Goal: Task Accomplishment & Management: Manage account settings

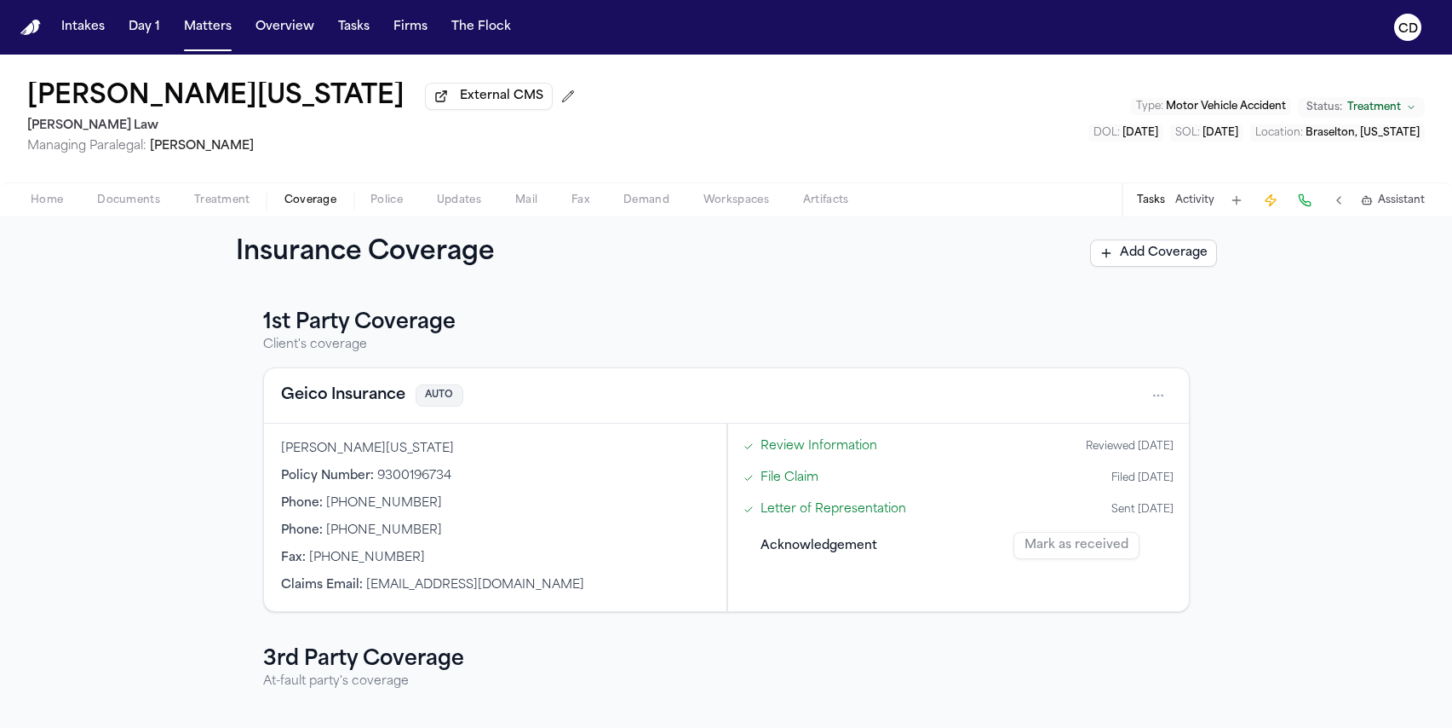
click at [378, 204] on span "Police" at bounding box center [387, 200] width 32 height 14
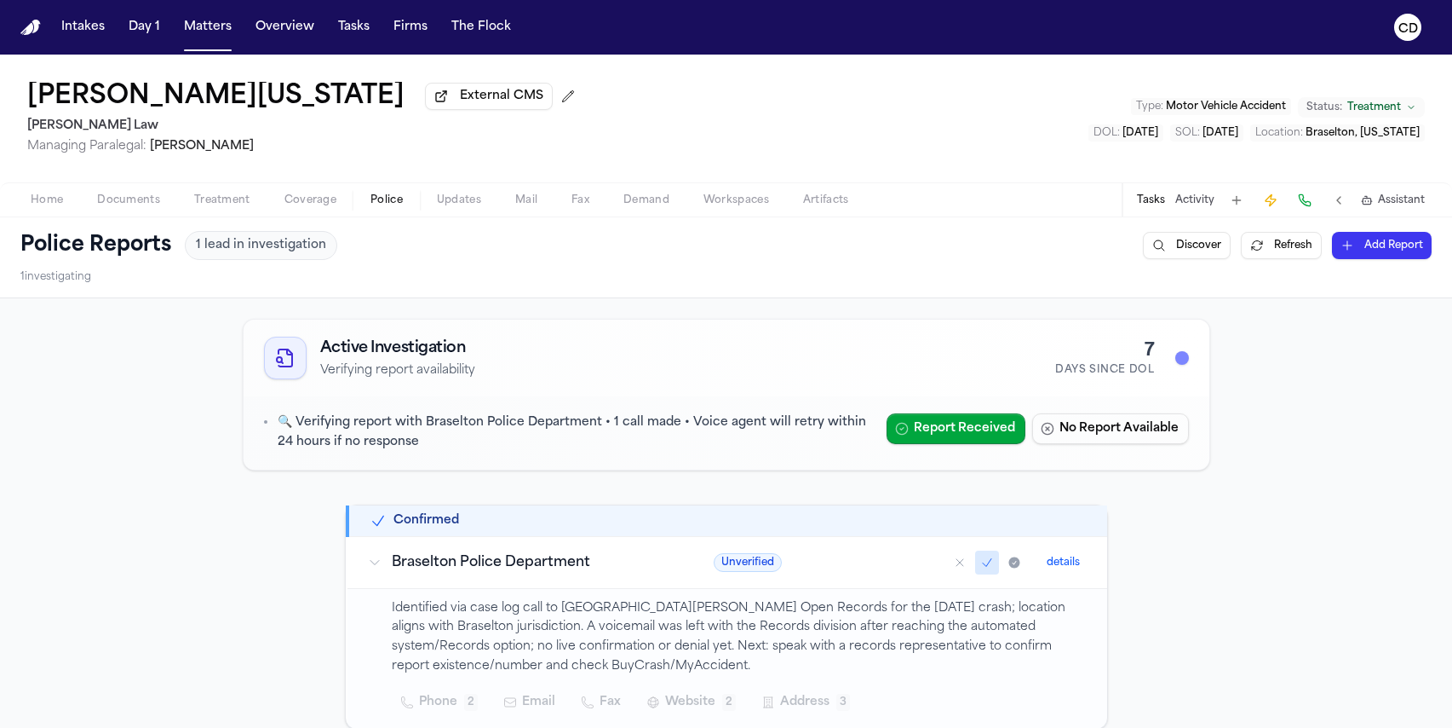
click at [59, 198] on span "Home" at bounding box center [47, 200] width 32 height 14
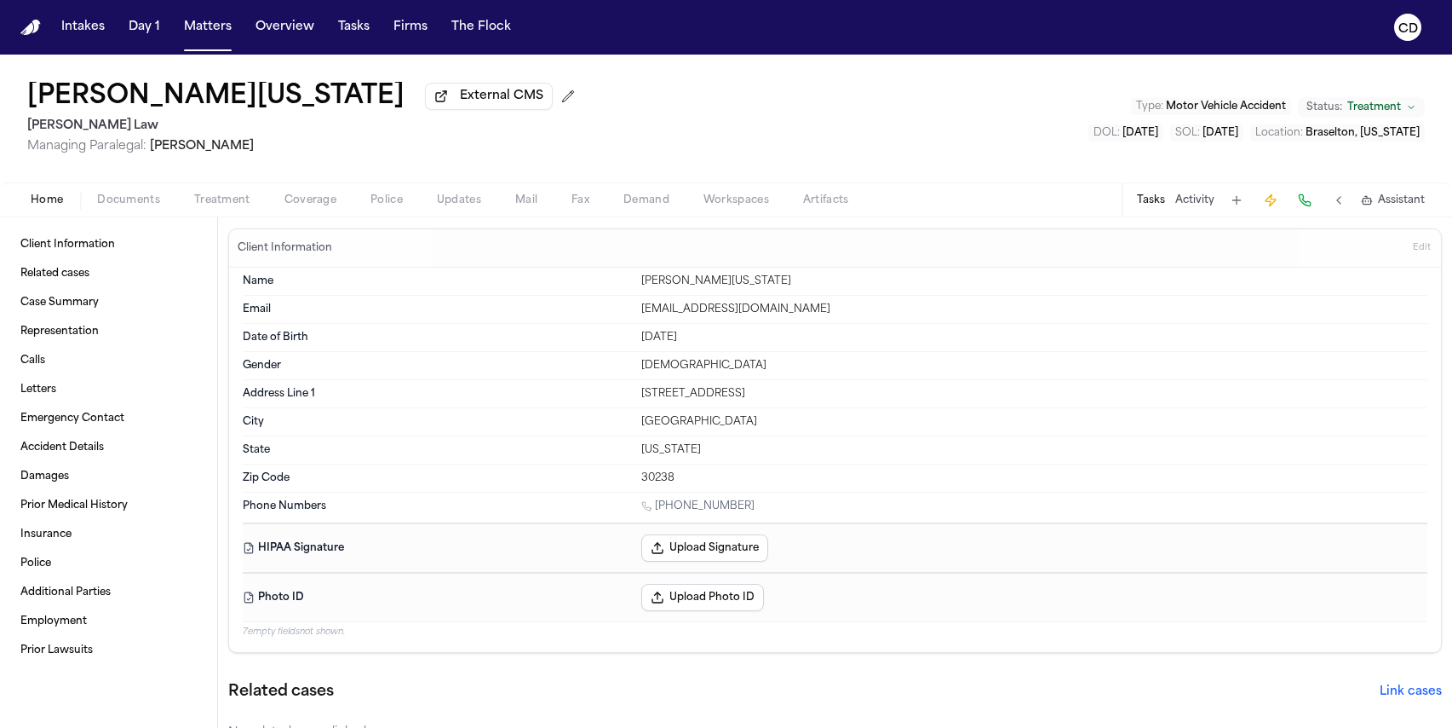
scroll to position [3, 0]
click at [289, 207] on span "Coverage" at bounding box center [311, 200] width 52 height 14
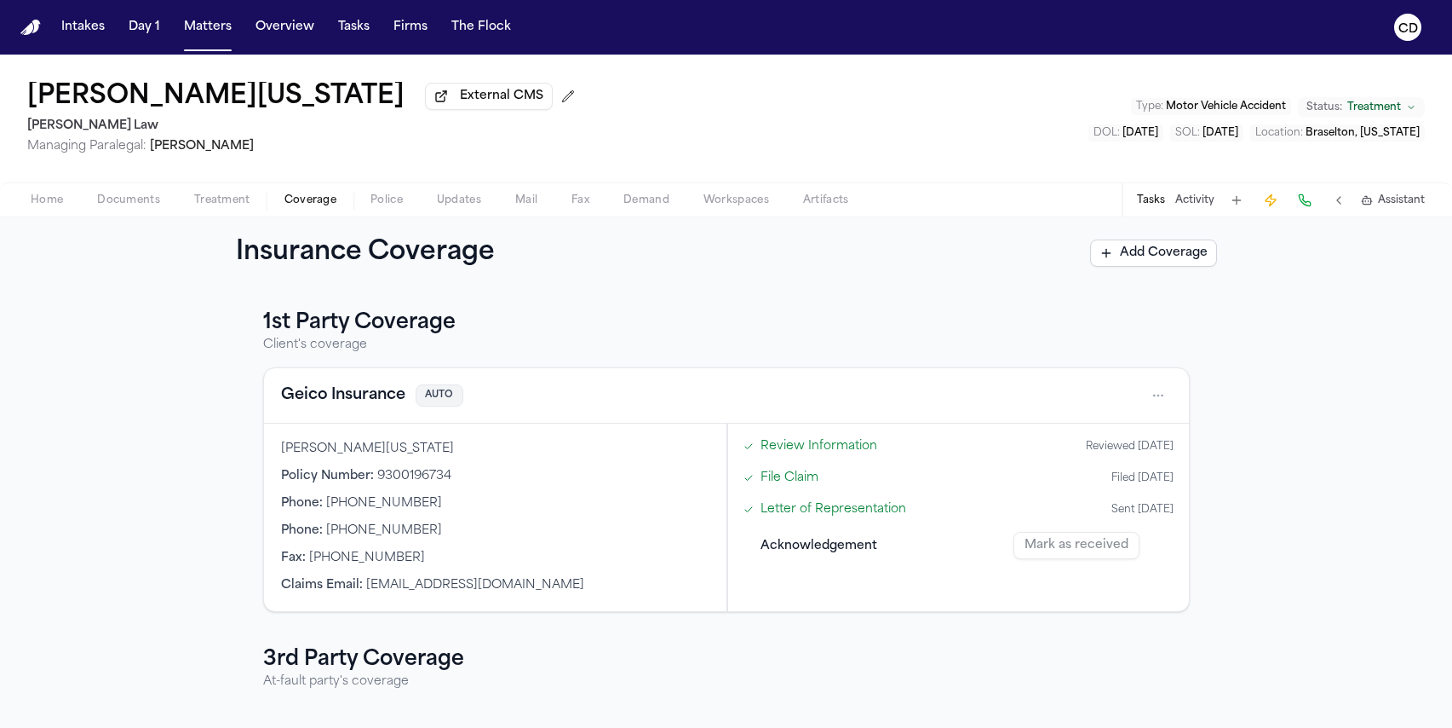
click at [63, 207] on button "Home" at bounding box center [47, 200] width 66 height 20
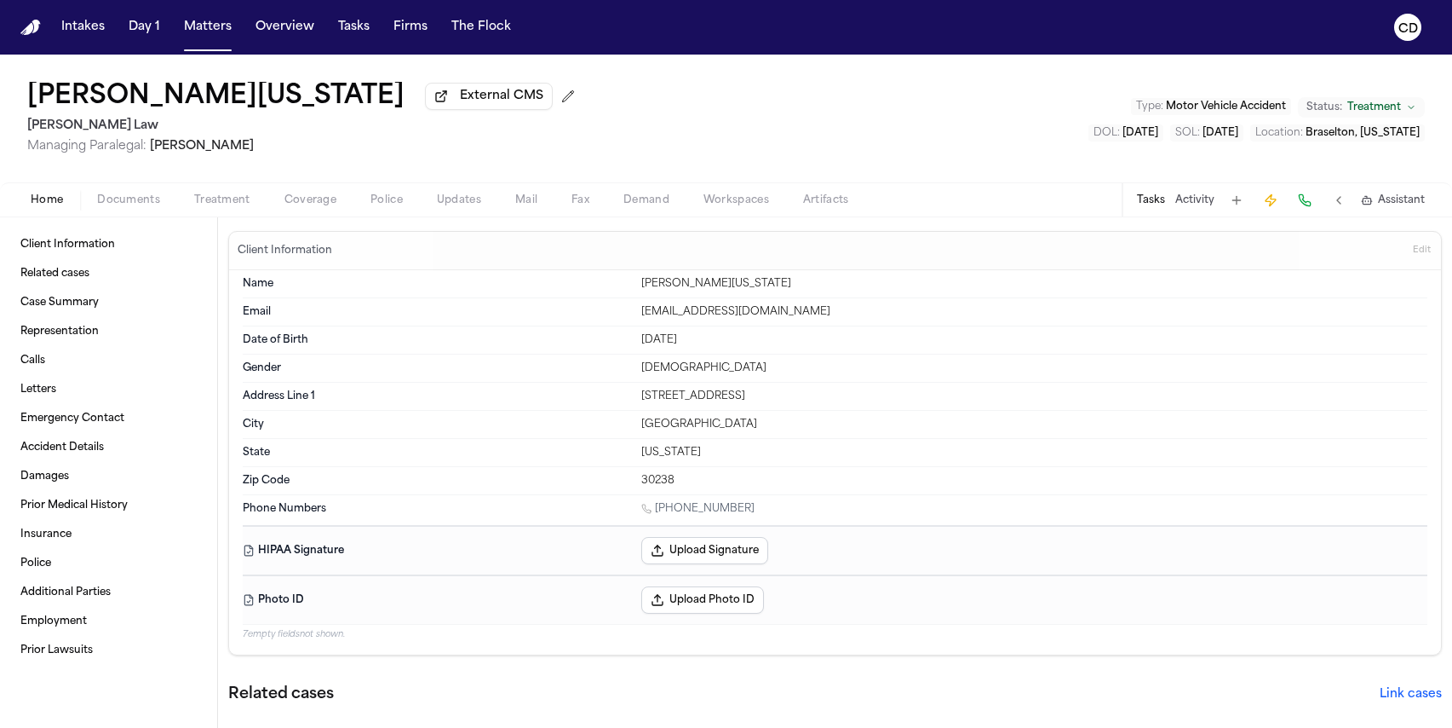
click at [155, 203] on span "Documents" at bounding box center [128, 200] width 63 height 14
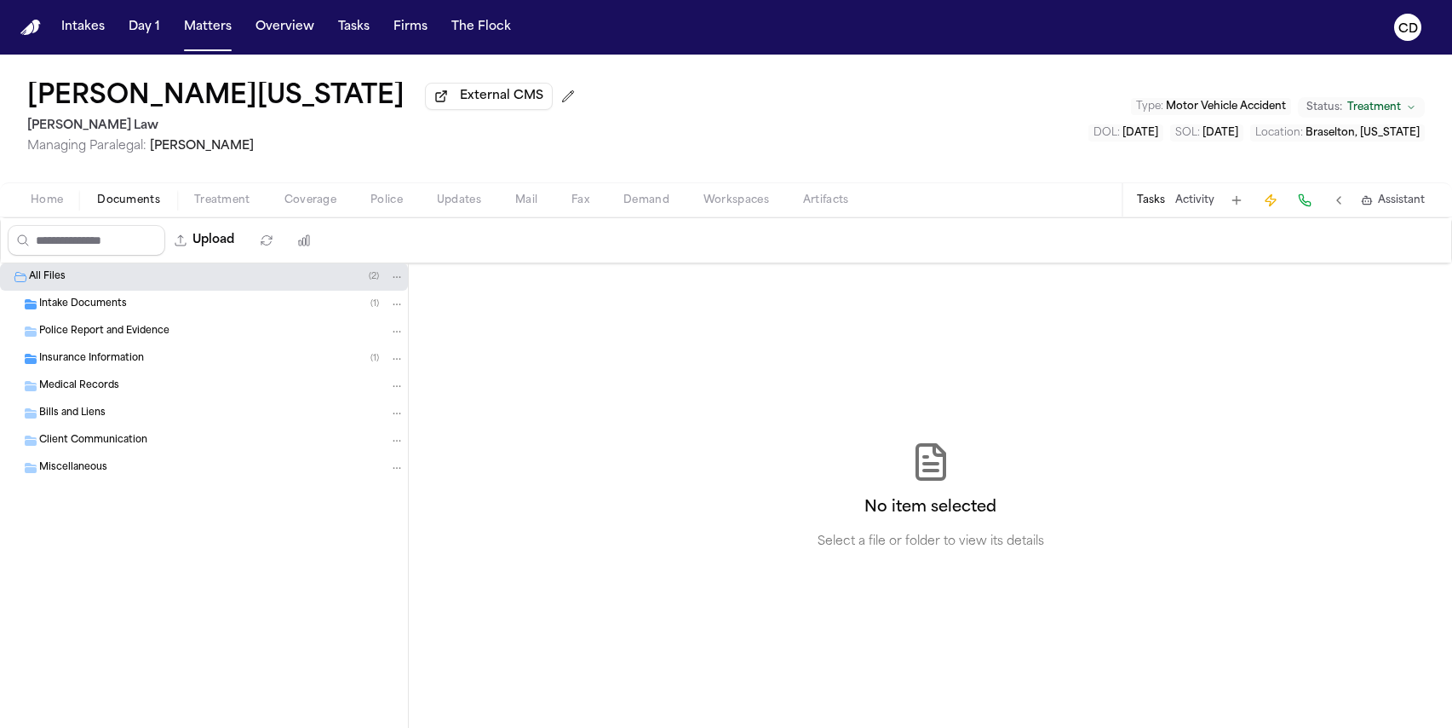
click at [165, 331] on span "Police Report and Evidence" at bounding box center [104, 332] width 130 height 14
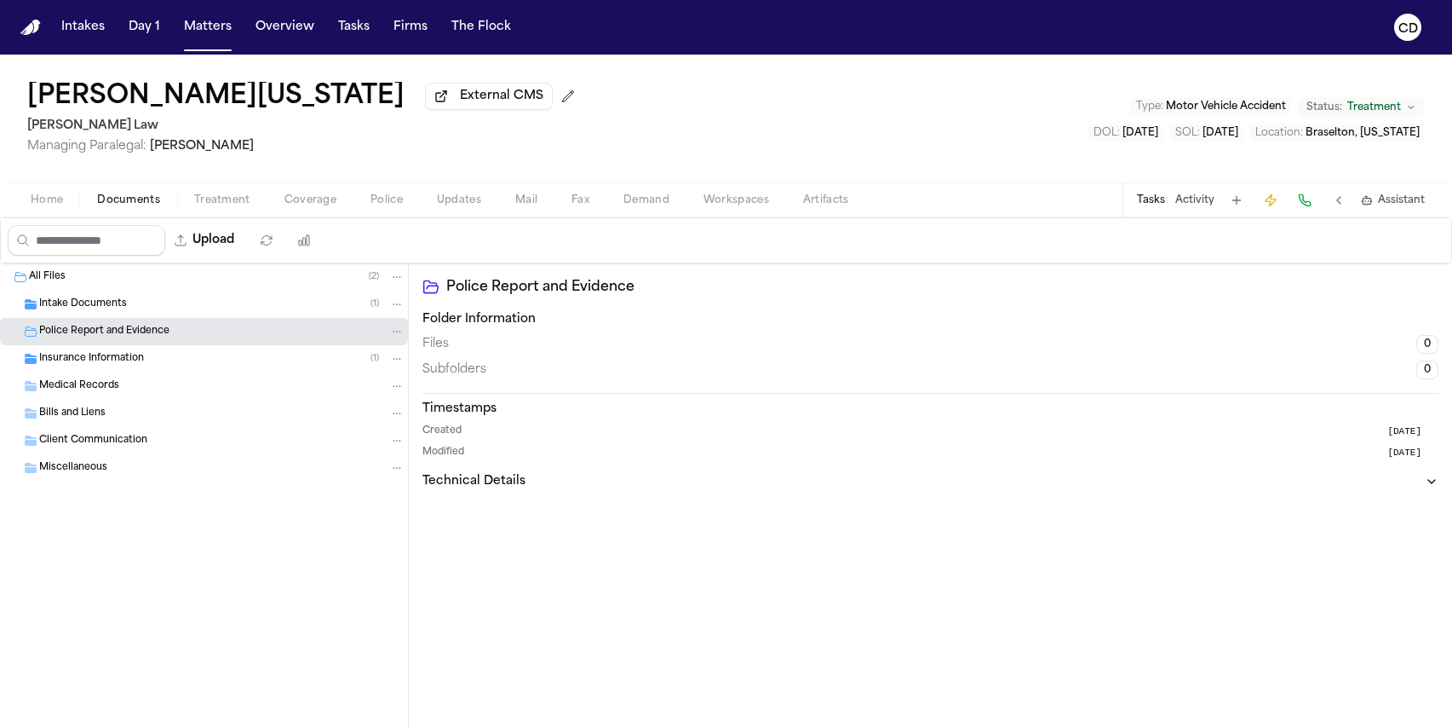
click at [152, 360] on div "Insurance Information ( 1 )" at bounding box center [221, 358] width 365 height 15
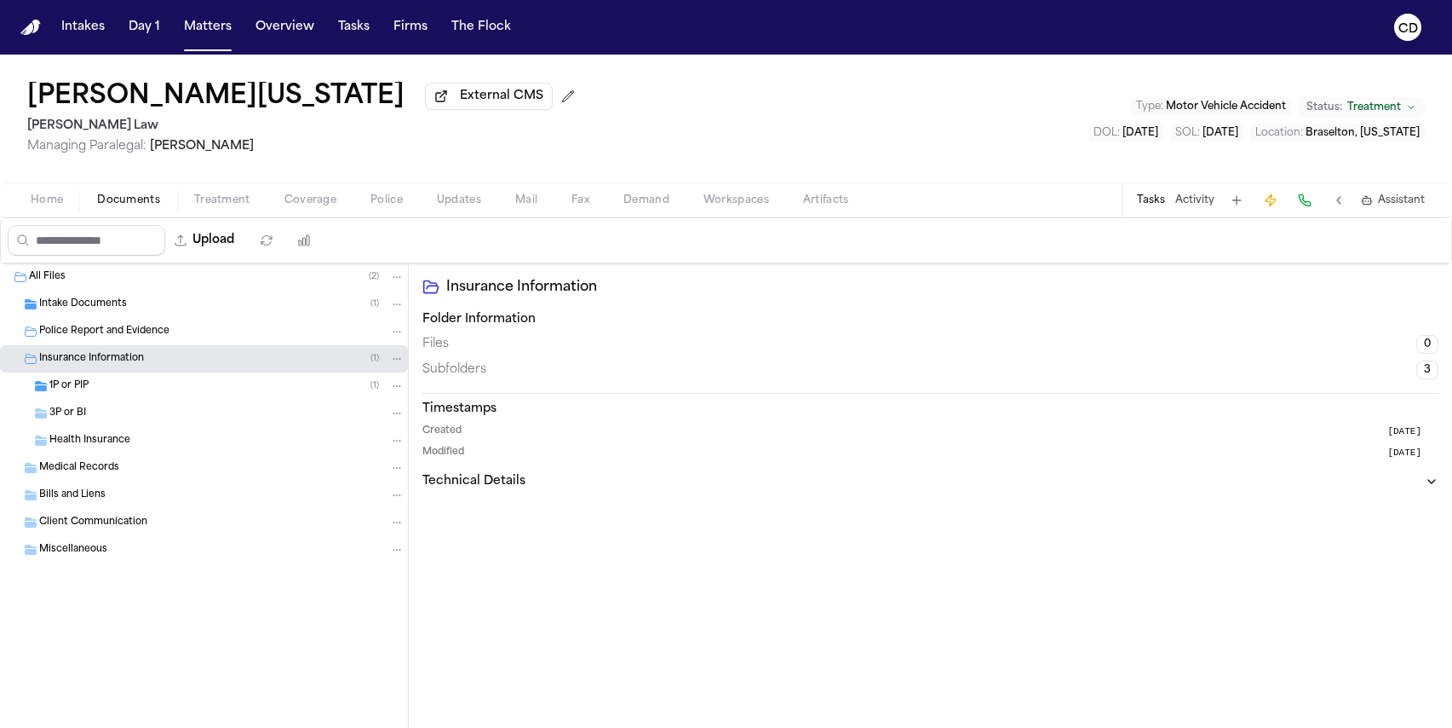
click at [102, 366] on span "Insurance Information" at bounding box center [91, 359] width 105 height 14
click at [44, 216] on div "Home Documents Treatment Coverage Police Updates Mail Fax Demand Workspaces Art…" at bounding box center [726, 199] width 1452 height 34
click at [57, 210] on span "button" at bounding box center [46, 210] width 53 height 2
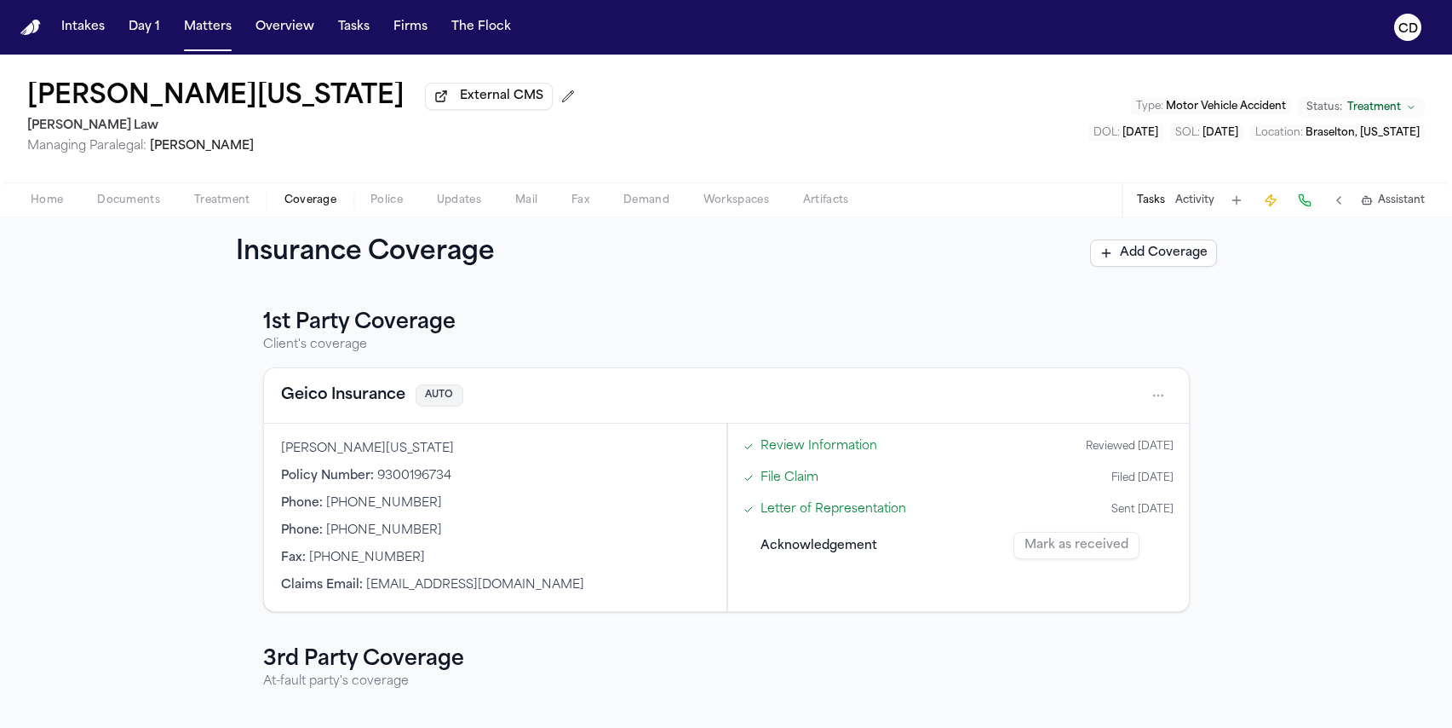
click at [289, 200] on span "Coverage" at bounding box center [311, 200] width 52 height 14
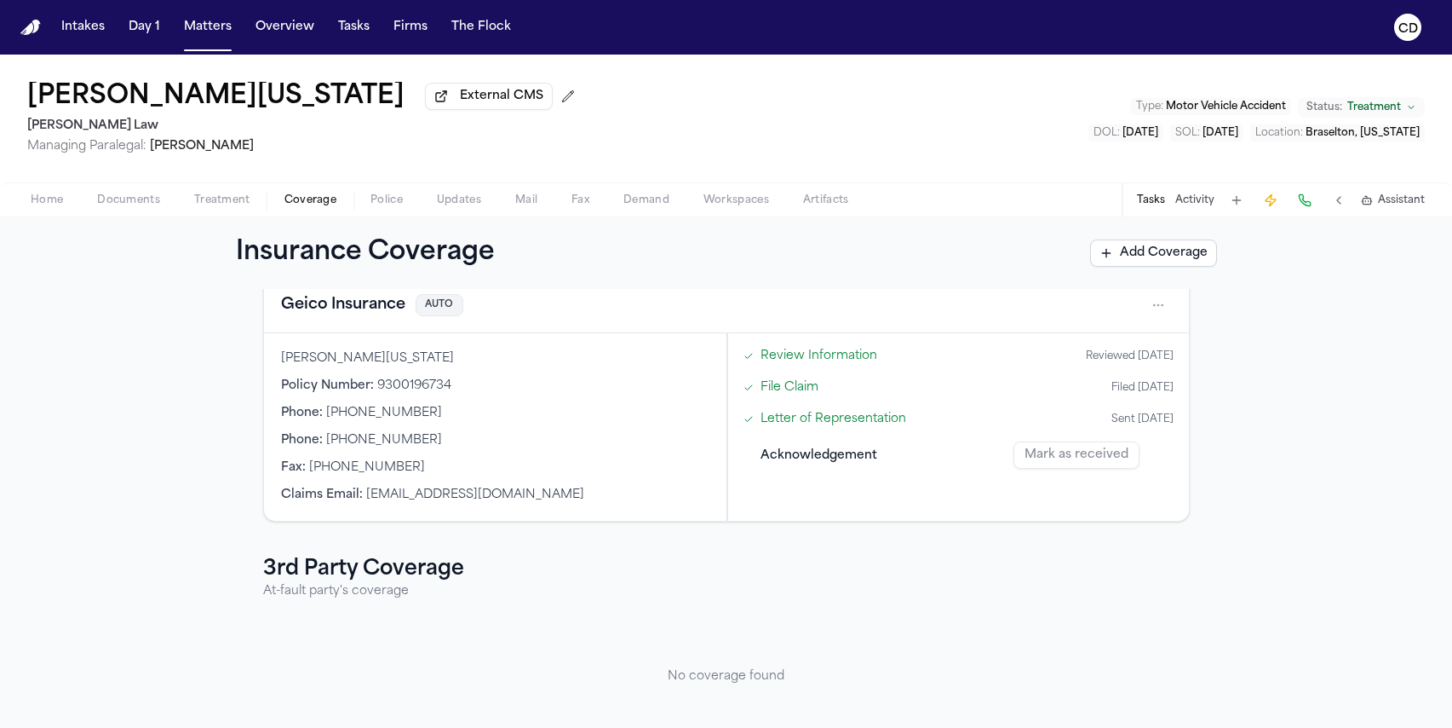
scroll to position [126, 0]
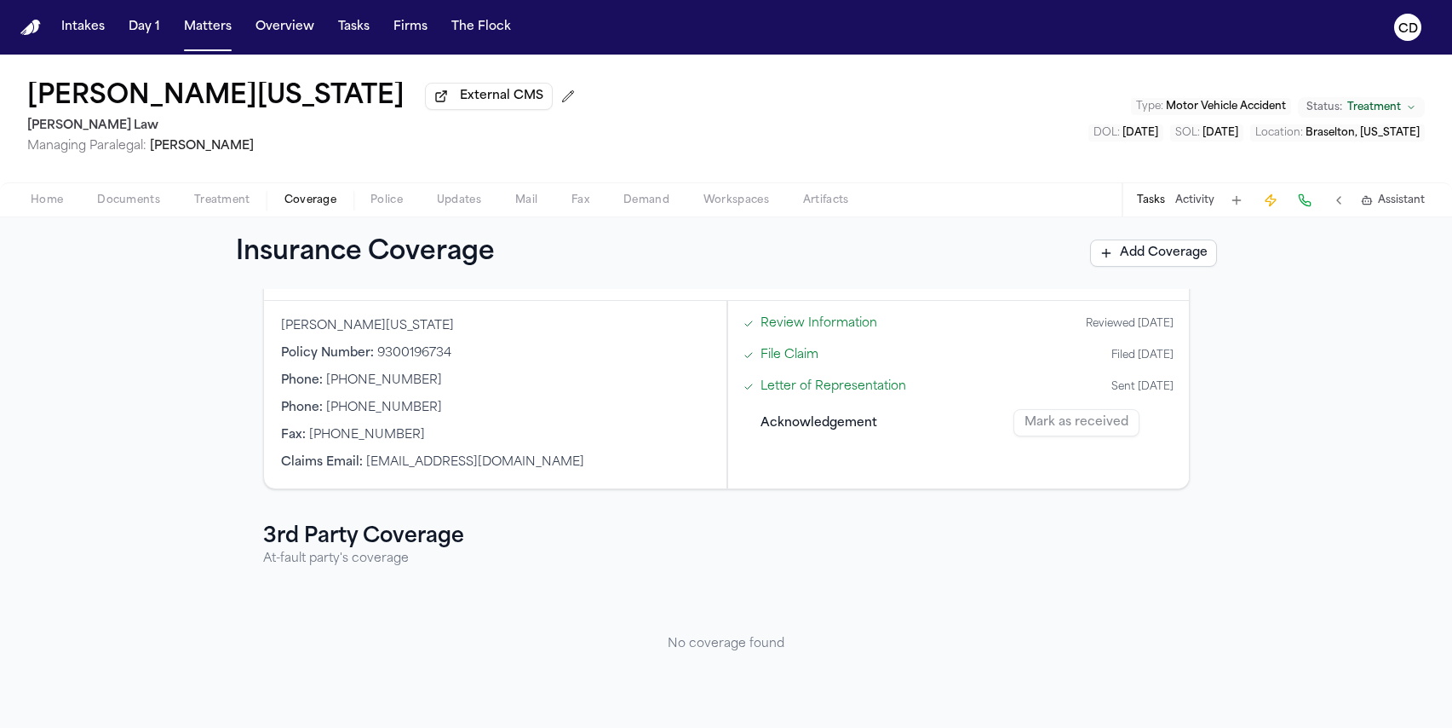
click at [460, 104] on span "External CMS" at bounding box center [501, 96] width 83 height 17
click at [561, 120] on div "Todd Washington External CMS Angell Law Managing Paralegal: Thea Feeney Type : …" at bounding box center [726, 119] width 1452 height 128
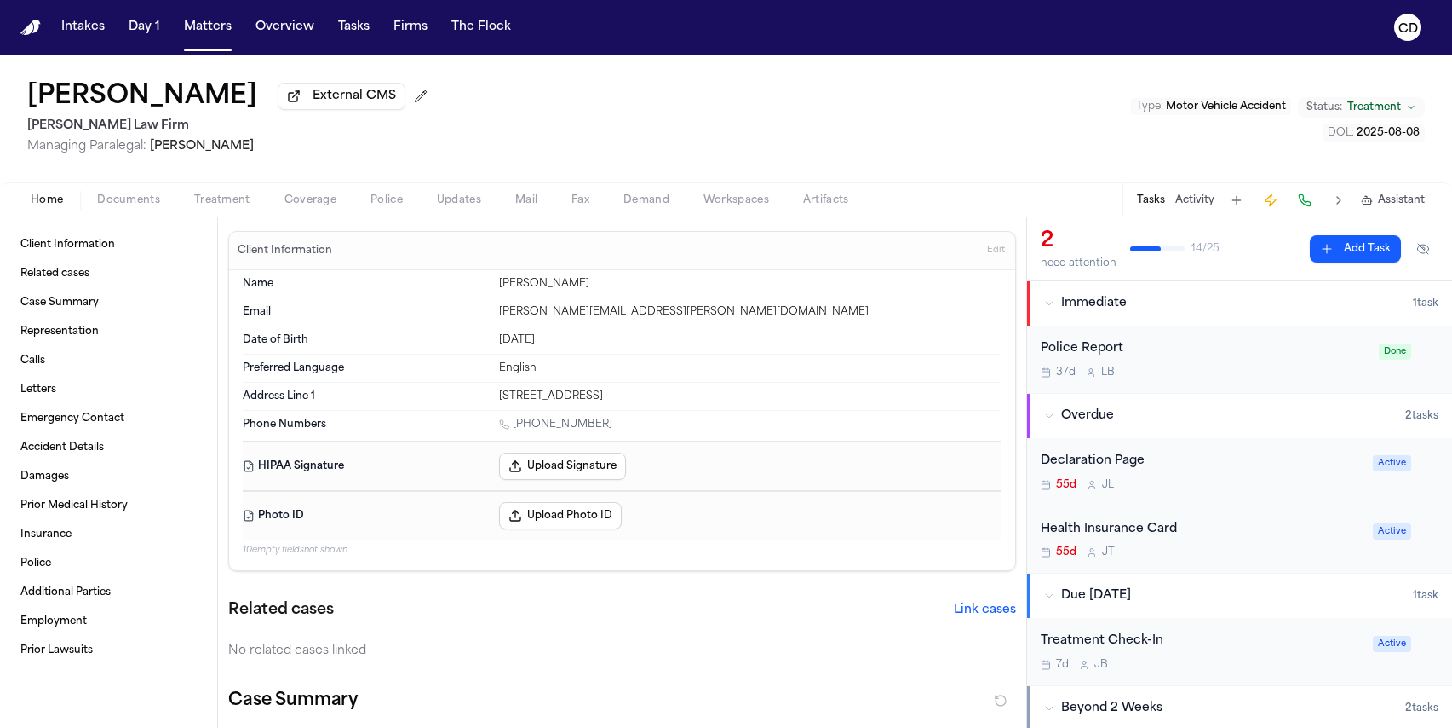
click at [607, 128] on div "Ronald T Northcutt External CMS Ruy Mireles Law Firm Managing Paralegal: Jessic…" at bounding box center [726, 119] width 1452 height 128
click at [218, 38] on button "Matters" at bounding box center [207, 27] width 61 height 31
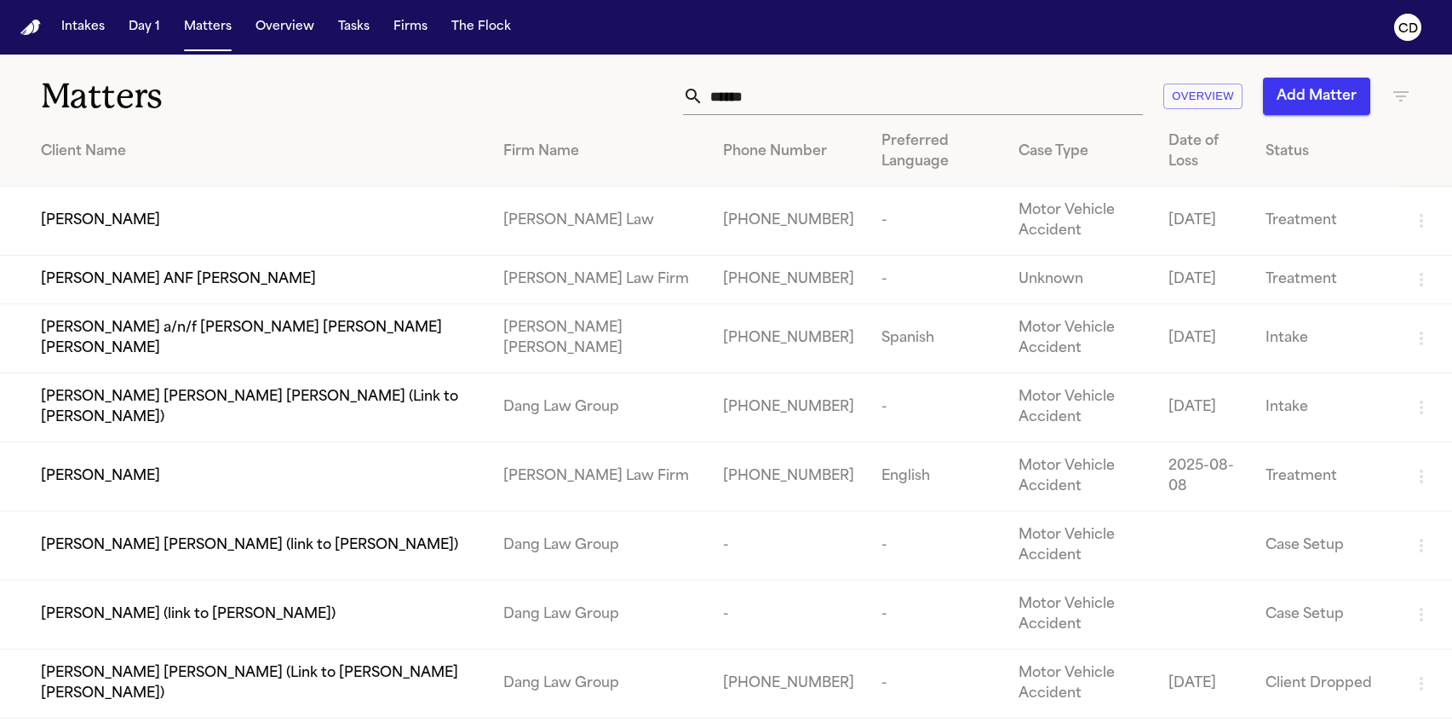
click at [790, 94] on input "******" at bounding box center [924, 96] width 440 height 37
type input "*"
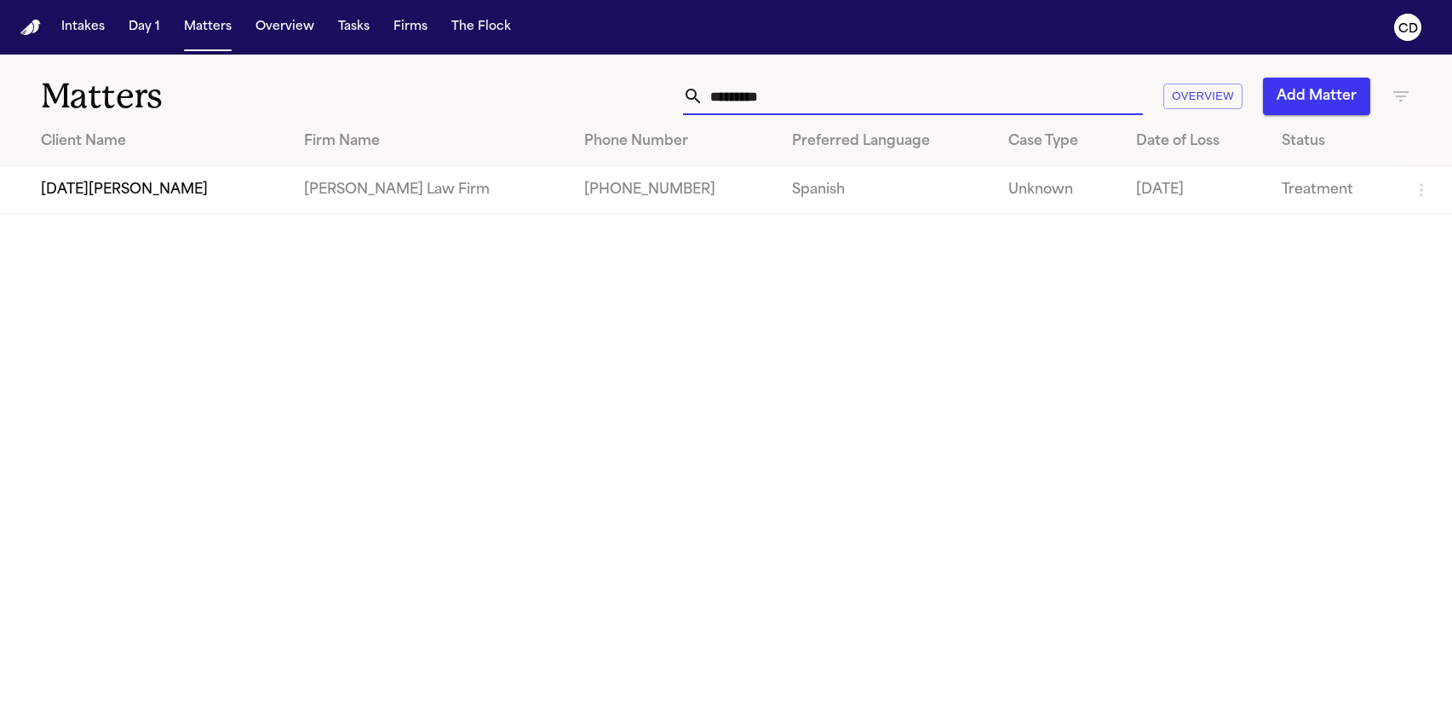
type input "*********"
click at [132, 202] on td "[DATE][PERSON_NAME]" at bounding box center [145, 190] width 290 height 49
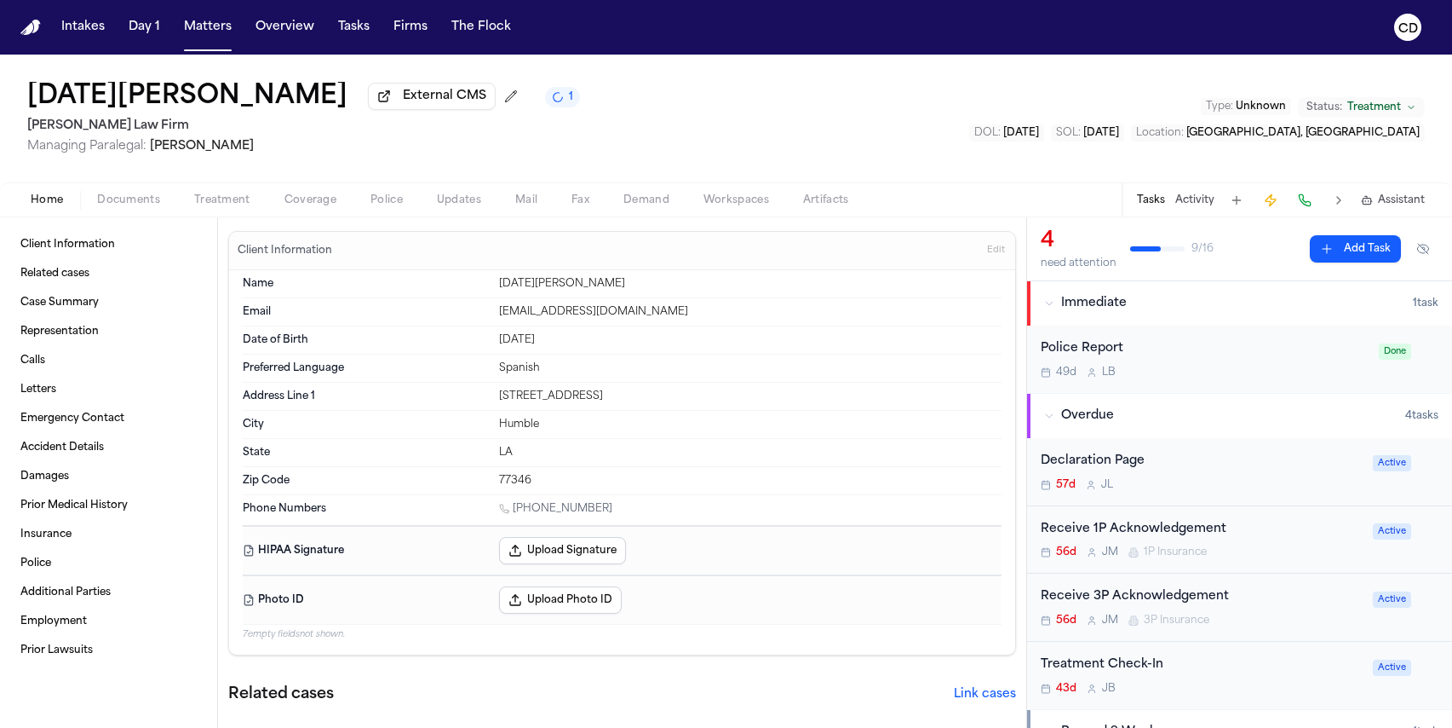
click at [313, 207] on span "Coverage" at bounding box center [311, 200] width 52 height 14
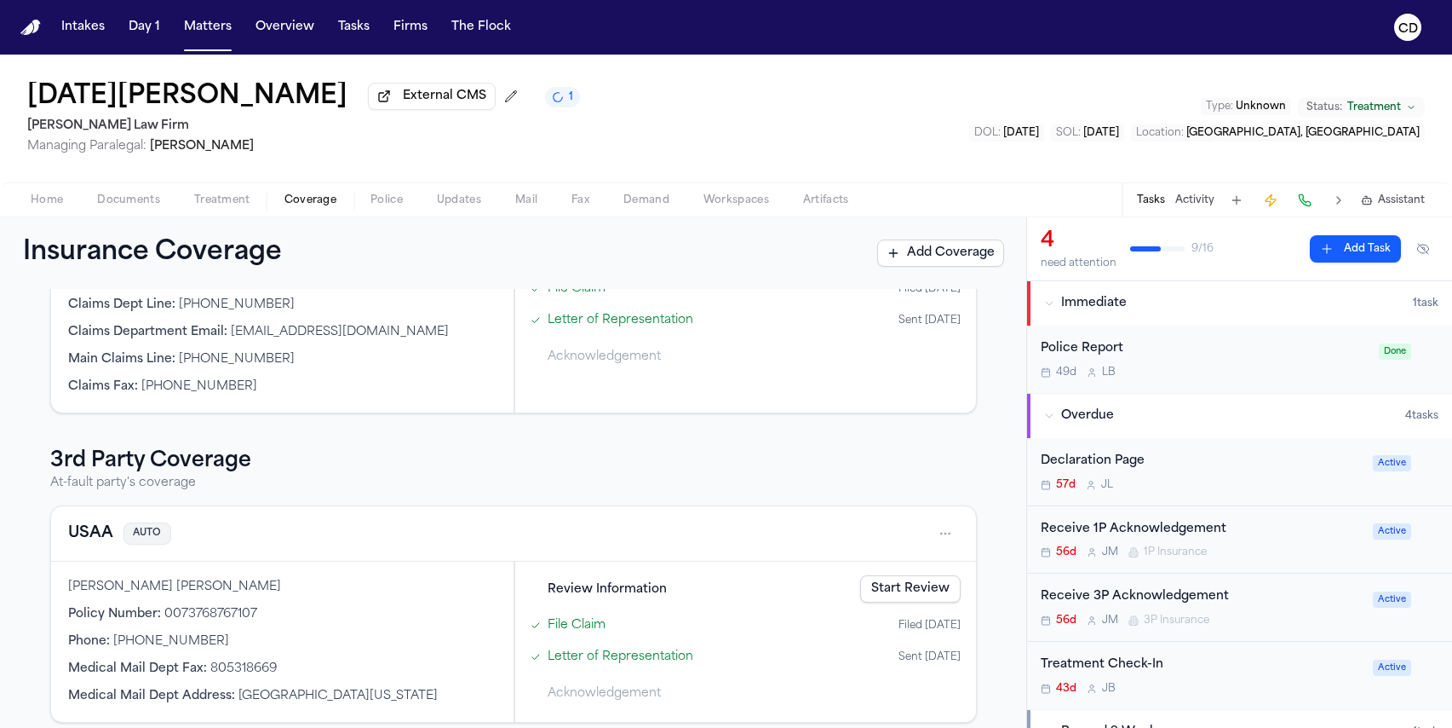
scroll to position [217, 0]
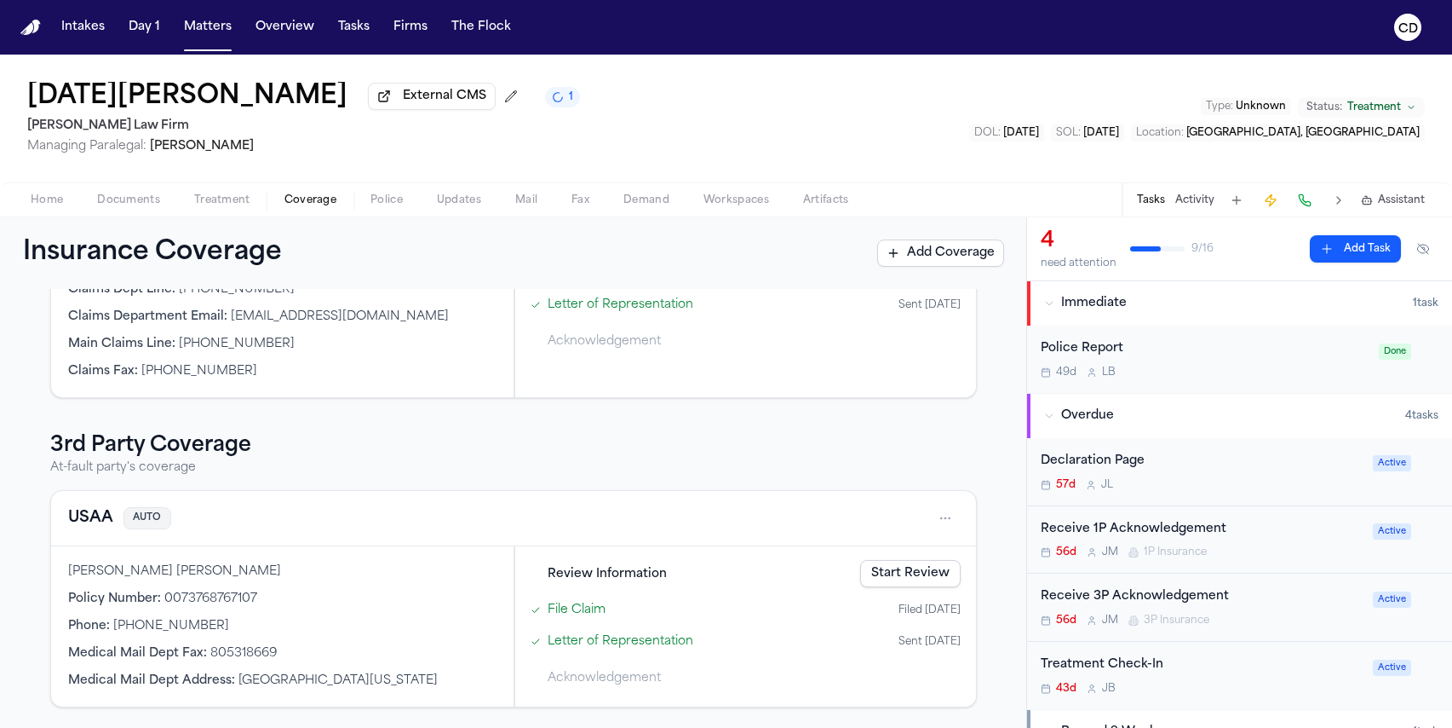
click at [64, 518] on div "USAA AUTO" at bounding box center [513, 518] width 925 height 55
click at [83, 521] on button "USAA" at bounding box center [90, 518] width 45 height 24
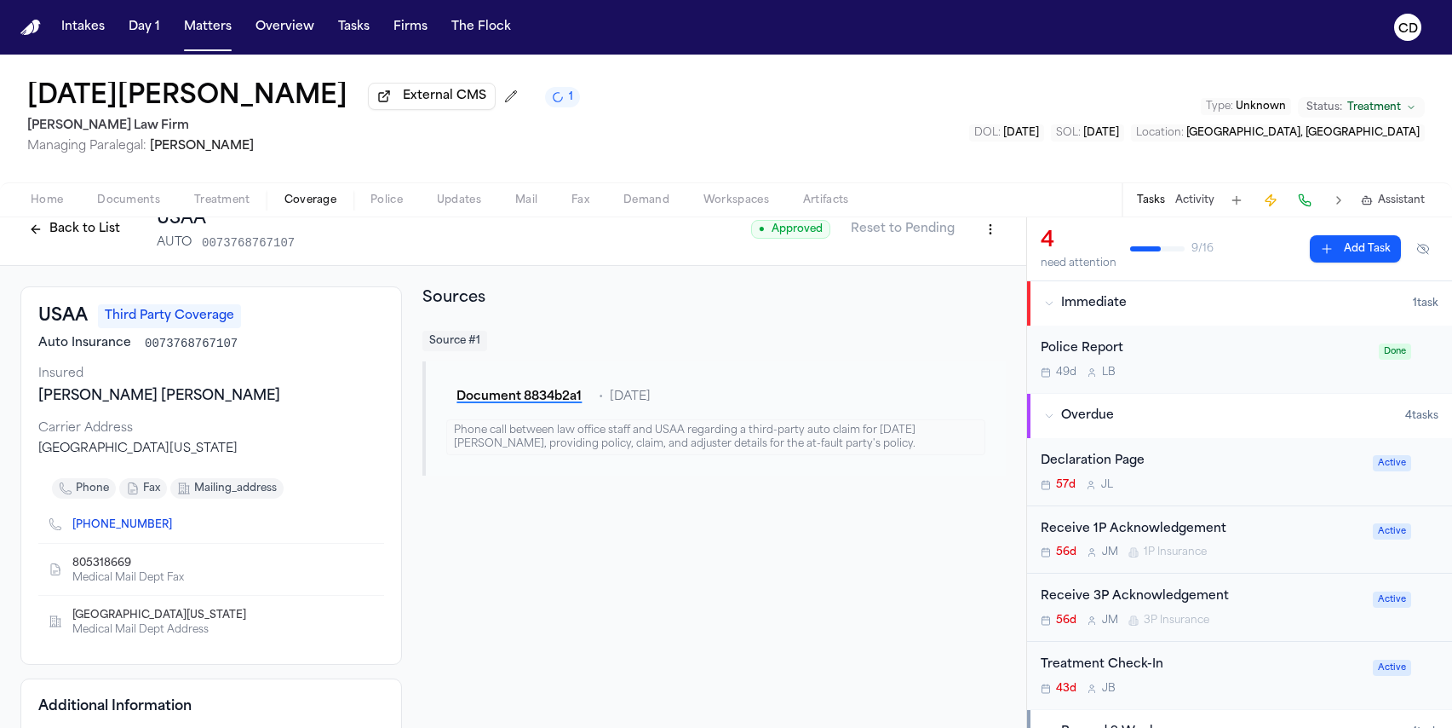
scroll to position [37, 0]
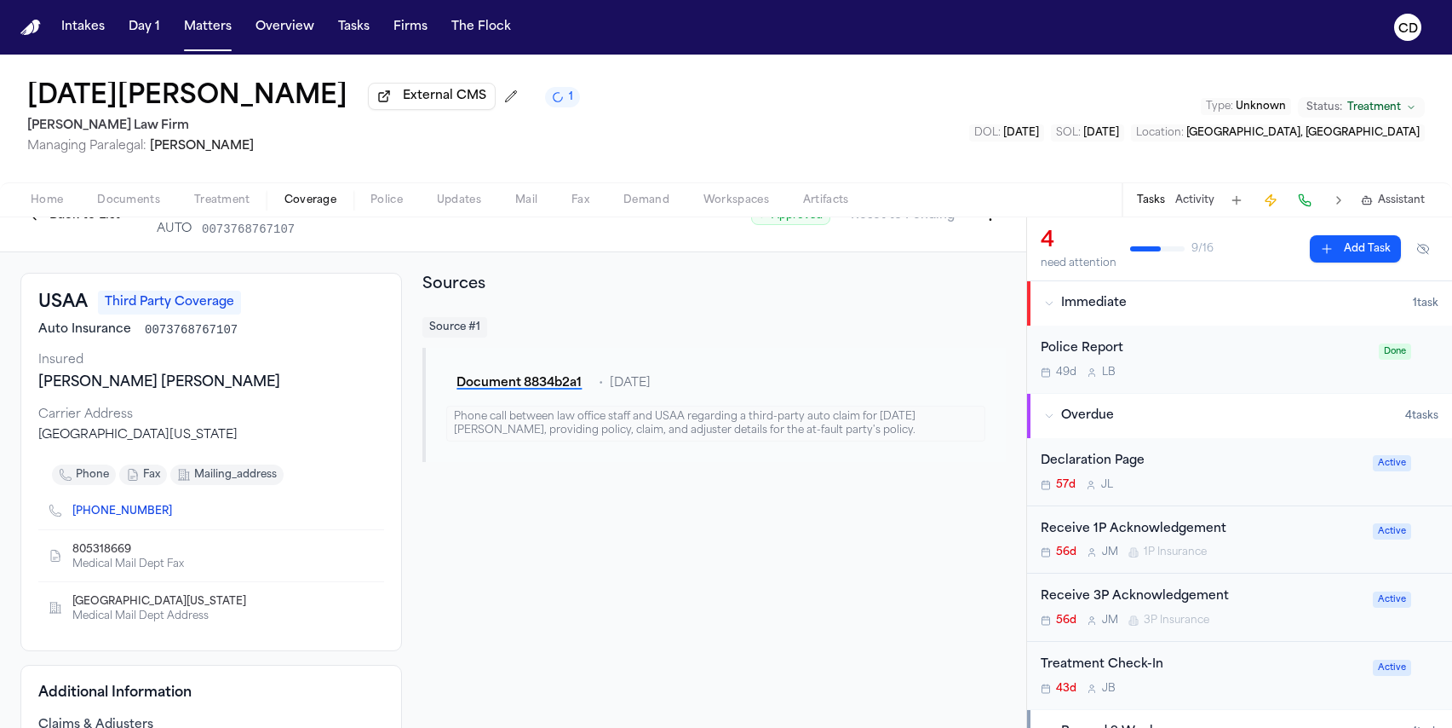
click at [410, 206] on button "Police" at bounding box center [387, 200] width 66 height 20
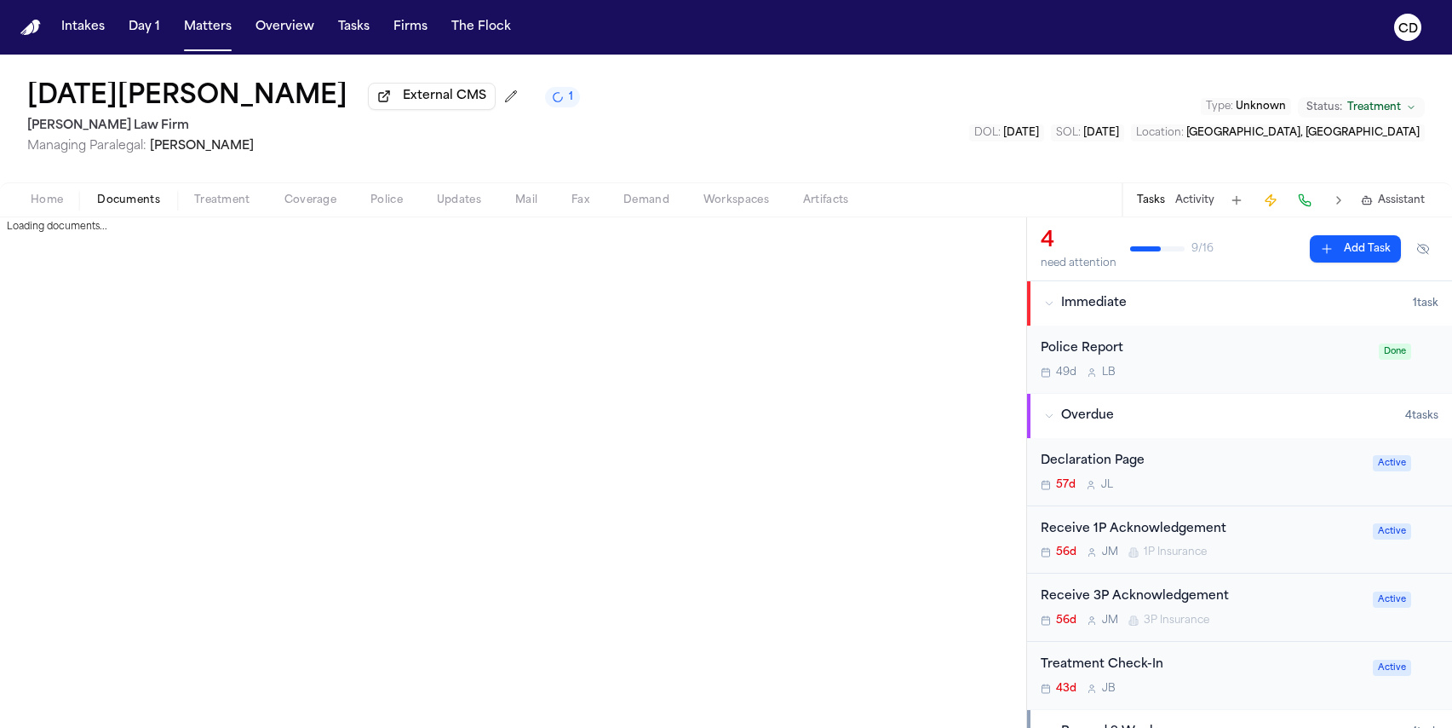
click at [146, 203] on span "Documents" at bounding box center [128, 200] width 63 height 14
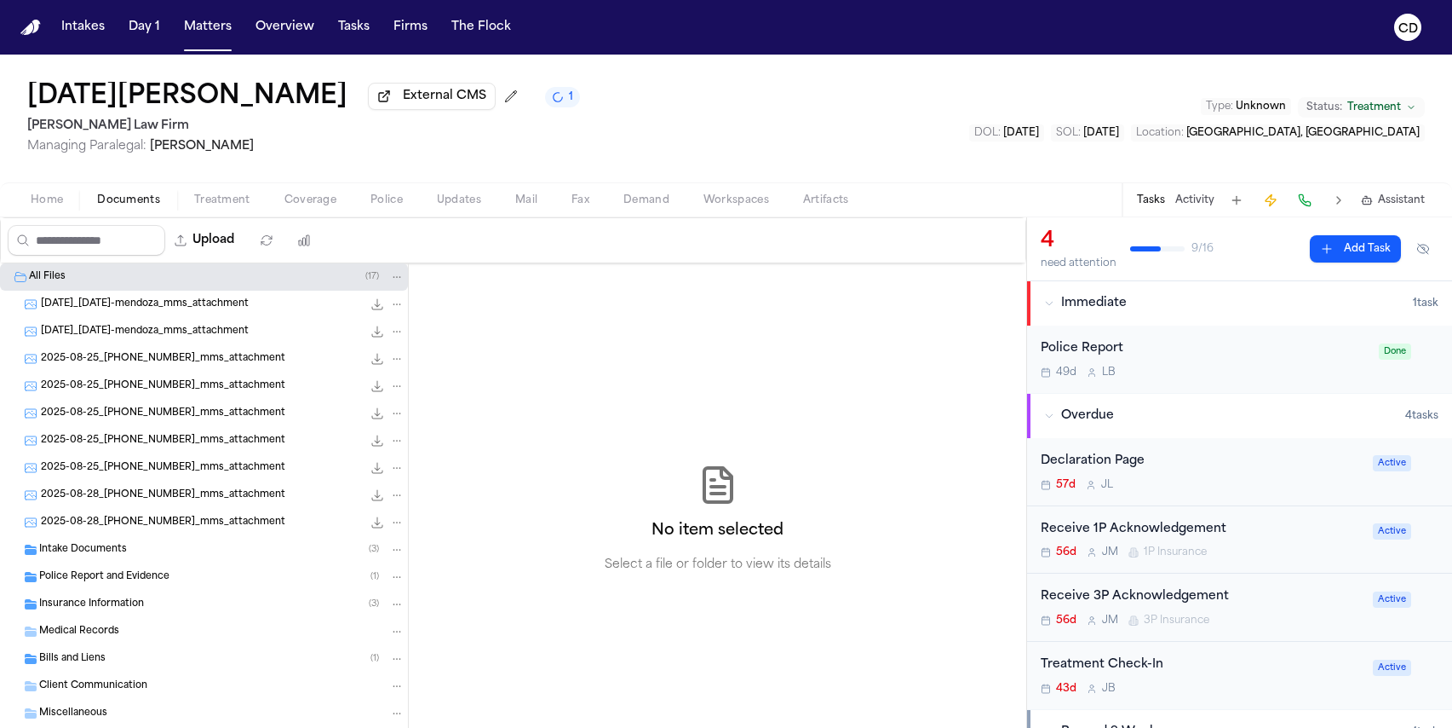
click at [99, 584] on span "Police Report and Evidence" at bounding box center [104, 577] width 130 height 14
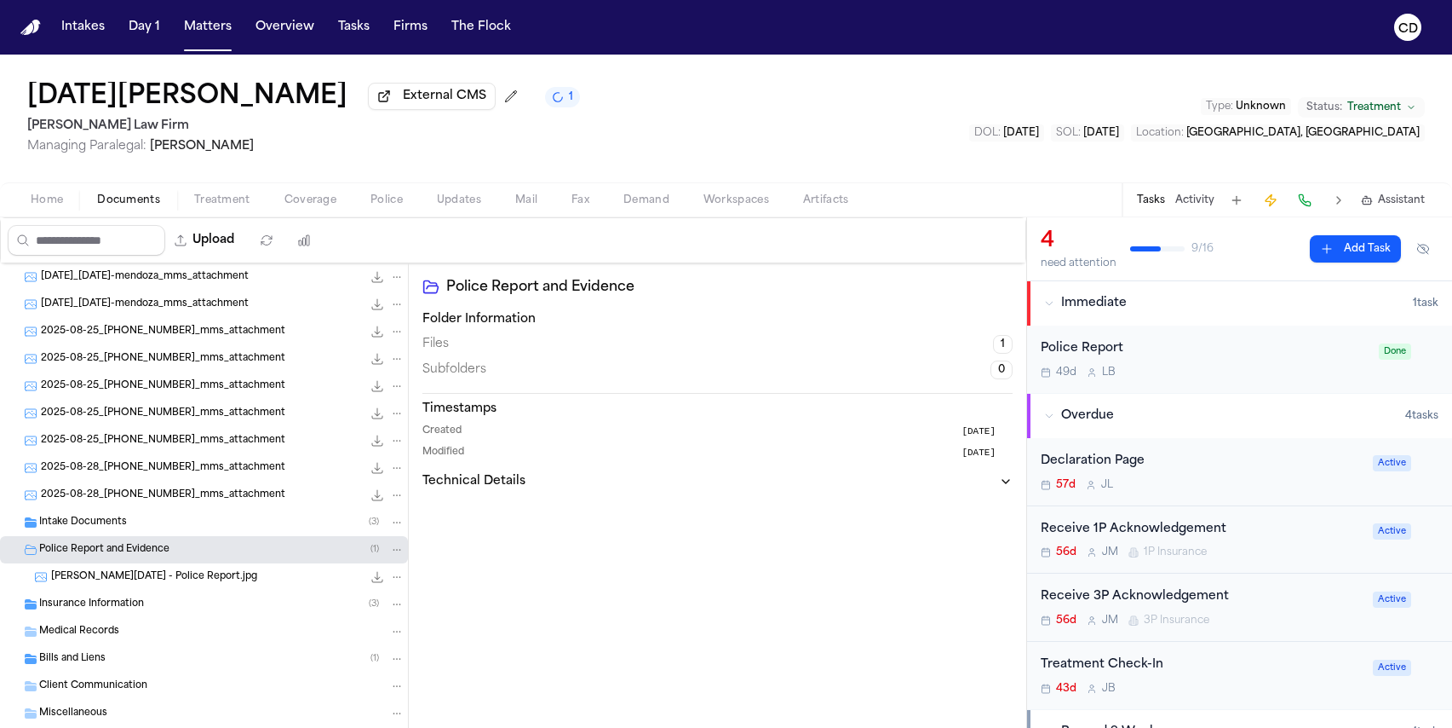
scroll to position [69, 0]
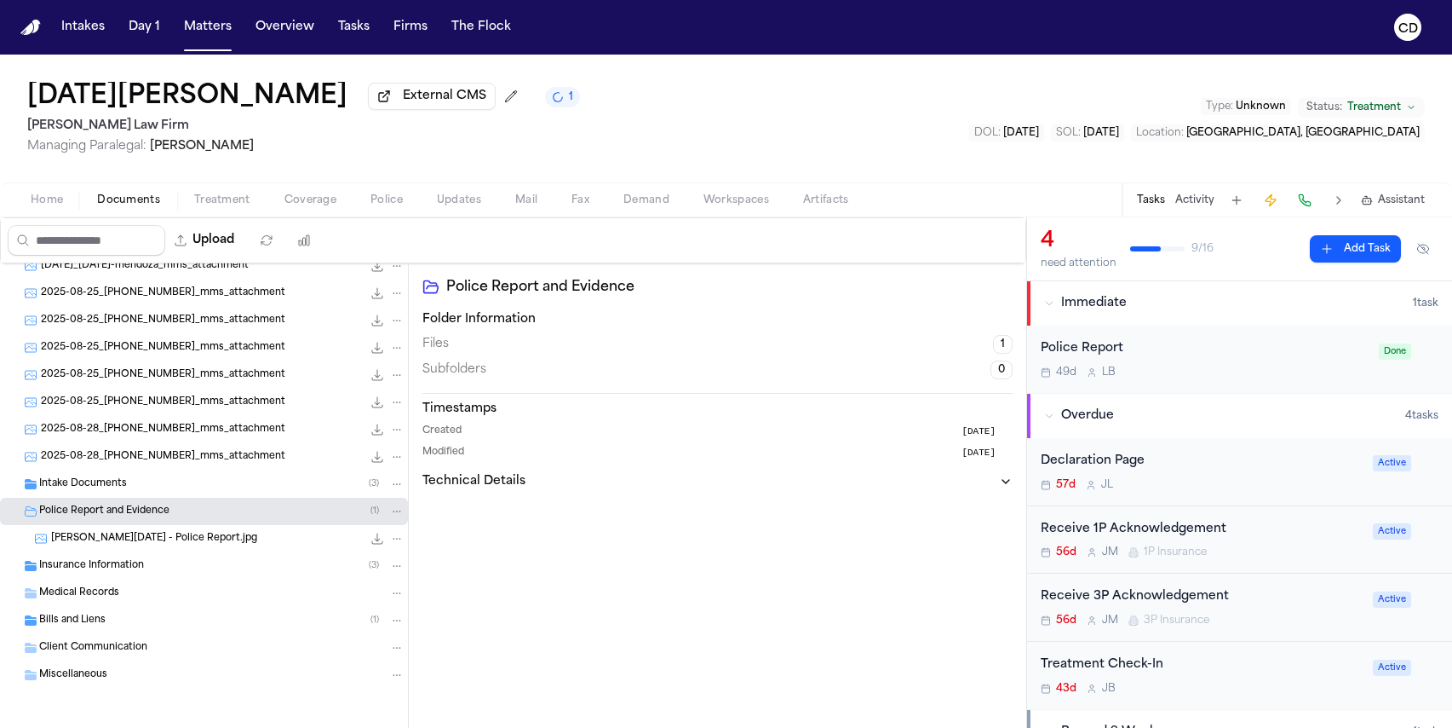
click at [371, 541] on icon "File: Mendoza, Lucia - Police Report.jpg" at bounding box center [378, 539] width 14 height 14
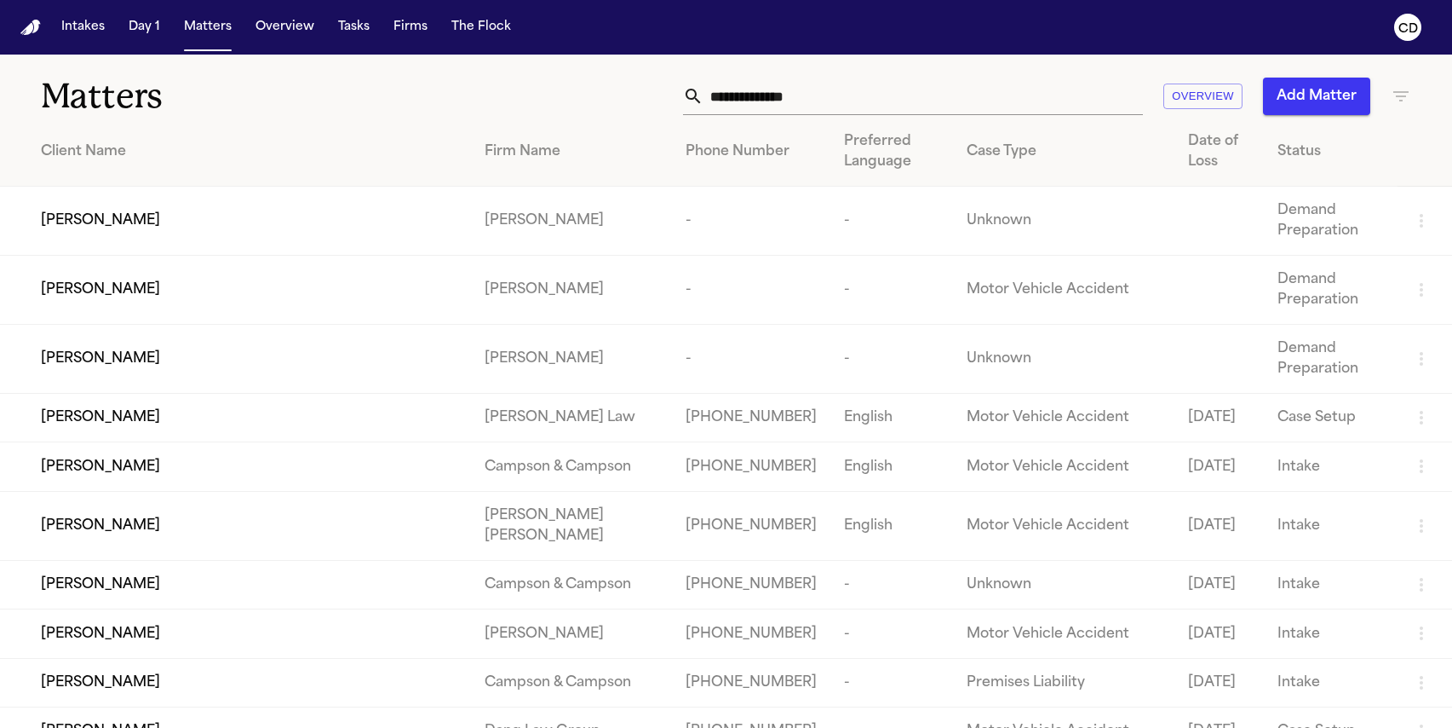
click at [795, 100] on input "text" at bounding box center [924, 96] width 440 height 37
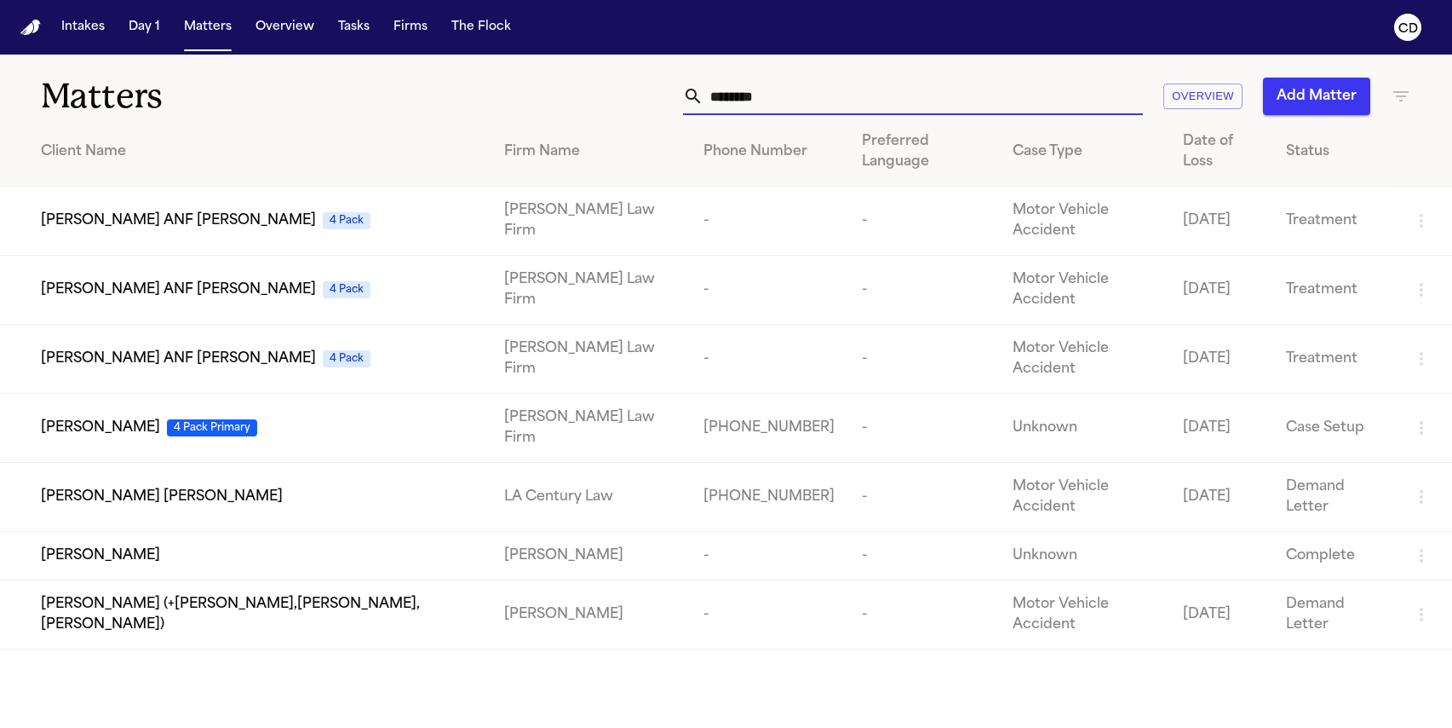
type input "********"
click at [83, 417] on span "[PERSON_NAME]" at bounding box center [100, 427] width 119 height 20
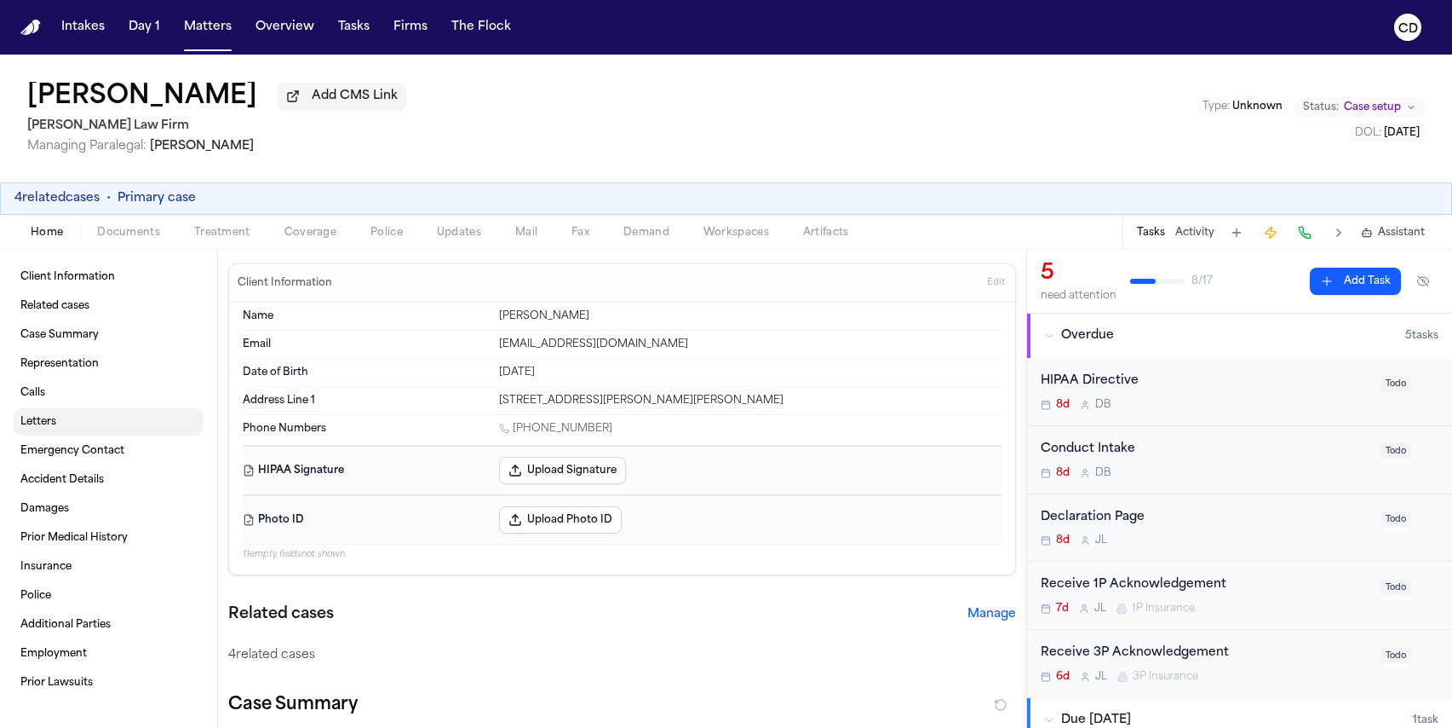
click at [102, 432] on link "Letters" at bounding box center [109, 421] width 190 height 27
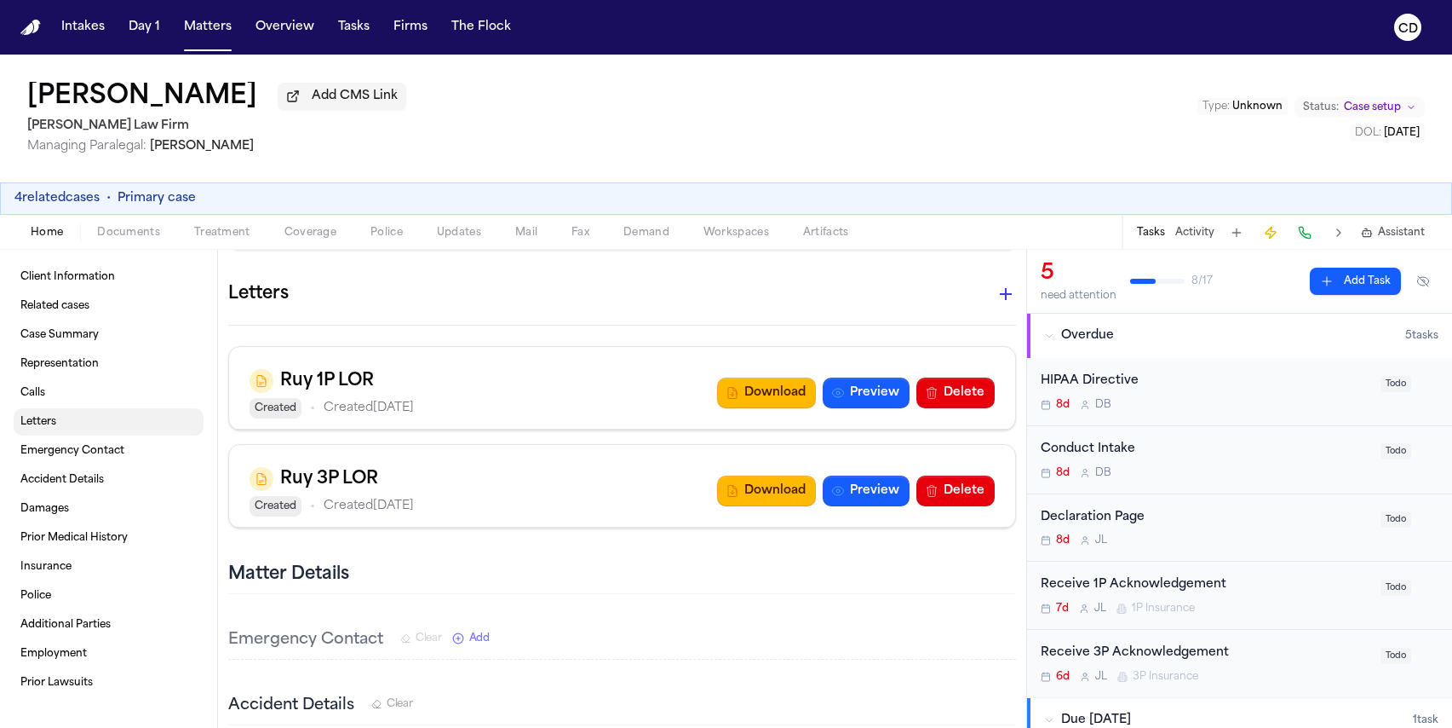
scroll to position [1494, 0]
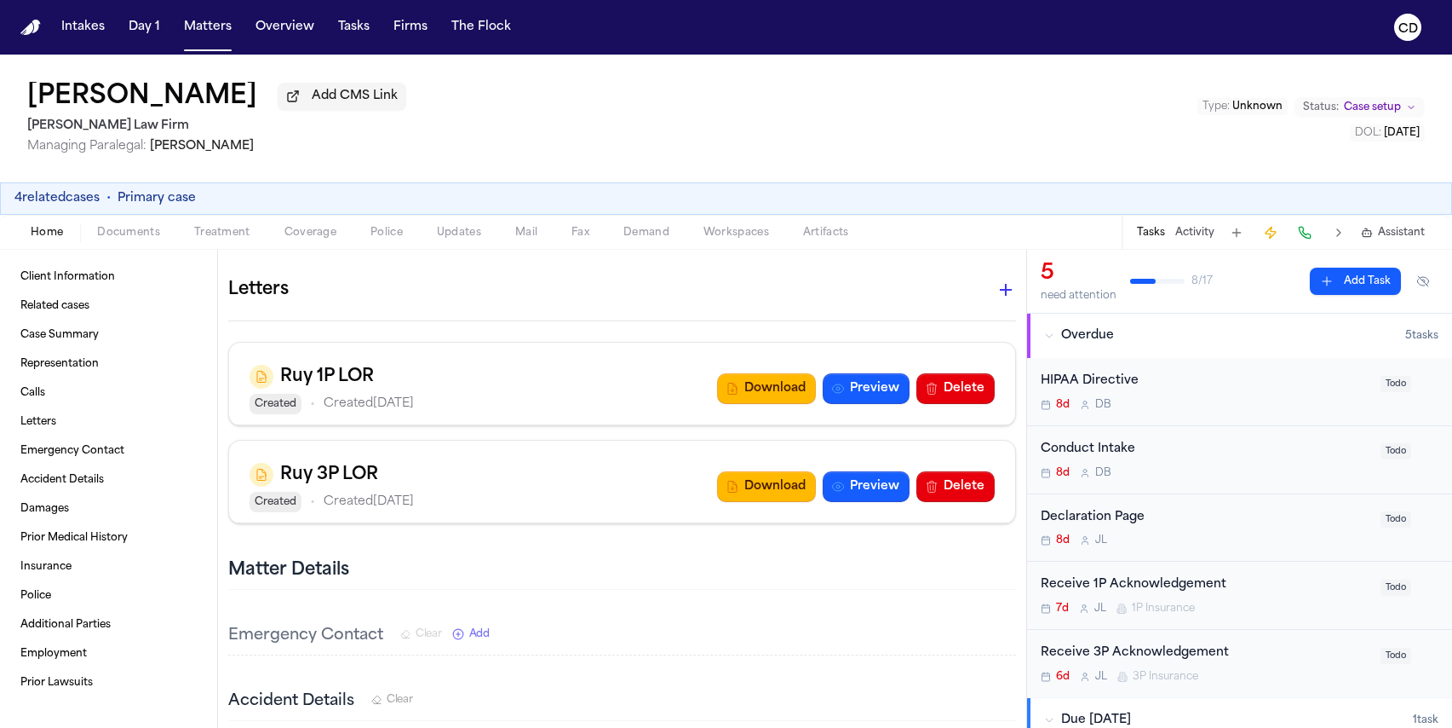
click at [308, 234] on span "Coverage" at bounding box center [311, 233] width 52 height 14
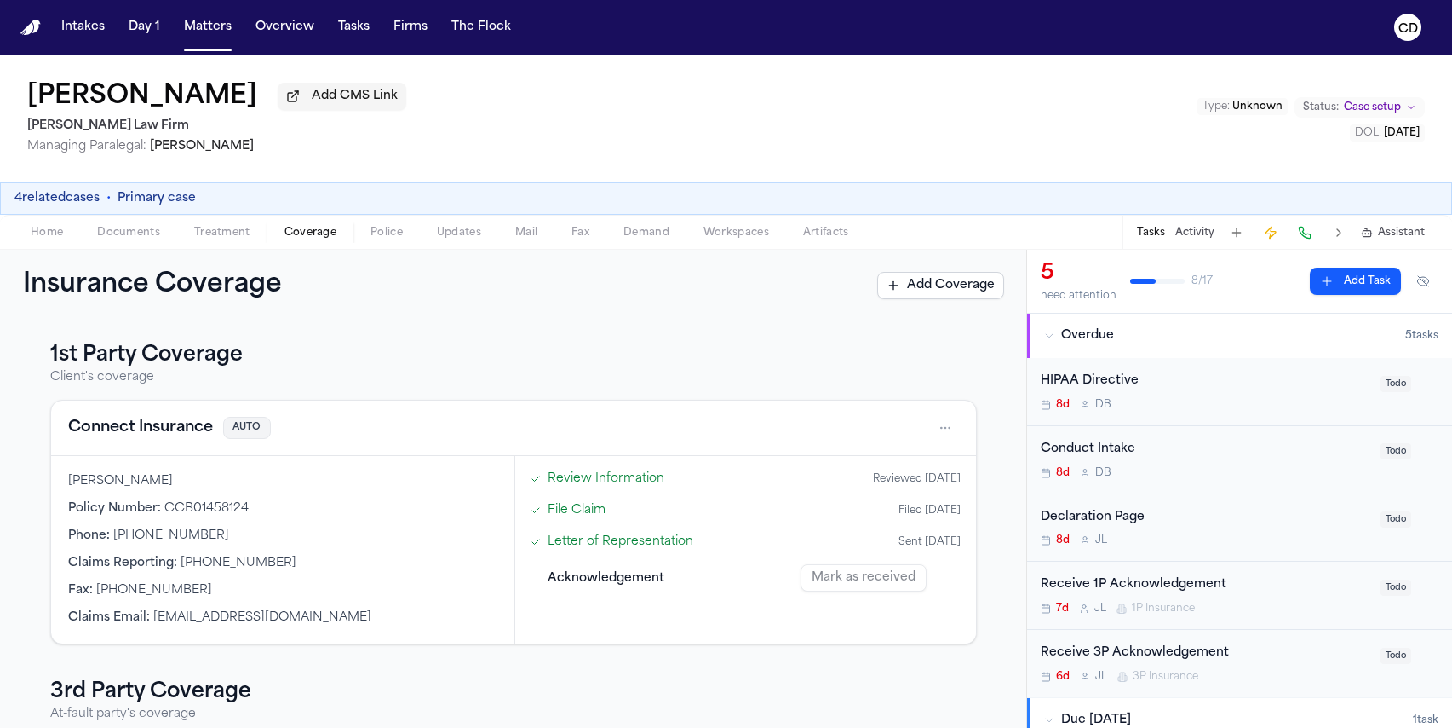
click at [58, 248] on div "Home Documents Treatment Coverage Police Updates Mail Fax Demand Workspaces Art…" at bounding box center [726, 232] width 1452 height 34
click at [61, 238] on span "Home" at bounding box center [47, 233] width 32 height 14
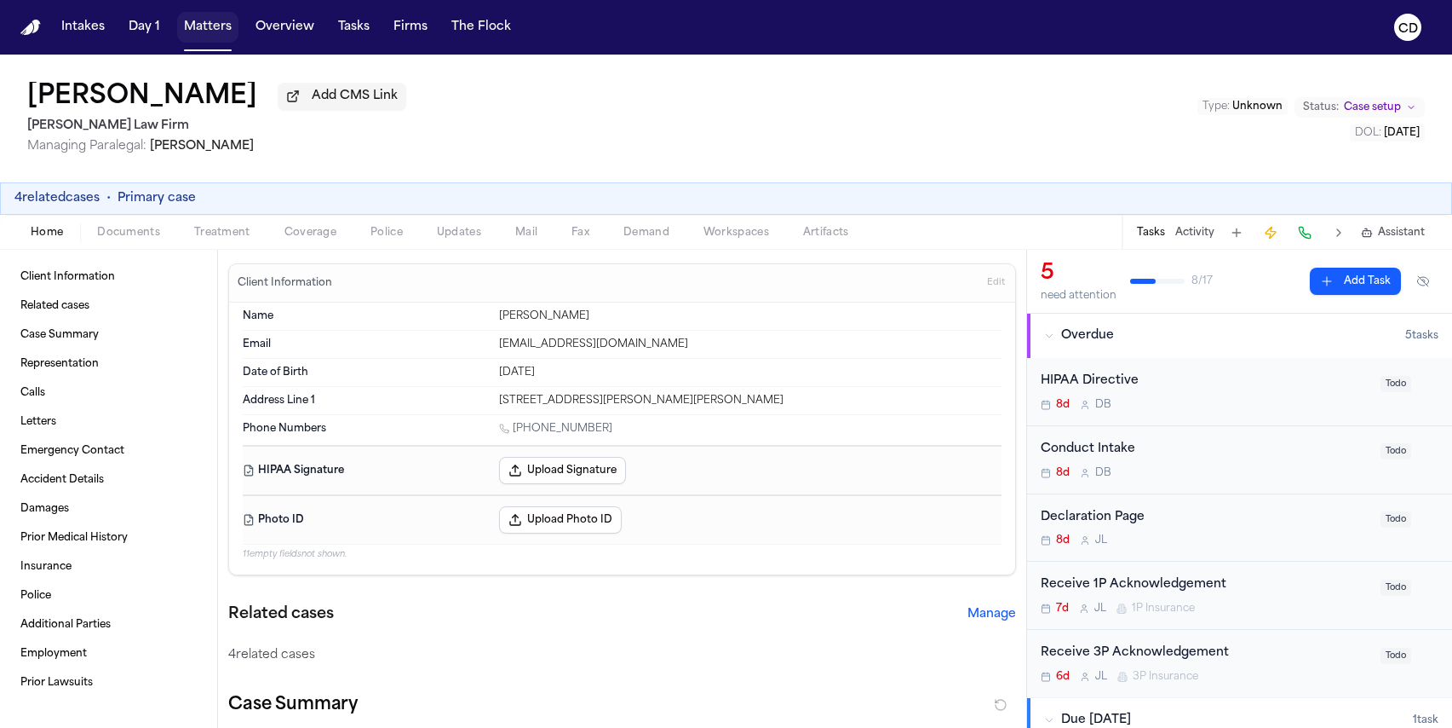
click at [218, 40] on button "Matters" at bounding box center [207, 27] width 61 height 31
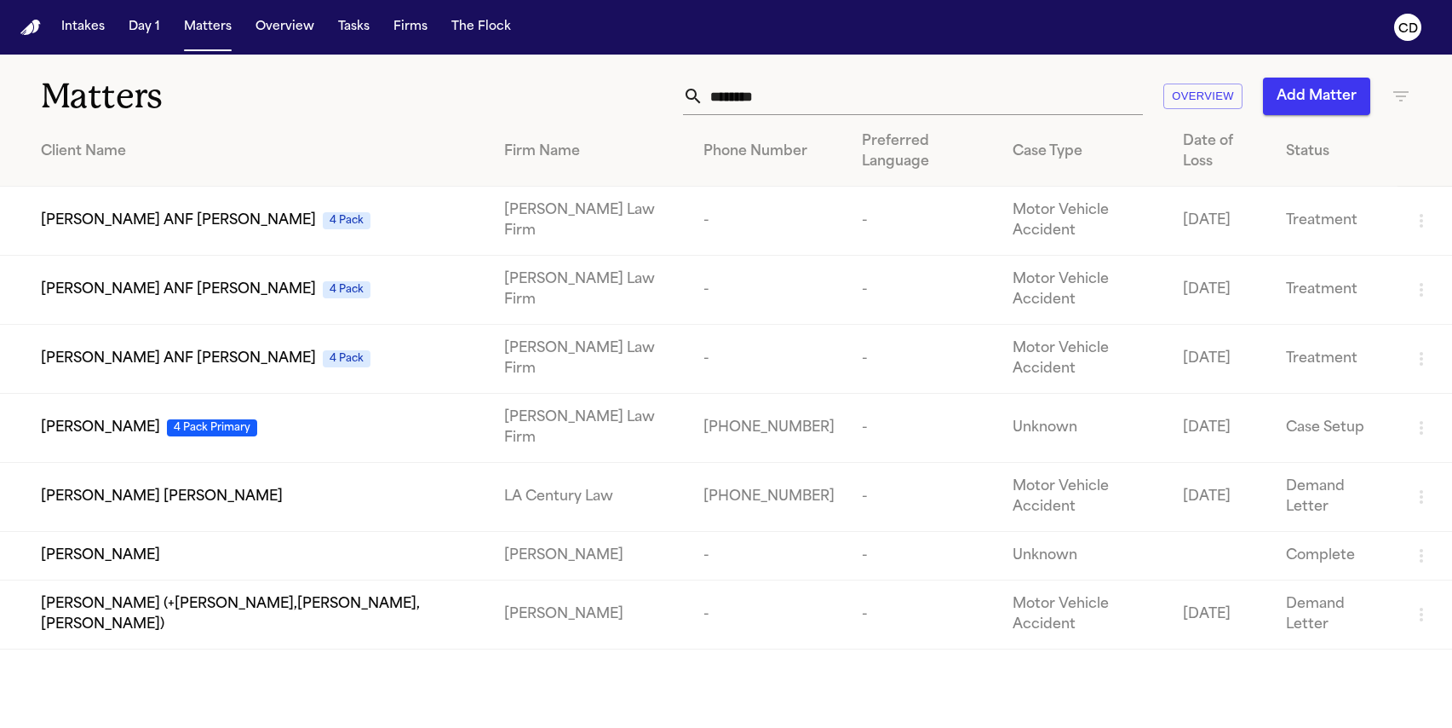
click at [739, 99] on input "********" at bounding box center [924, 96] width 440 height 37
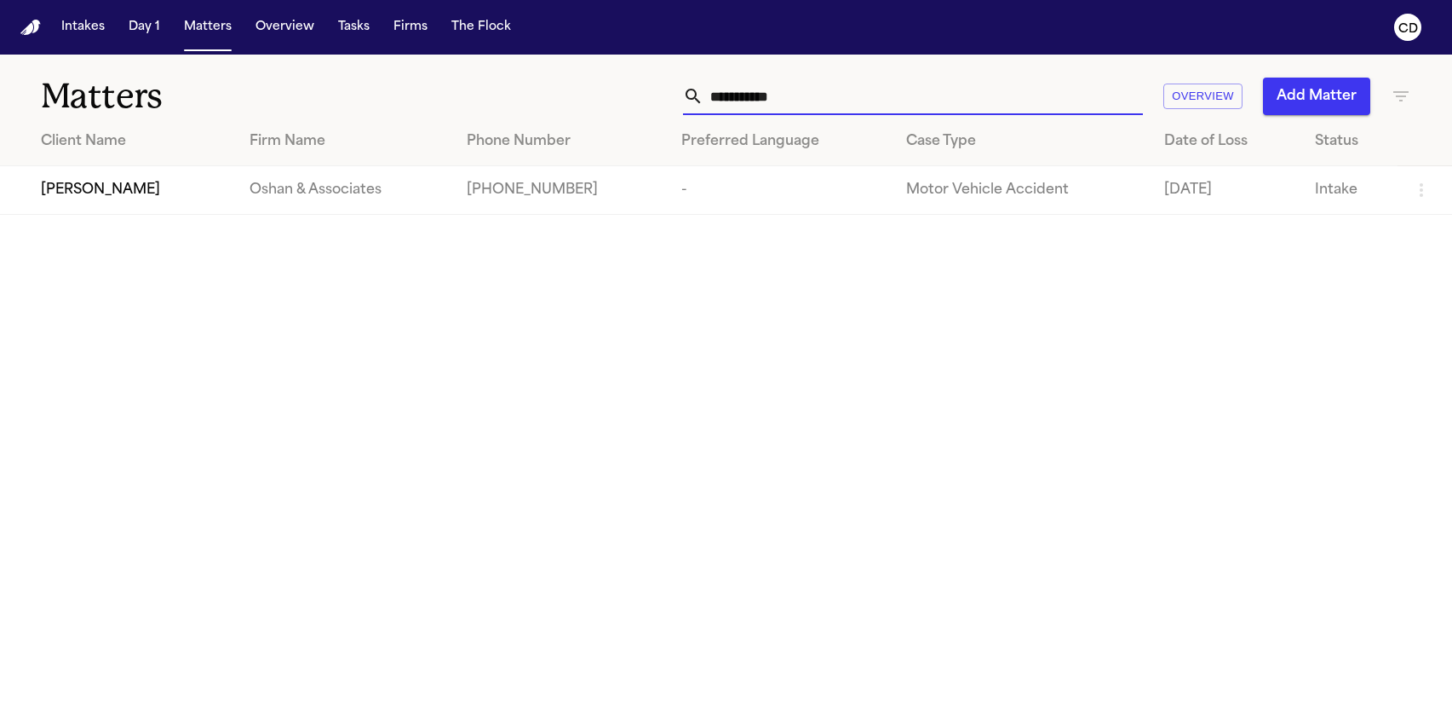
type input "**********"
click at [118, 187] on span "[PERSON_NAME]" at bounding box center [100, 190] width 119 height 20
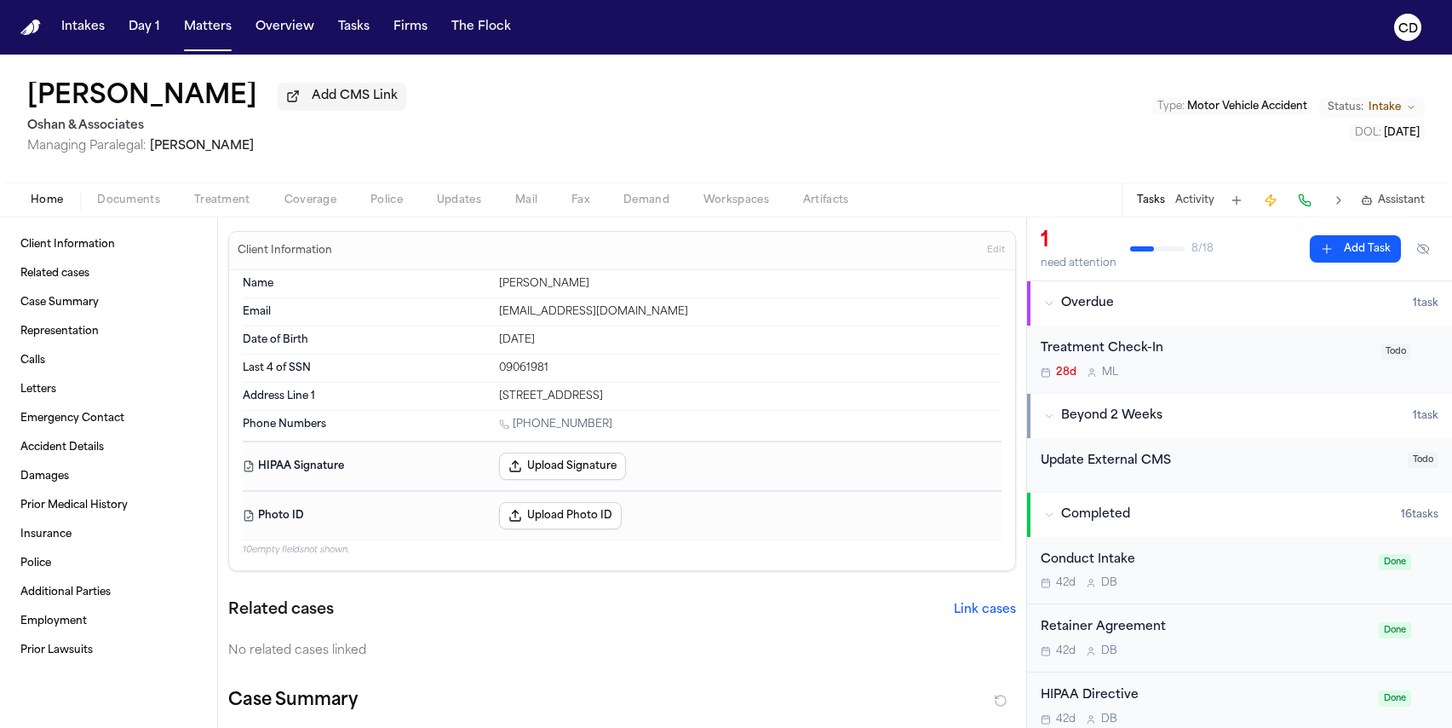
click at [310, 193] on div "Home Documents Treatment Coverage Police Updates Mail Fax Demand Workspaces Art…" at bounding box center [726, 199] width 1452 height 34
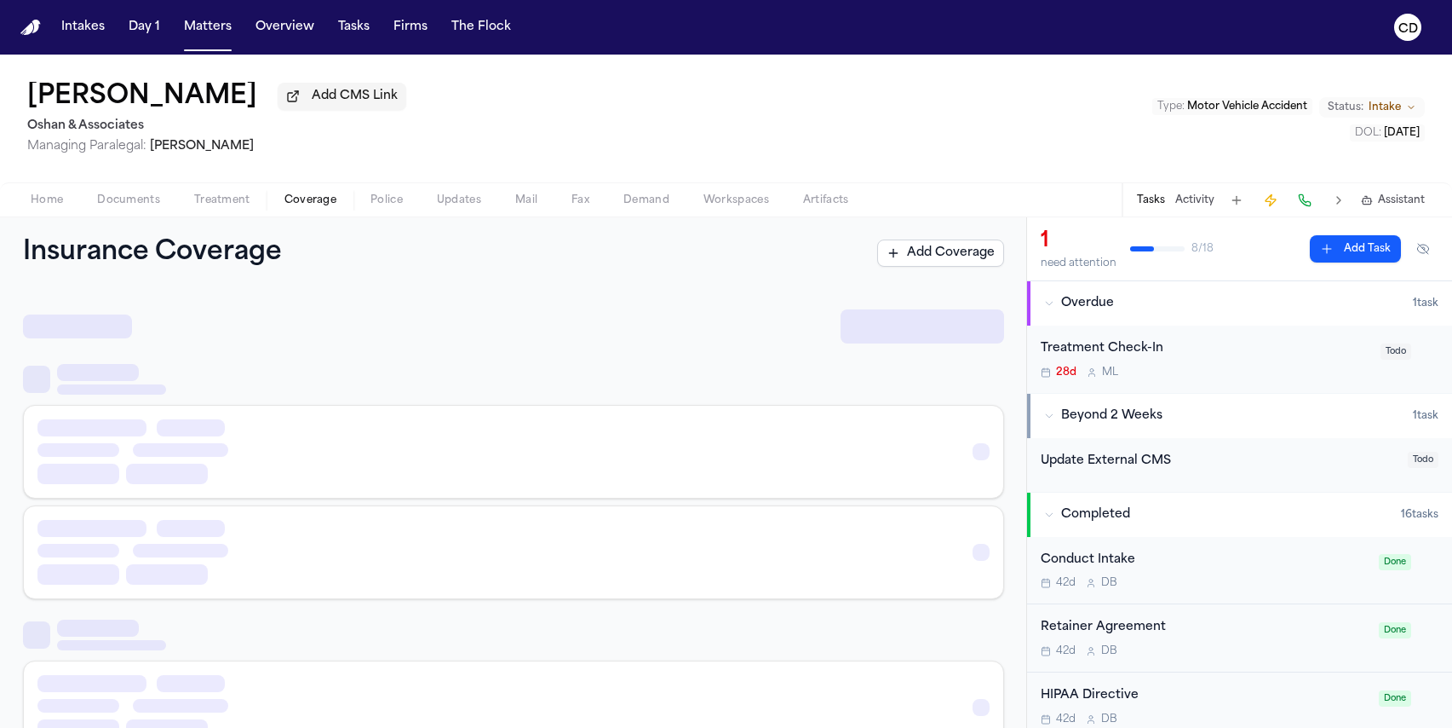
click at [310, 195] on button "Coverage" at bounding box center [310, 200] width 86 height 20
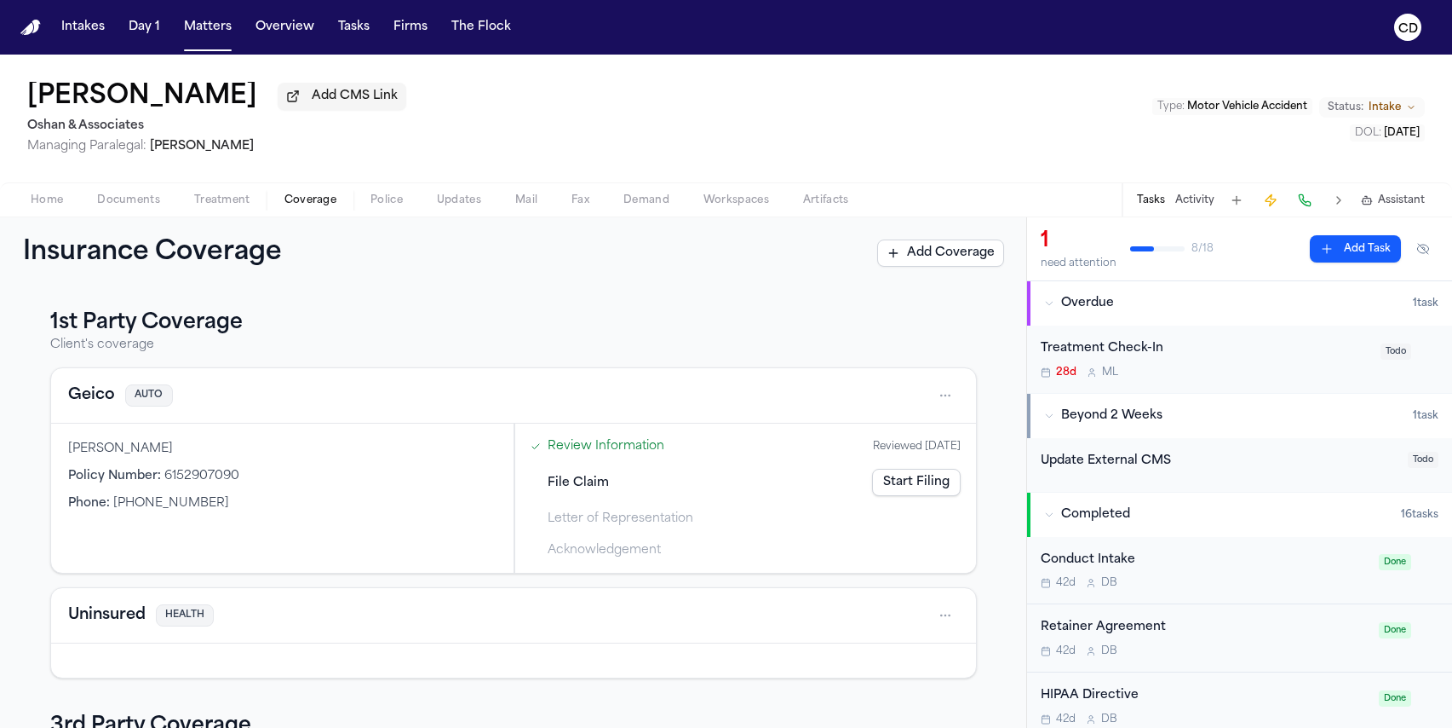
click at [105, 416] on div "Geico AUTO" at bounding box center [513, 395] width 925 height 55
click at [107, 405] on button "Geico" at bounding box center [91, 395] width 47 height 24
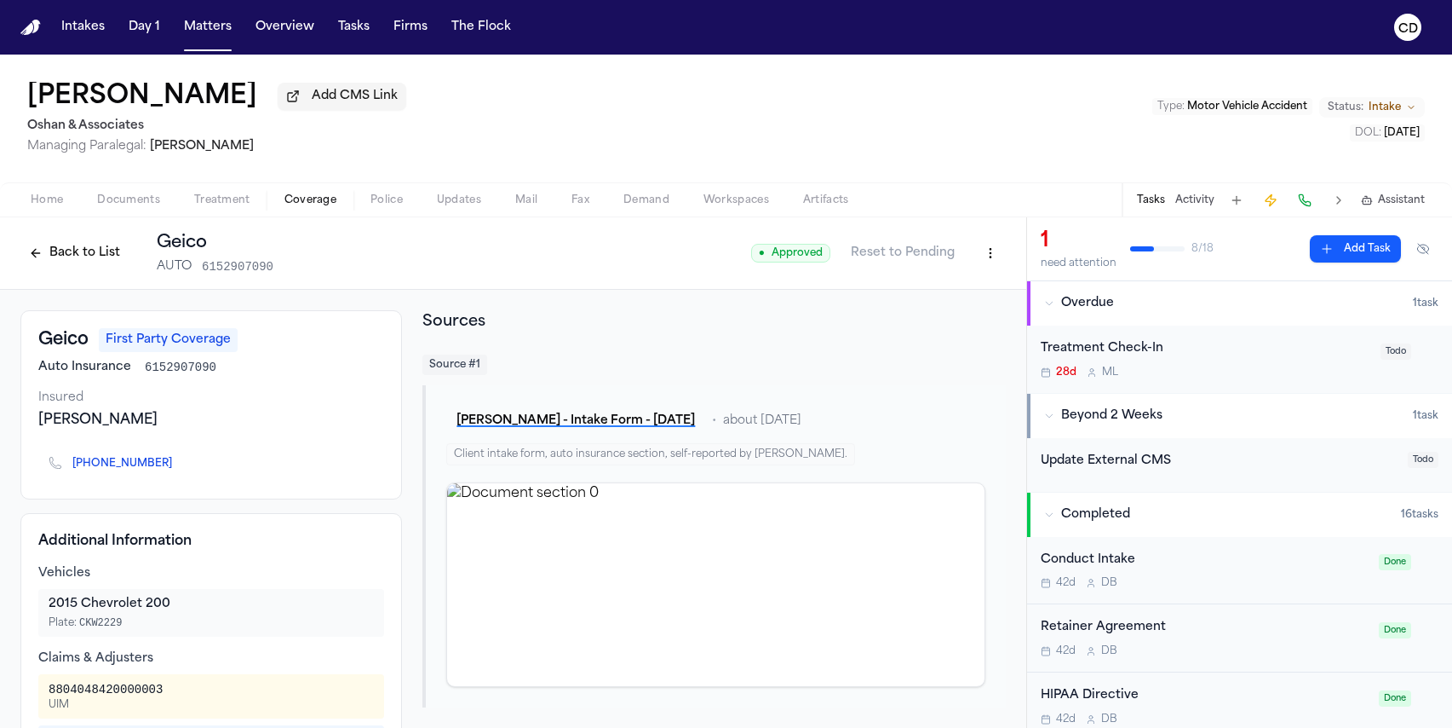
click at [324, 207] on span "Coverage" at bounding box center [311, 200] width 52 height 14
click at [99, 249] on button "Back to List" at bounding box center [74, 252] width 108 height 27
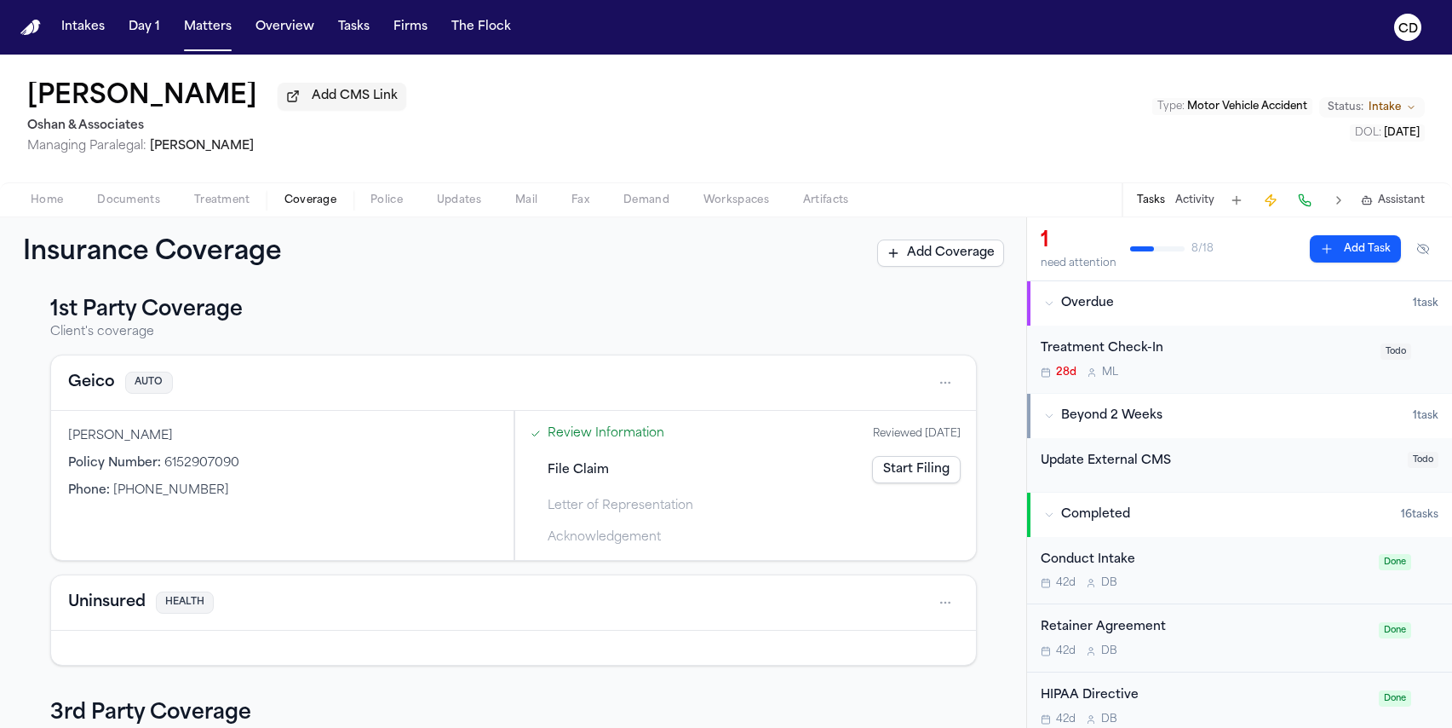
scroll to position [32, 0]
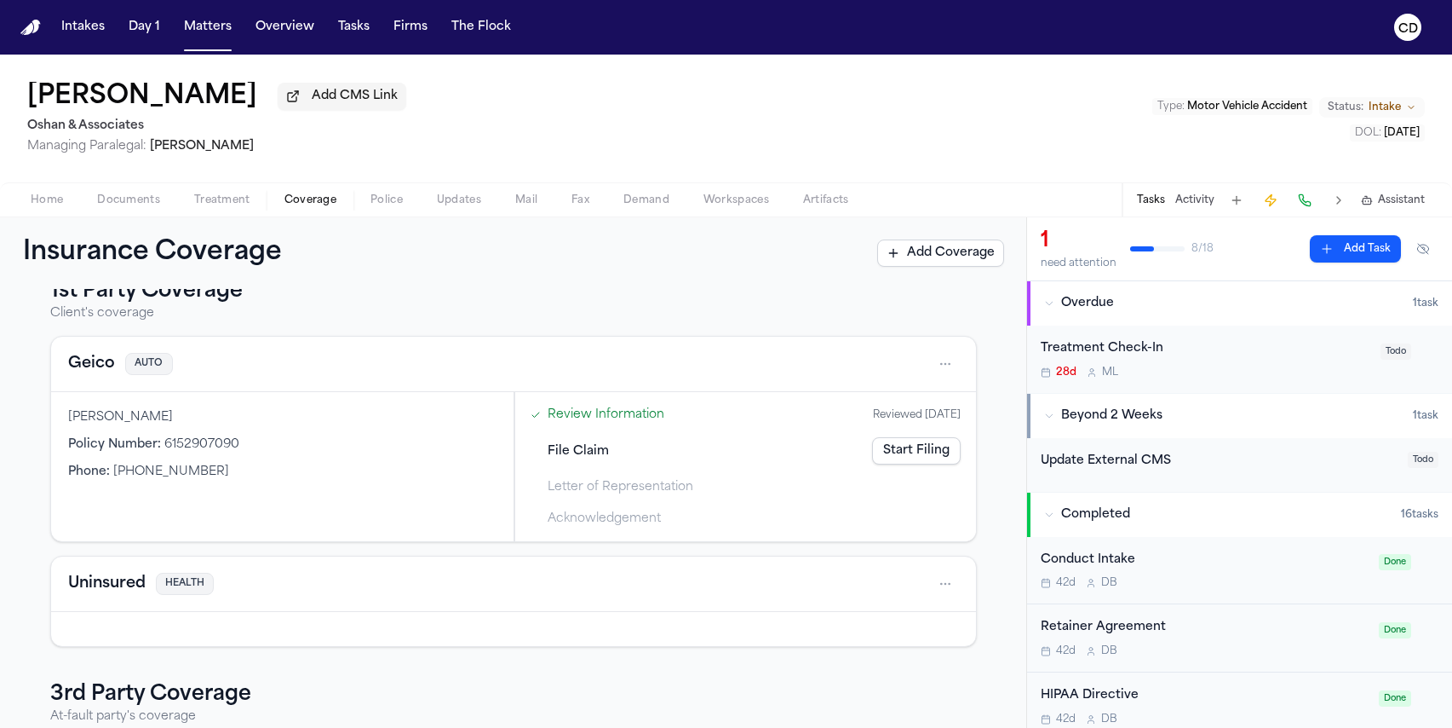
click at [886, 449] on link "Start Filing" at bounding box center [916, 450] width 89 height 27
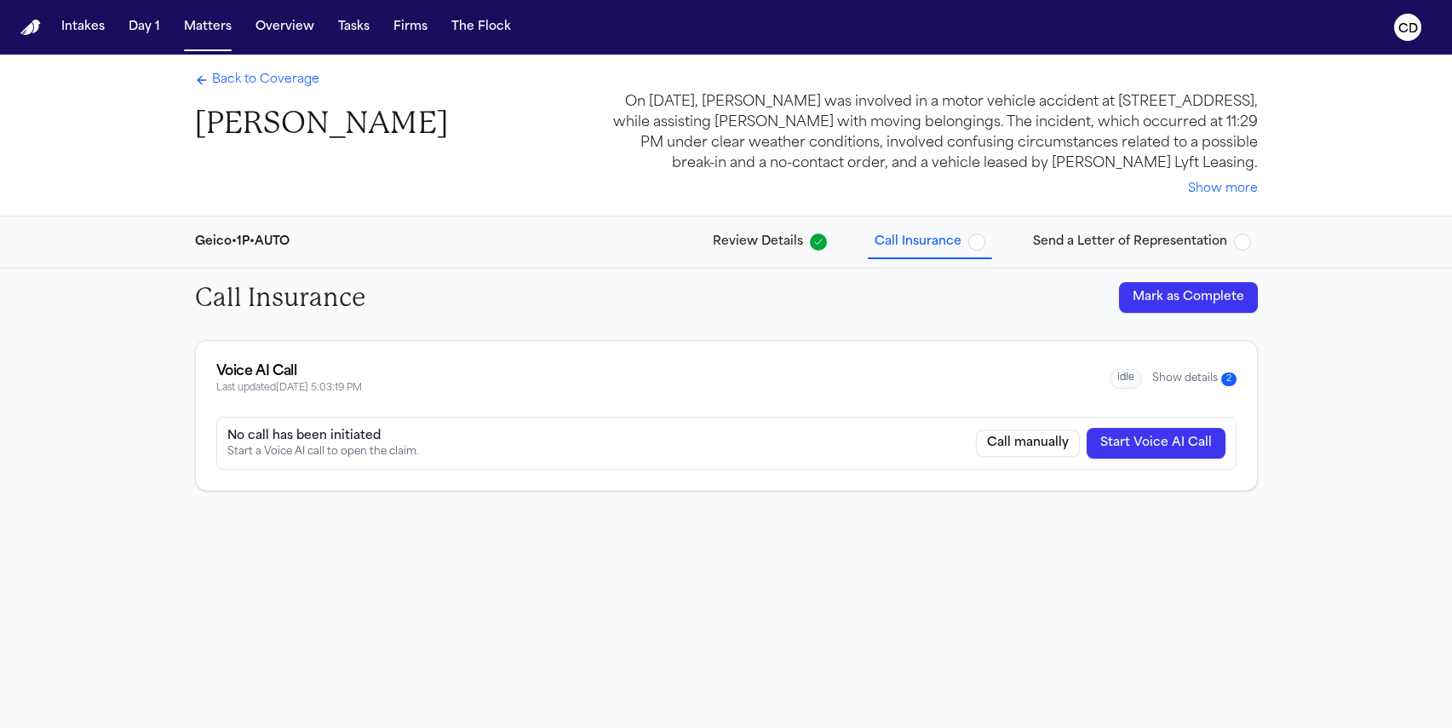
click at [1189, 382] on button "Show details 2" at bounding box center [1195, 378] width 84 height 14
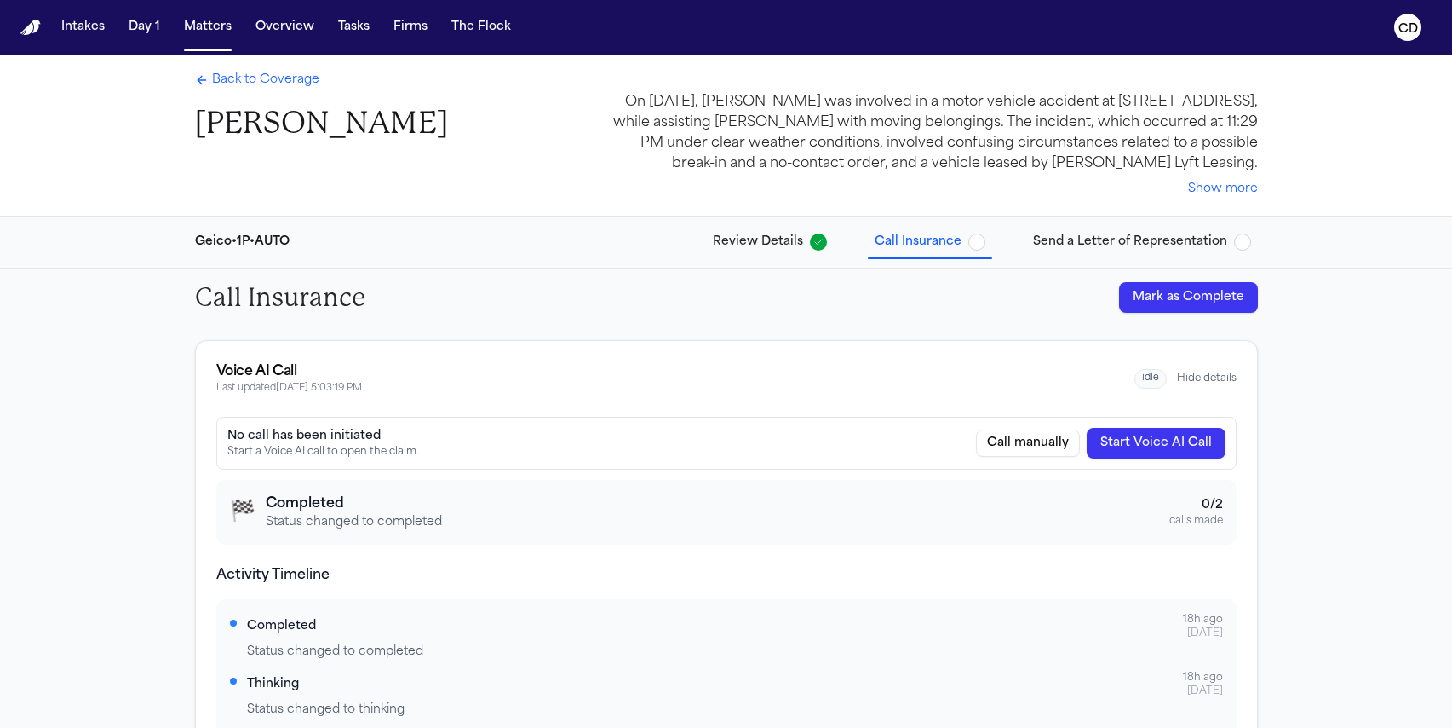
click at [283, 85] on span "Back to Coverage" at bounding box center [265, 80] width 107 height 17
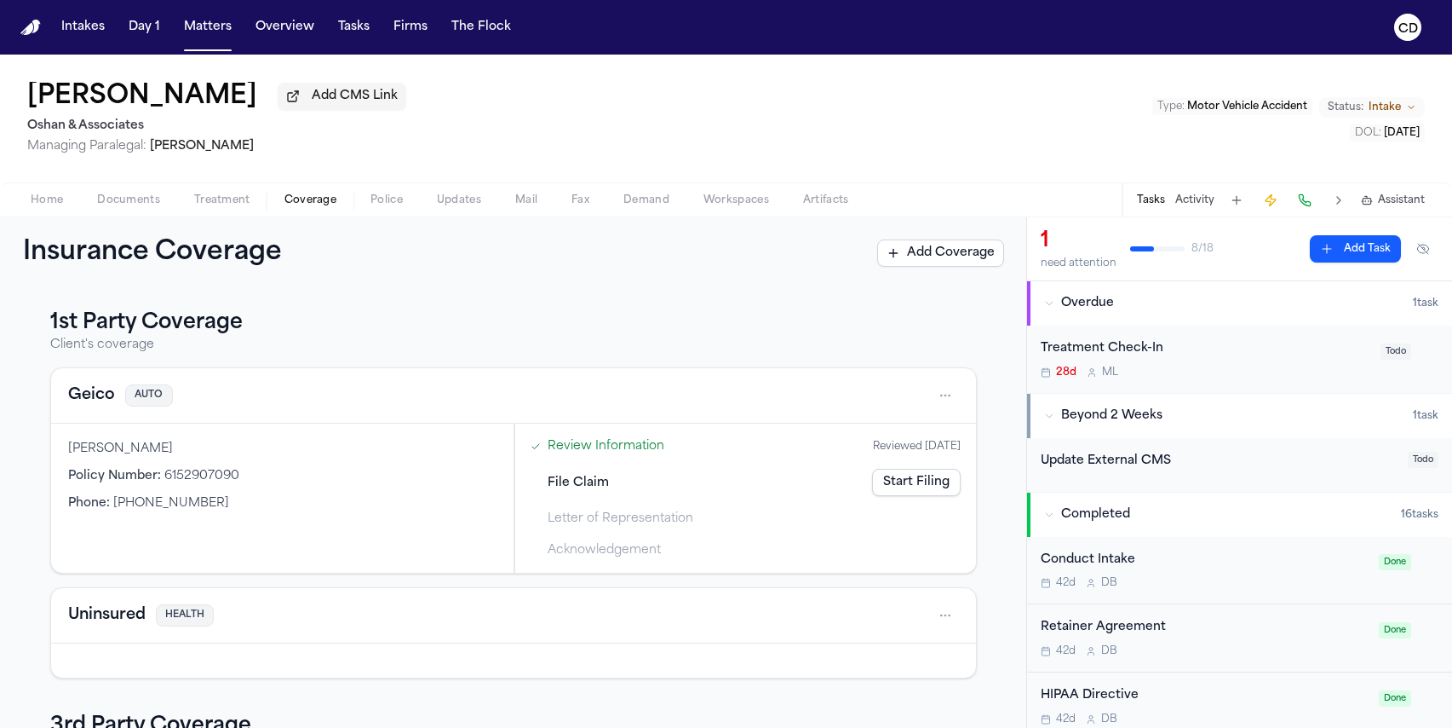
click at [154, 207] on span "Documents" at bounding box center [128, 200] width 63 height 14
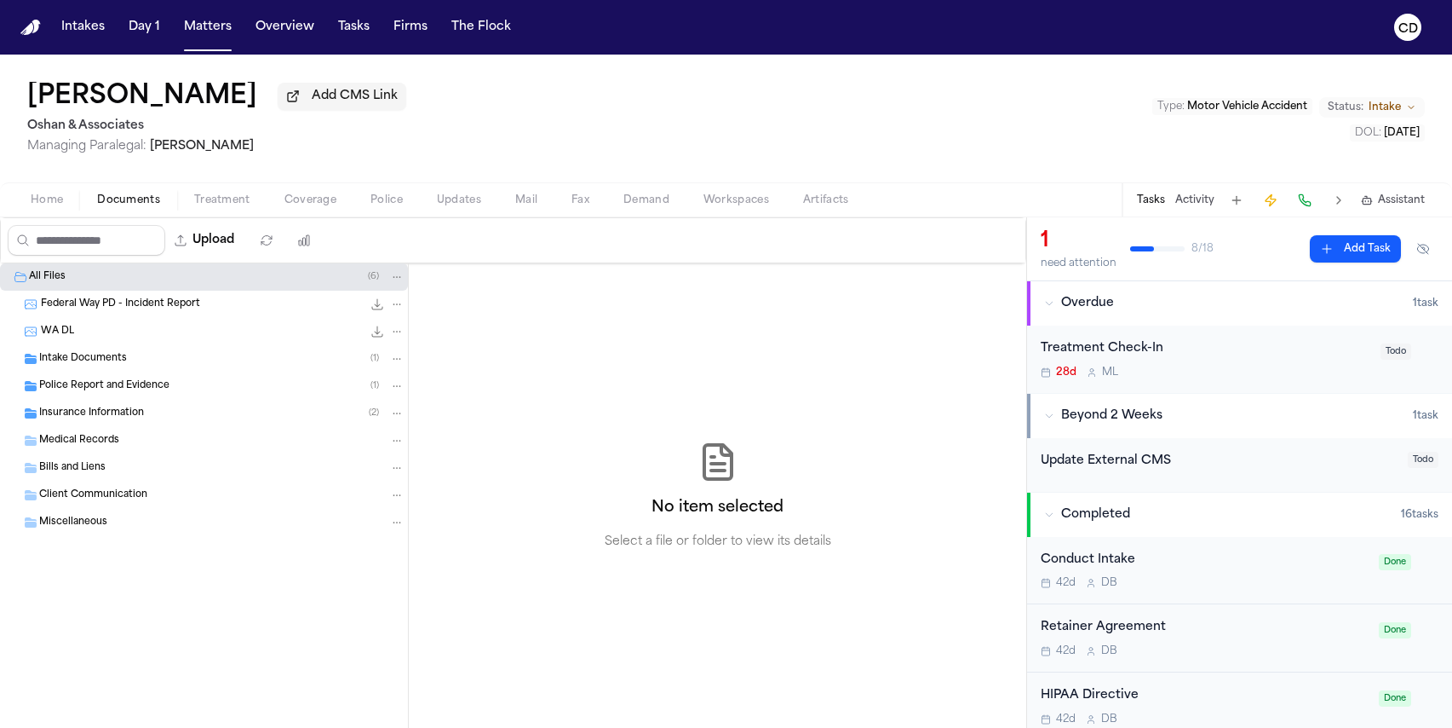
click at [193, 417] on div "Insurance Information ( 2 )" at bounding box center [221, 412] width 365 height 15
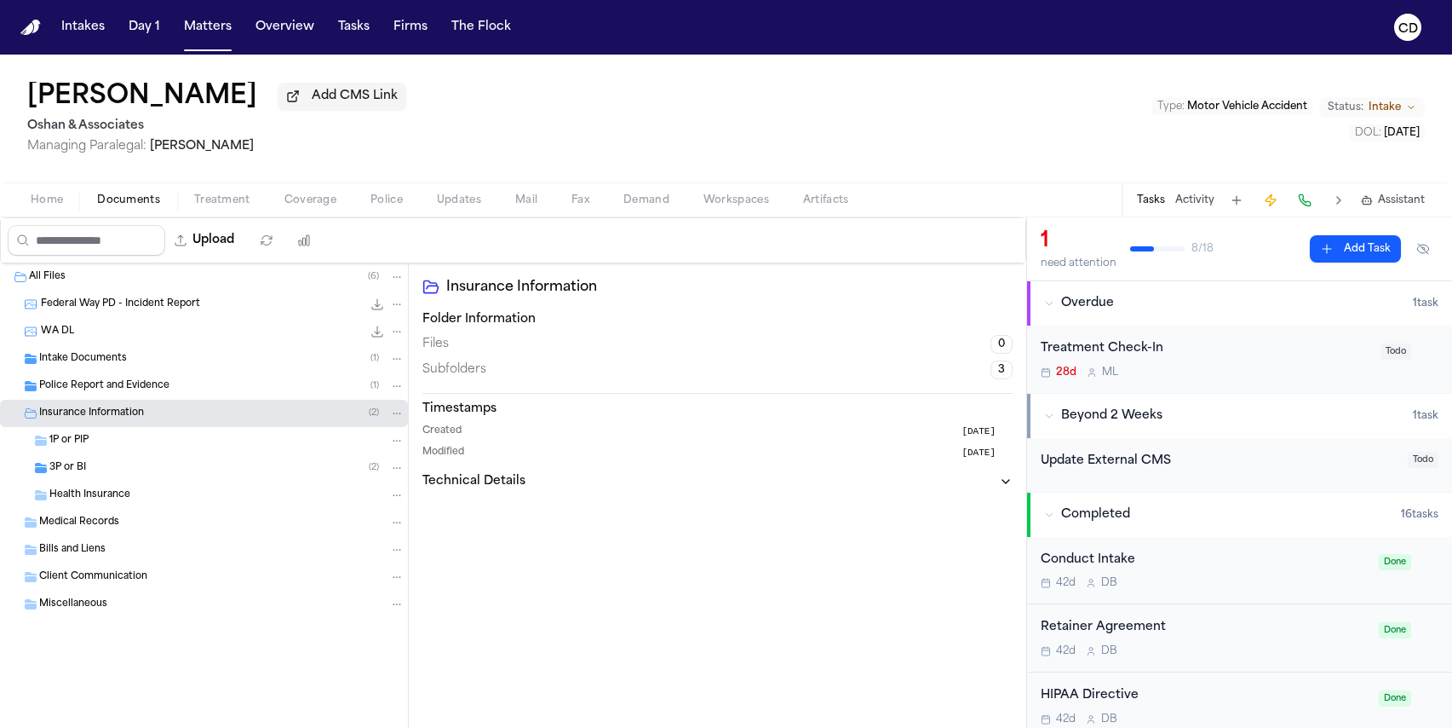
click at [169, 475] on div "3P or BI ( 2 )" at bounding box center [226, 467] width 355 height 15
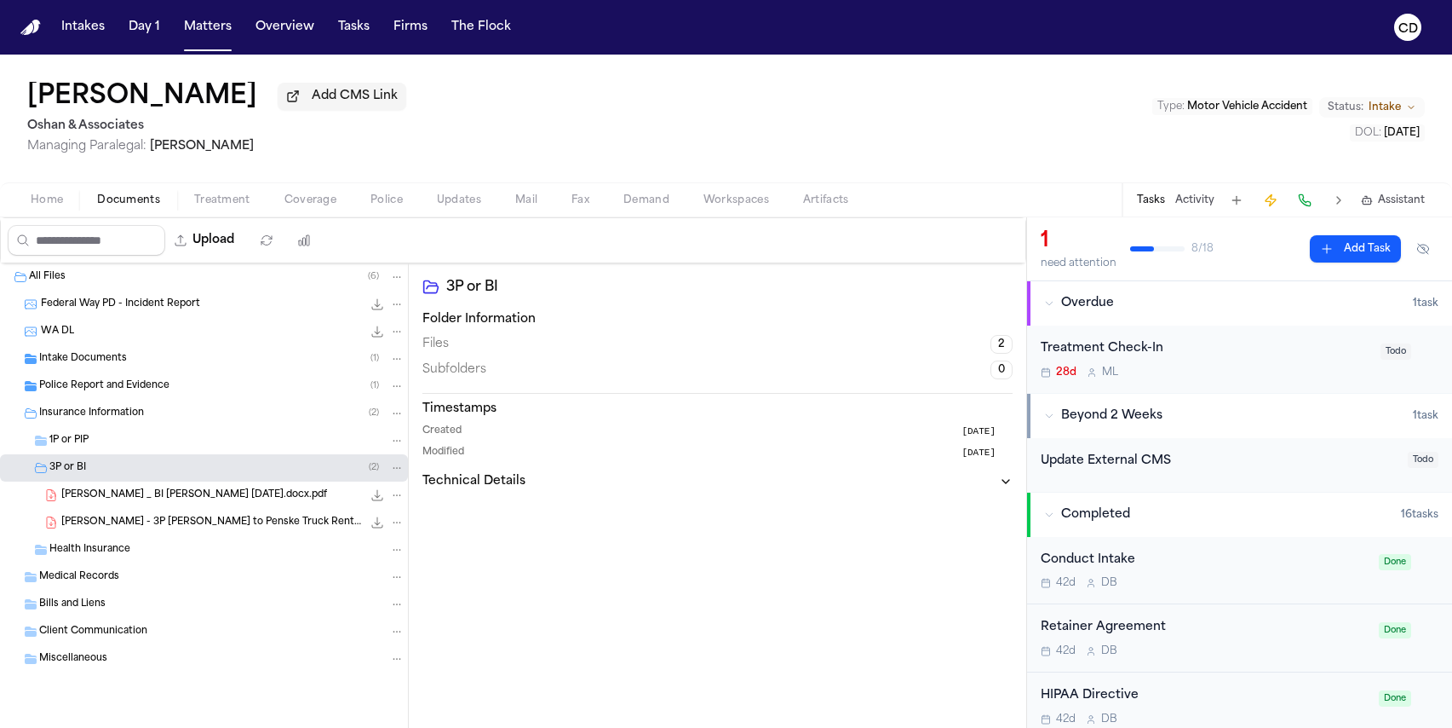
click at [171, 441] on div "1P or PIP" at bounding box center [226, 440] width 355 height 15
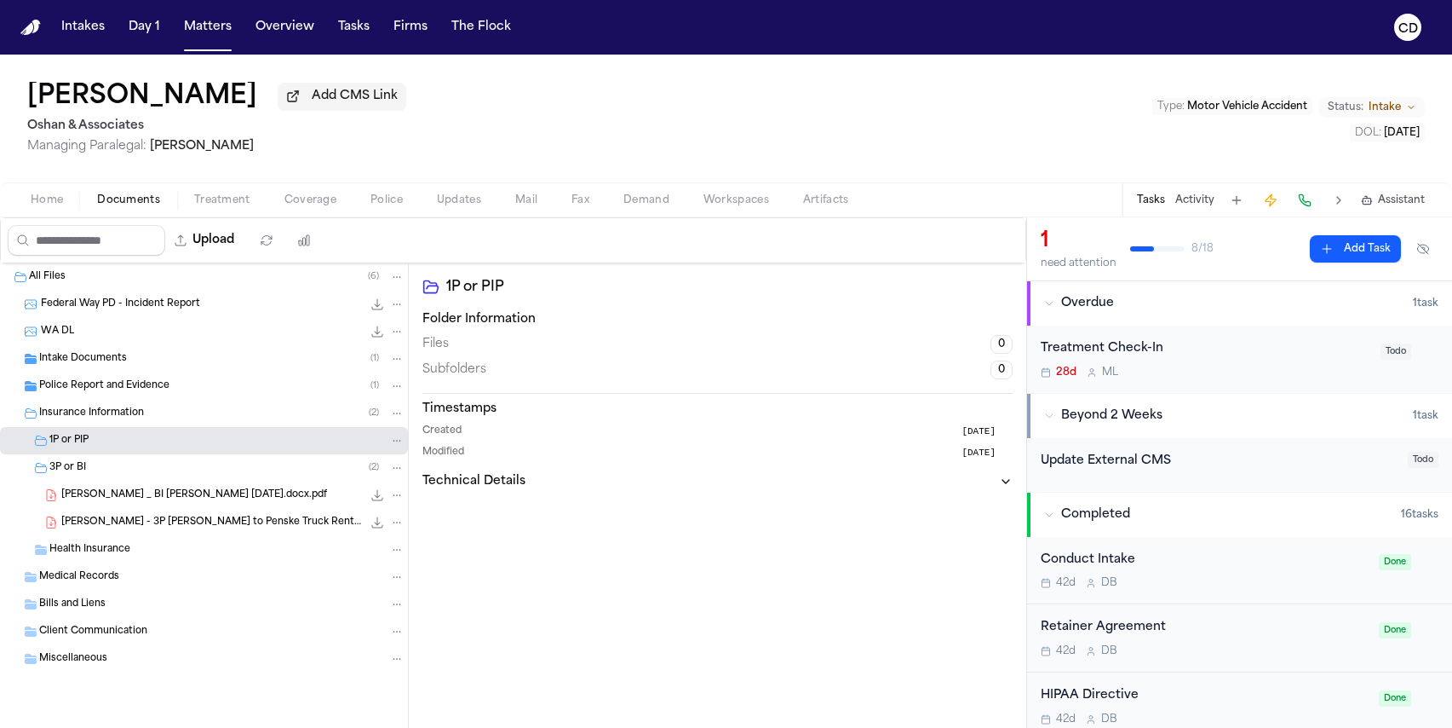
click at [171, 444] on div "1P or PIP" at bounding box center [226, 440] width 355 height 15
click at [170, 466] on div "3P or BI ( 2 )" at bounding box center [226, 467] width 355 height 15
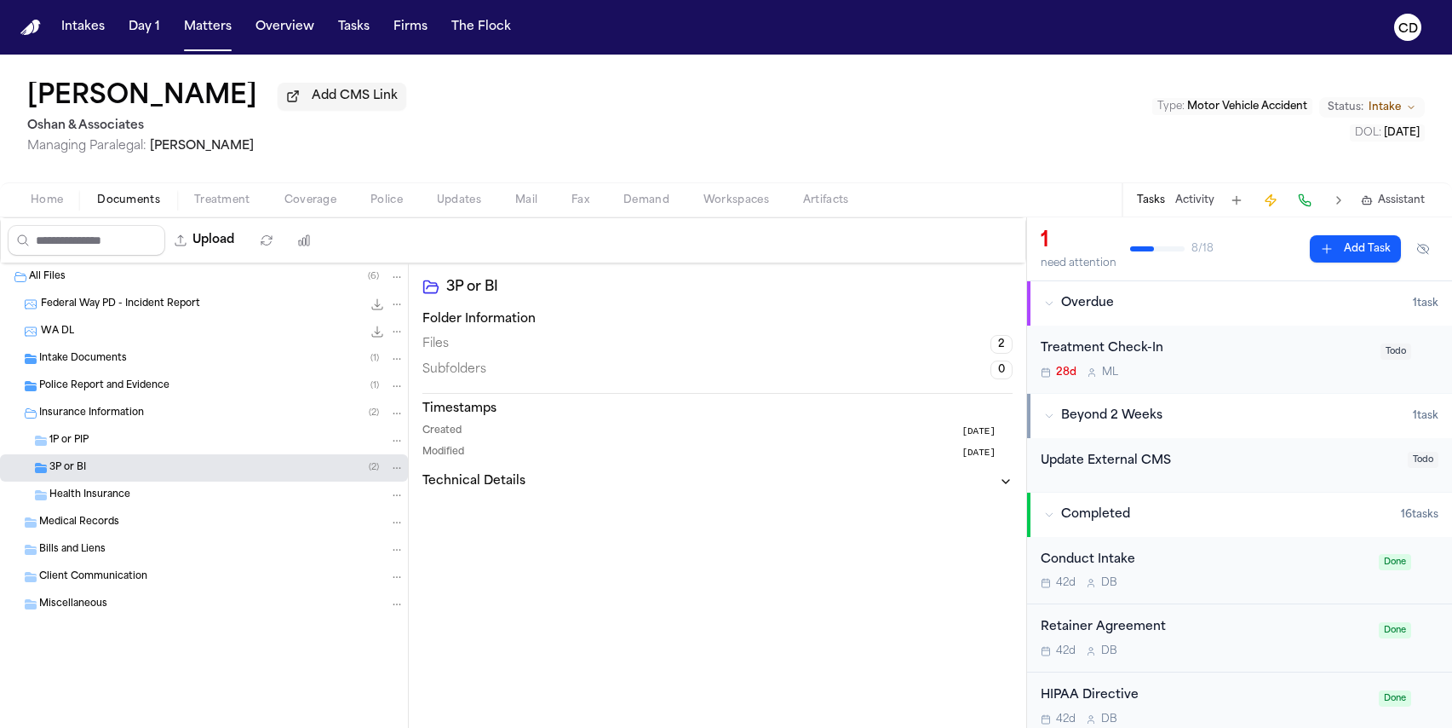
click at [329, 203] on span "Coverage" at bounding box center [311, 200] width 52 height 14
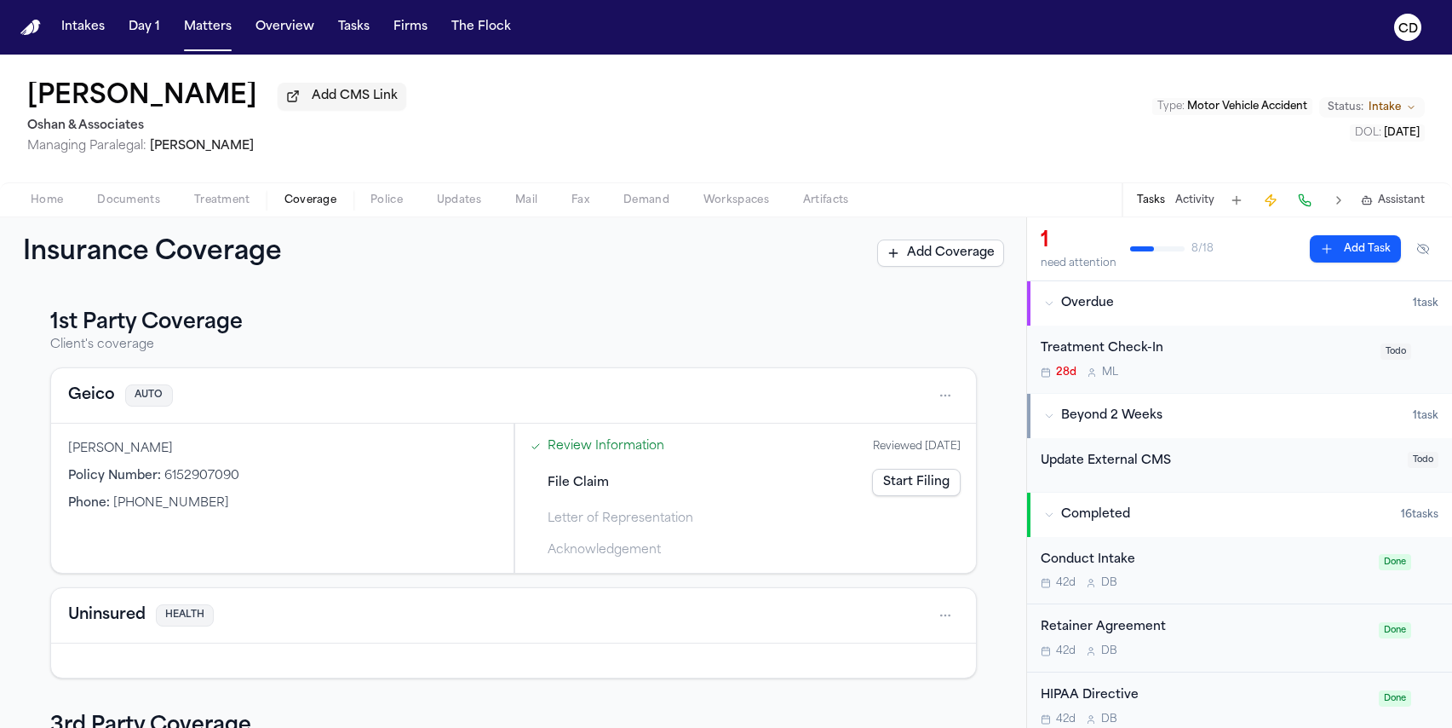
click at [97, 400] on button "Geico" at bounding box center [91, 395] width 47 height 24
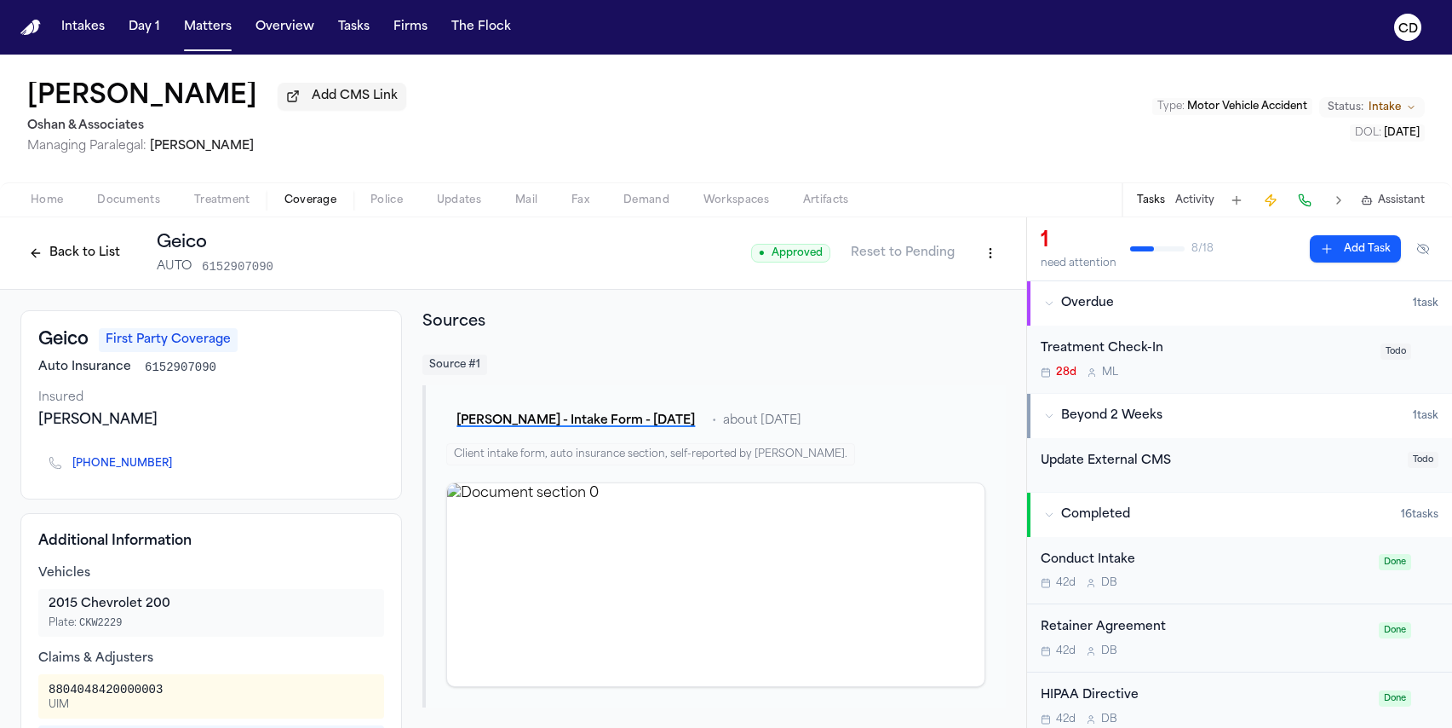
click at [98, 263] on button "Back to List" at bounding box center [74, 252] width 108 height 27
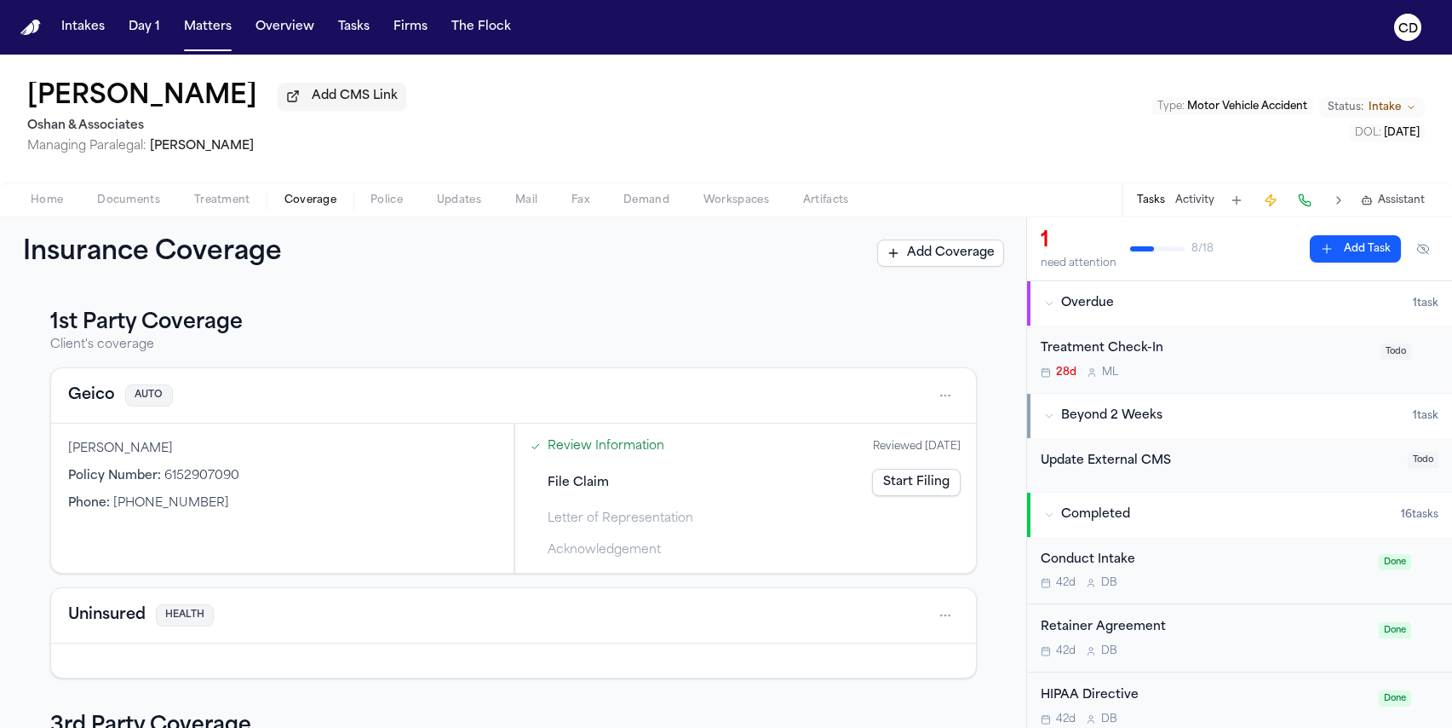
click at [908, 493] on link "Start Filing" at bounding box center [916, 482] width 89 height 27
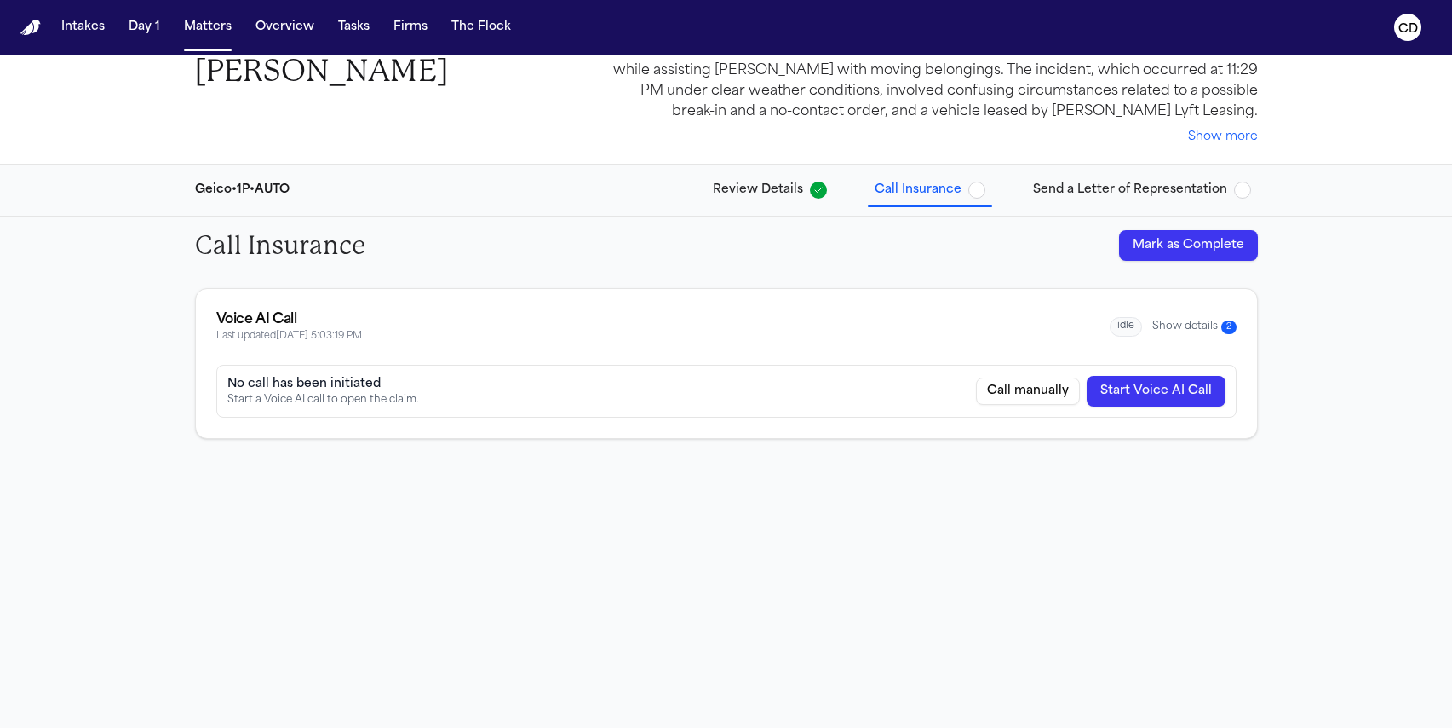
scroll to position [55, 0]
click at [1218, 324] on button "Show details 2" at bounding box center [1195, 324] width 84 height 14
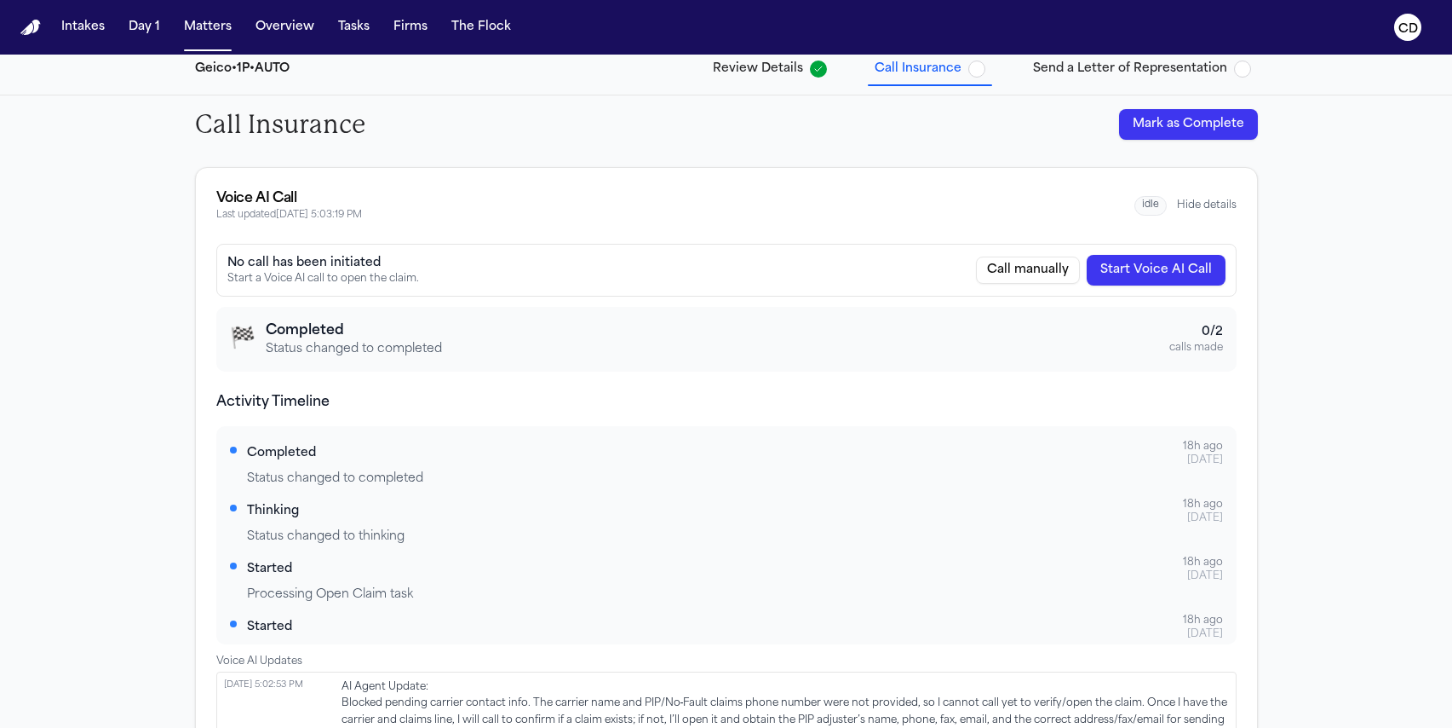
scroll to position [47, 0]
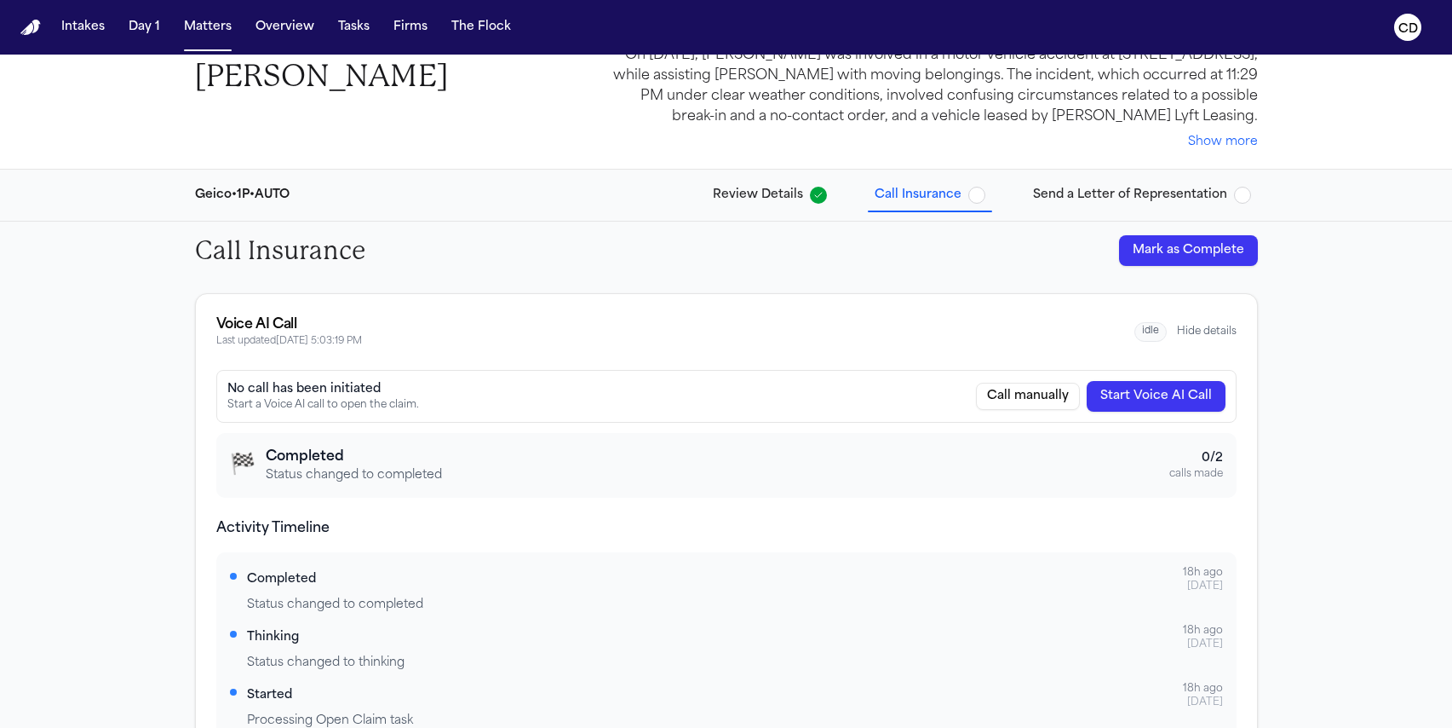
click at [775, 174] on div "Geico • 1P • AUTO Review Details Call Insurance Send a Letter of Representation" at bounding box center [726, 195] width 1090 height 51
click at [778, 193] on span "Review Details" at bounding box center [758, 195] width 90 height 17
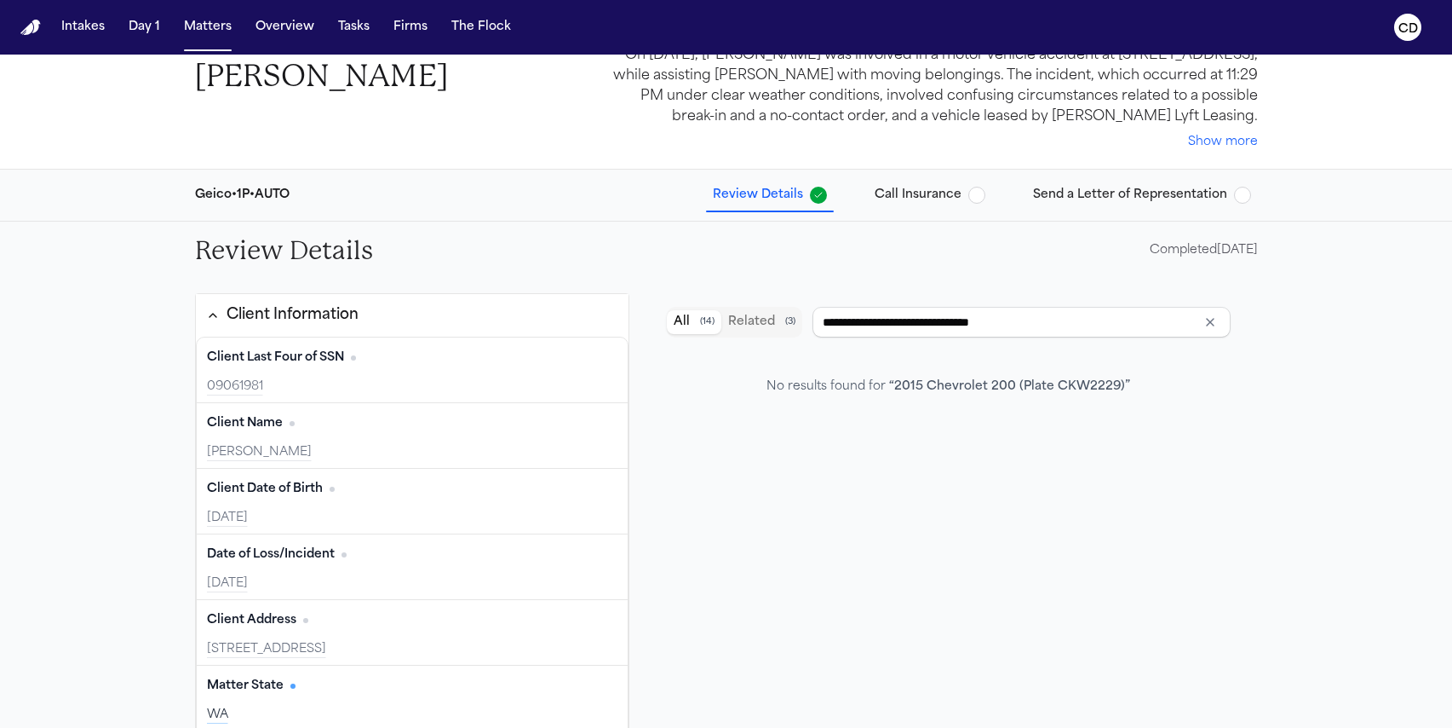
scroll to position [207, 0]
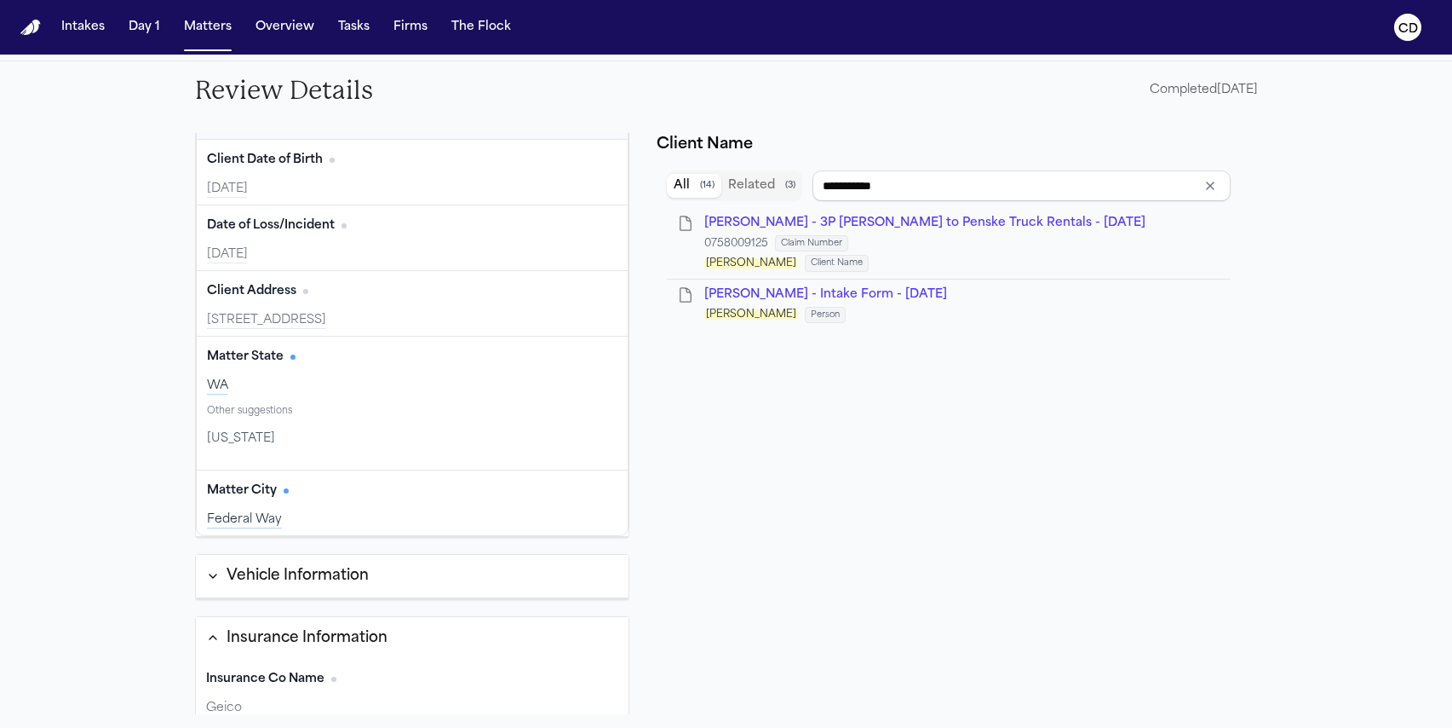
type input "**********"
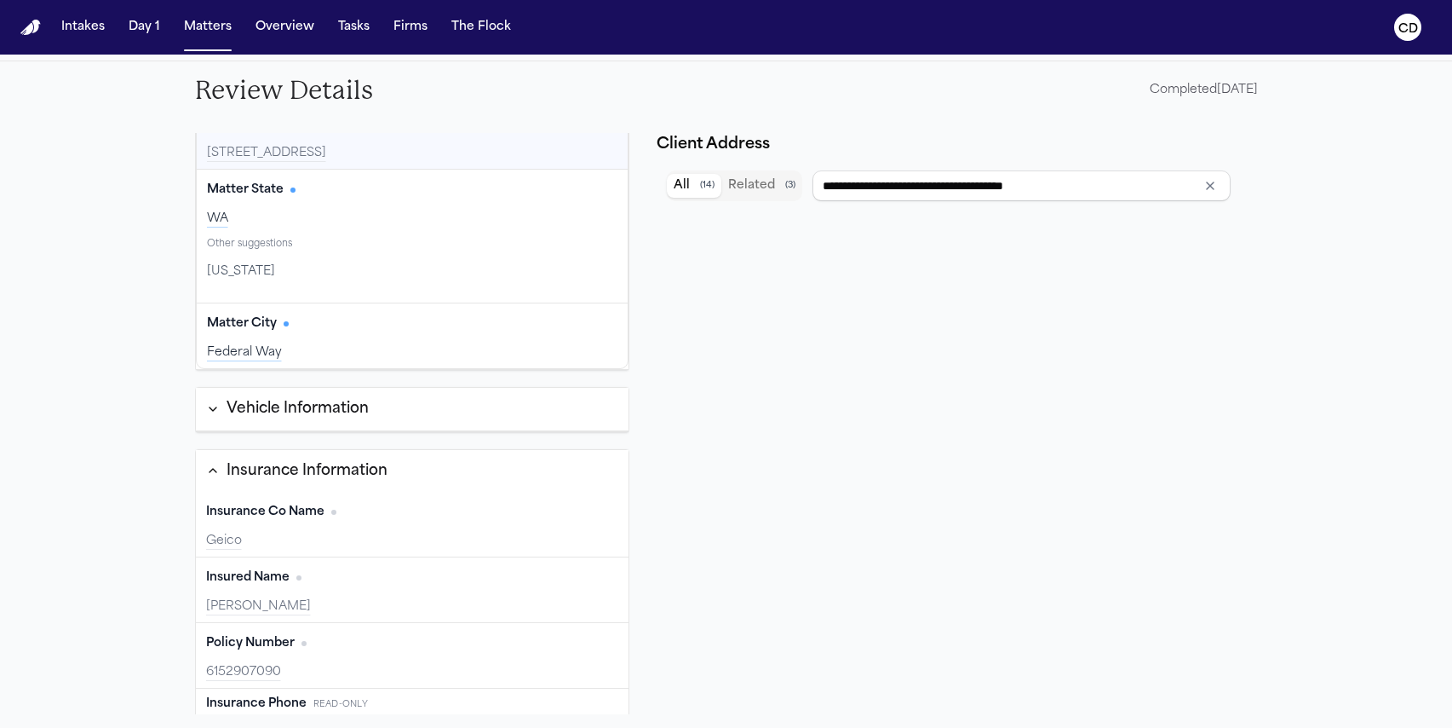
scroll to position [406, 0]
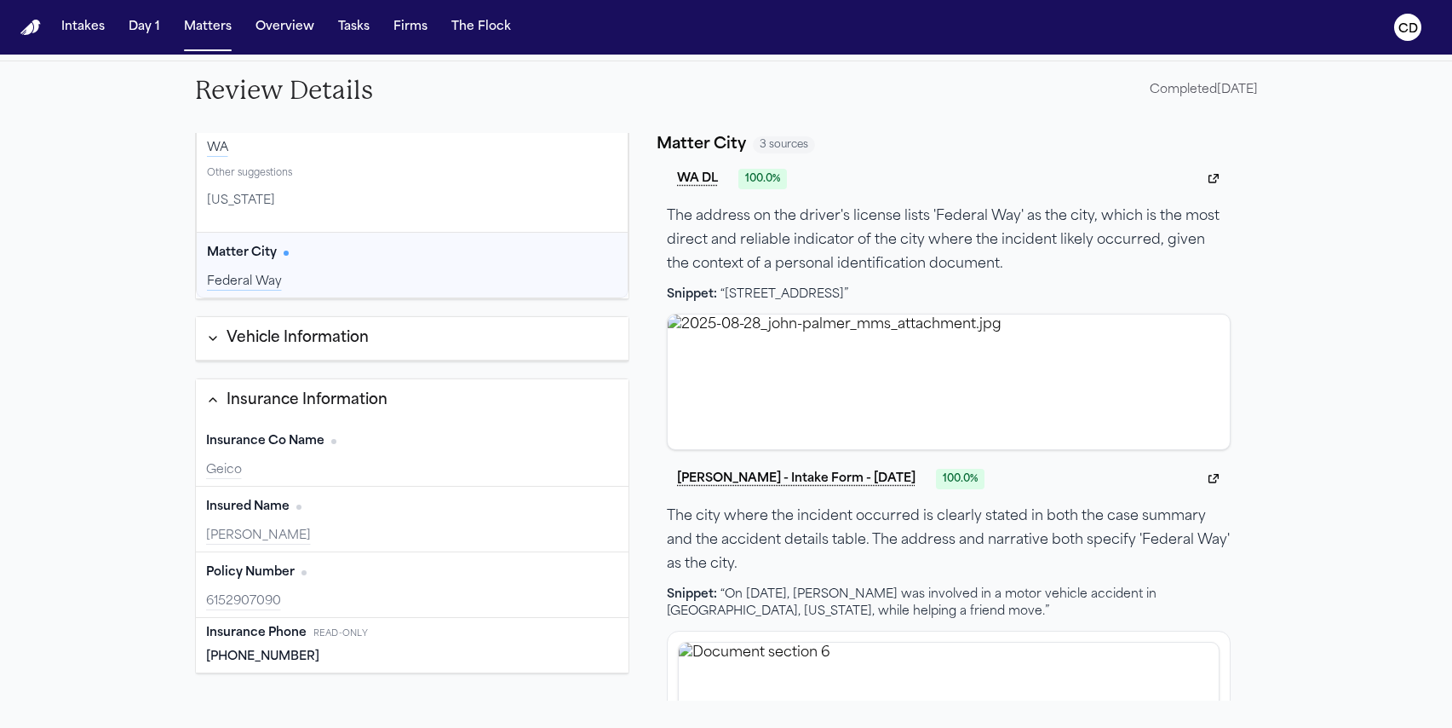
click at [325, 344] on div "Vehicle Information" at bounding box center [298, 338] width 142 height 22
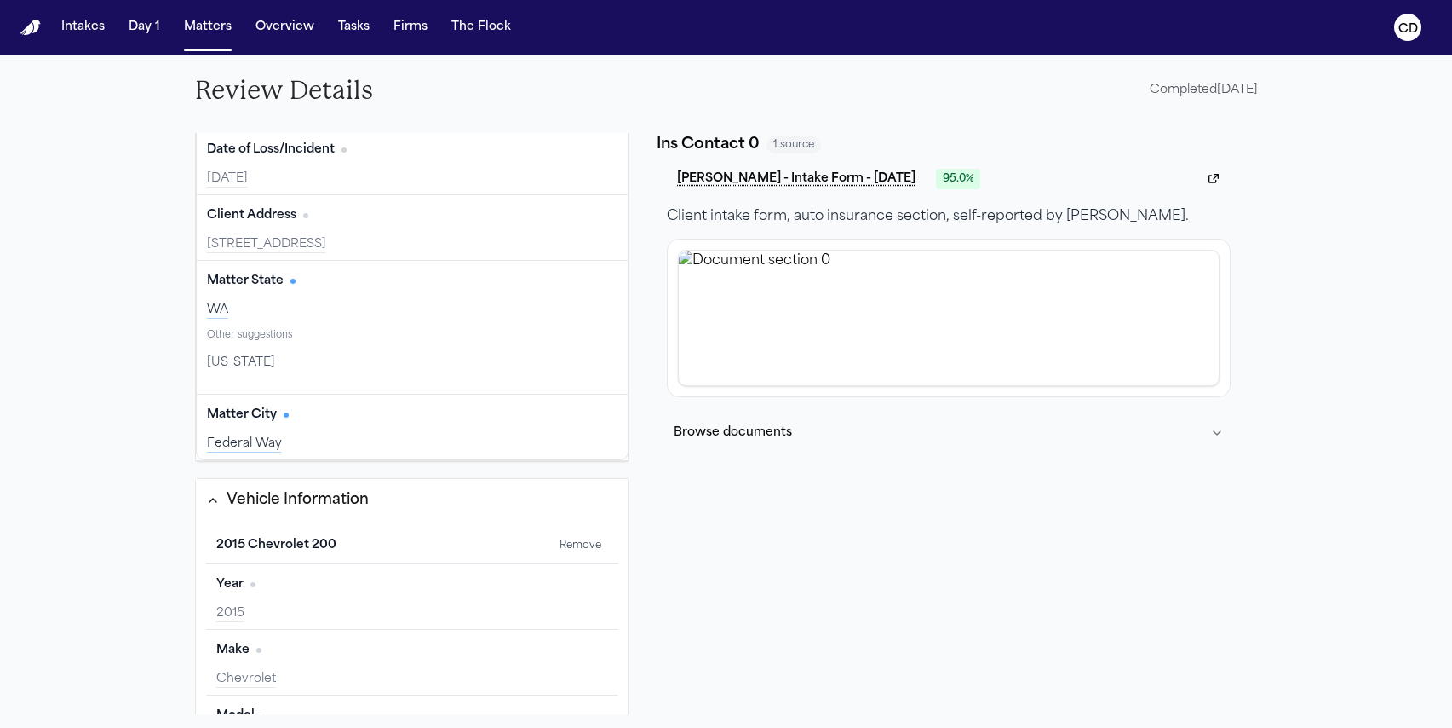
scroll to position [0, 0]
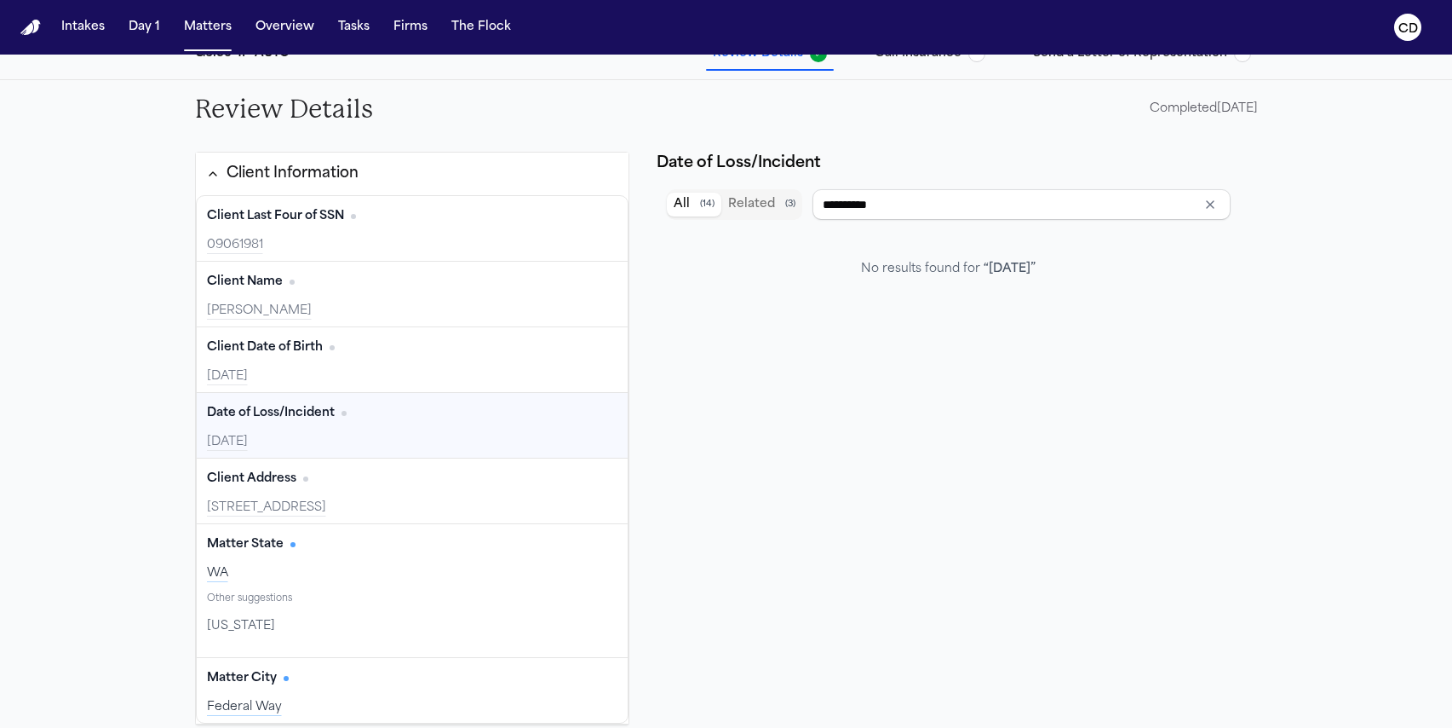
type input "**********"
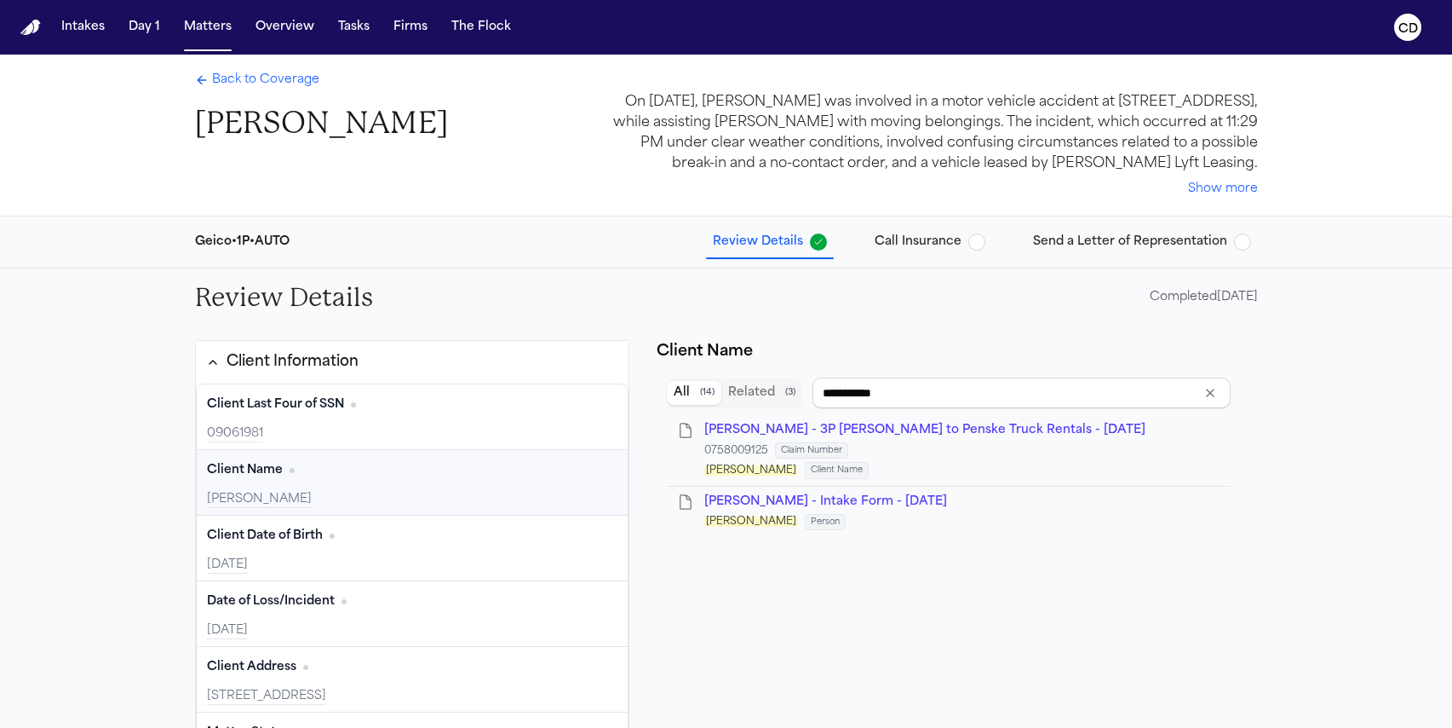
click at [925, 246] on span "Call Insurance" at bounding box center [918, 241] width 87 height 17
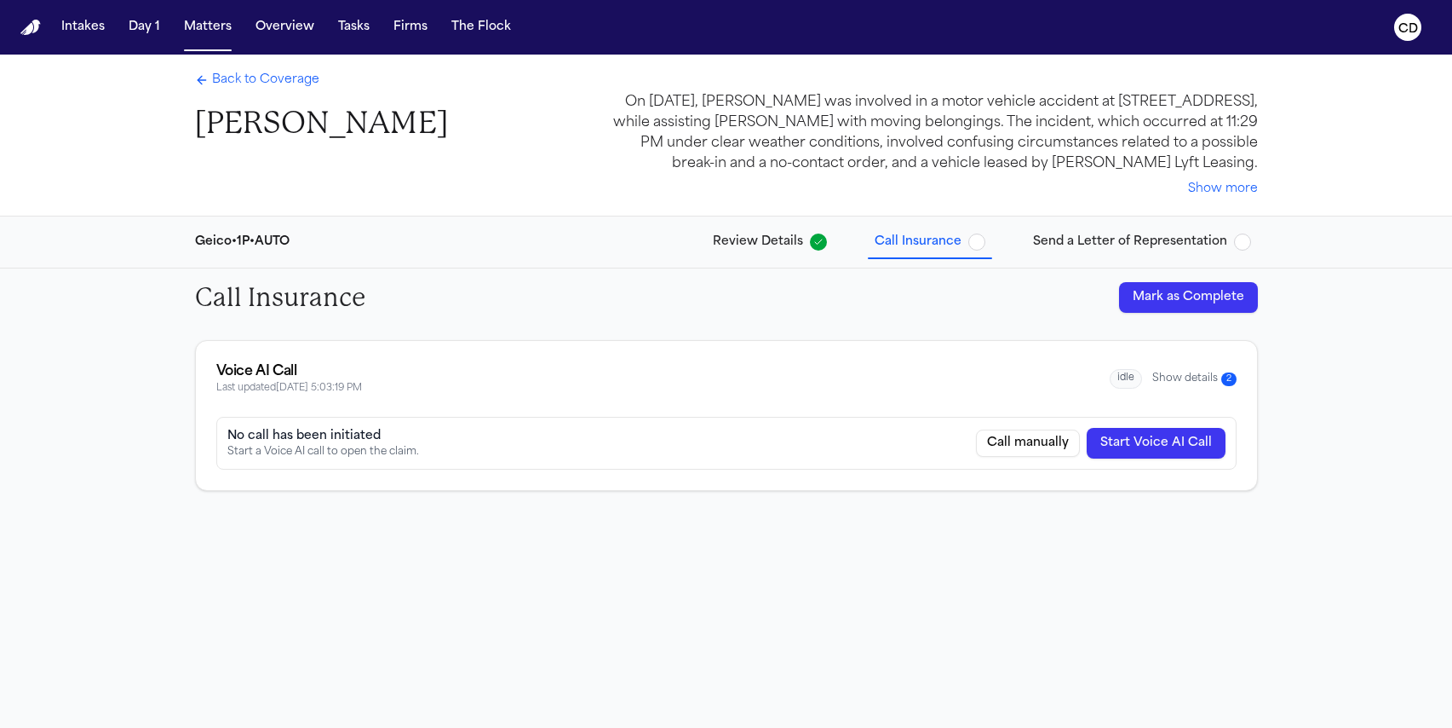
click at [1202, 382] on button "Show details 2" at bounding box center [1195, 378] width 84 height 14
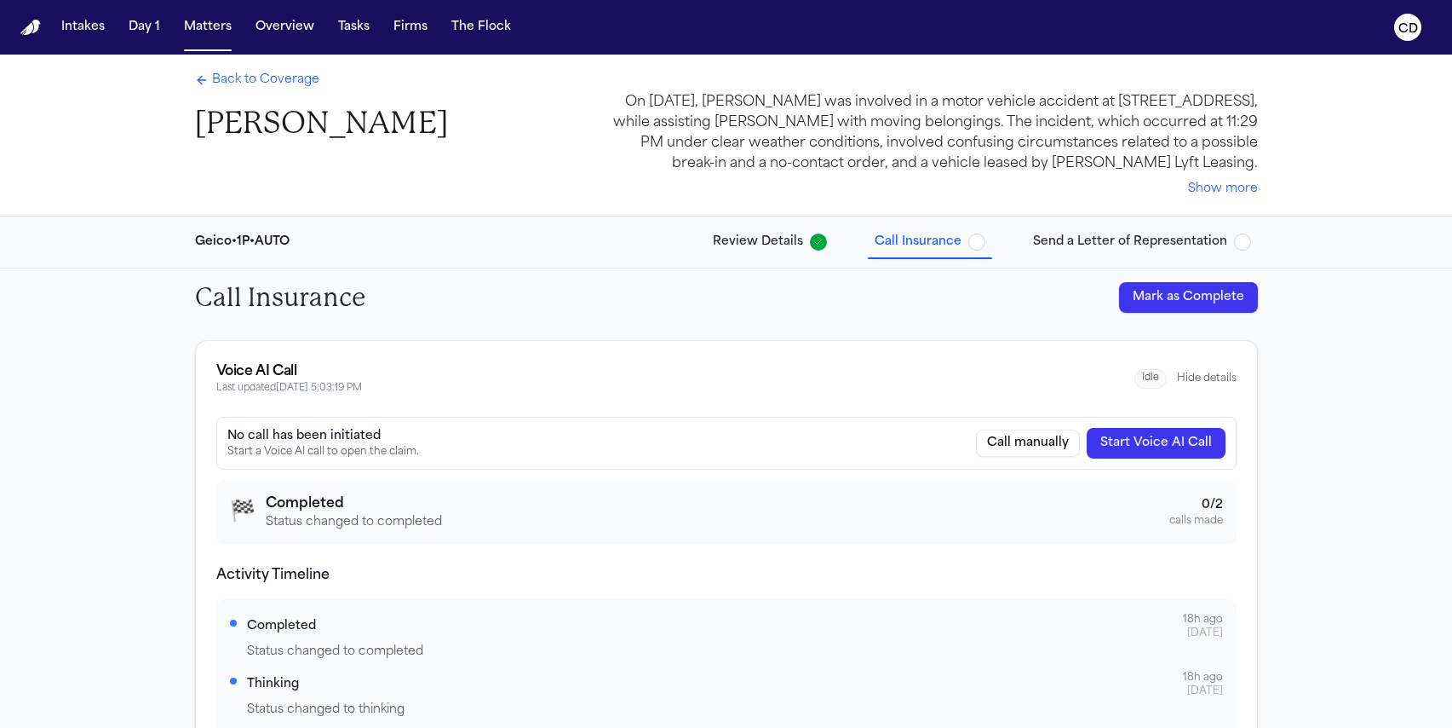
click at [211, 44] on nav "Intakes Day 1 Matters Overview Tasks Firms The Flock CD" at bounding box center [726, 27] width 1452 height 55
click at [216, 37] on button "Matters" at bounding box center [207, 27] width 61 height 31
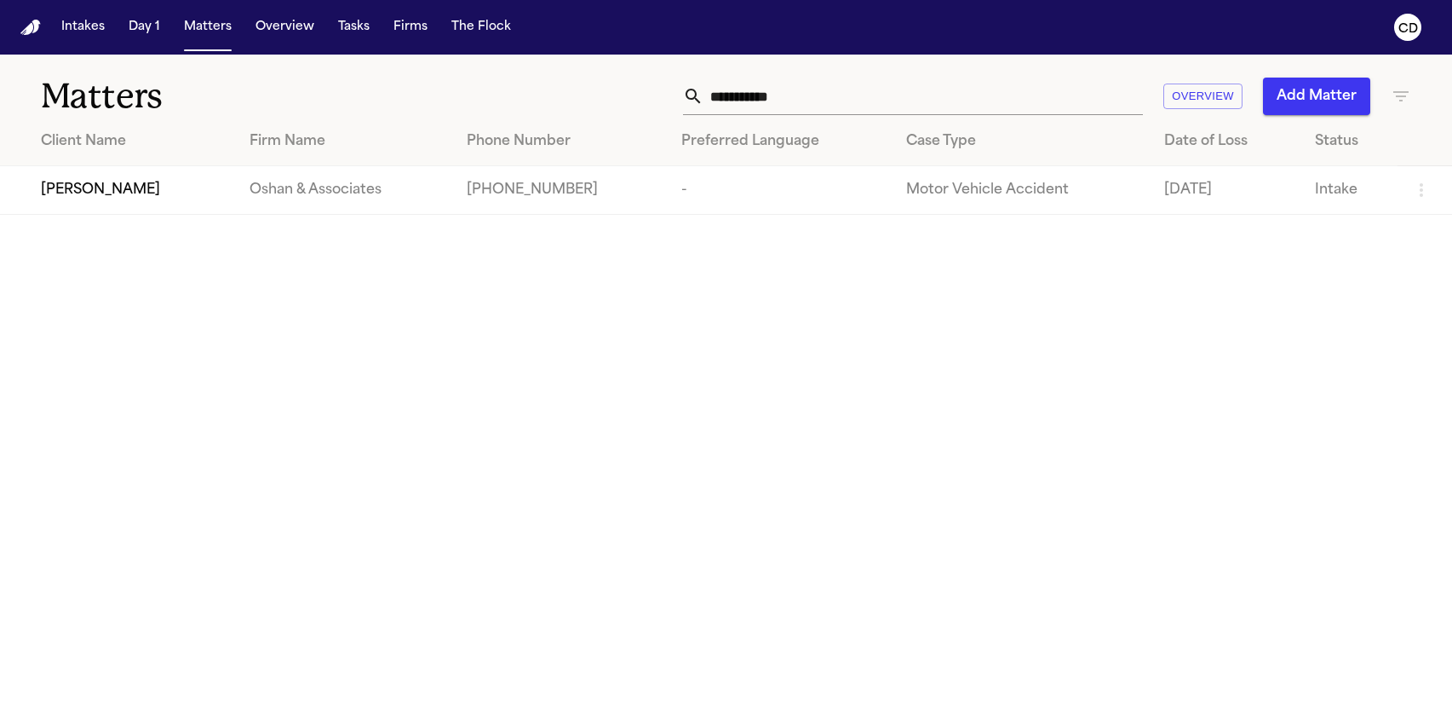
click at [785, 104] on input "**********" at bounding box center [924, 96] width 440 height 37
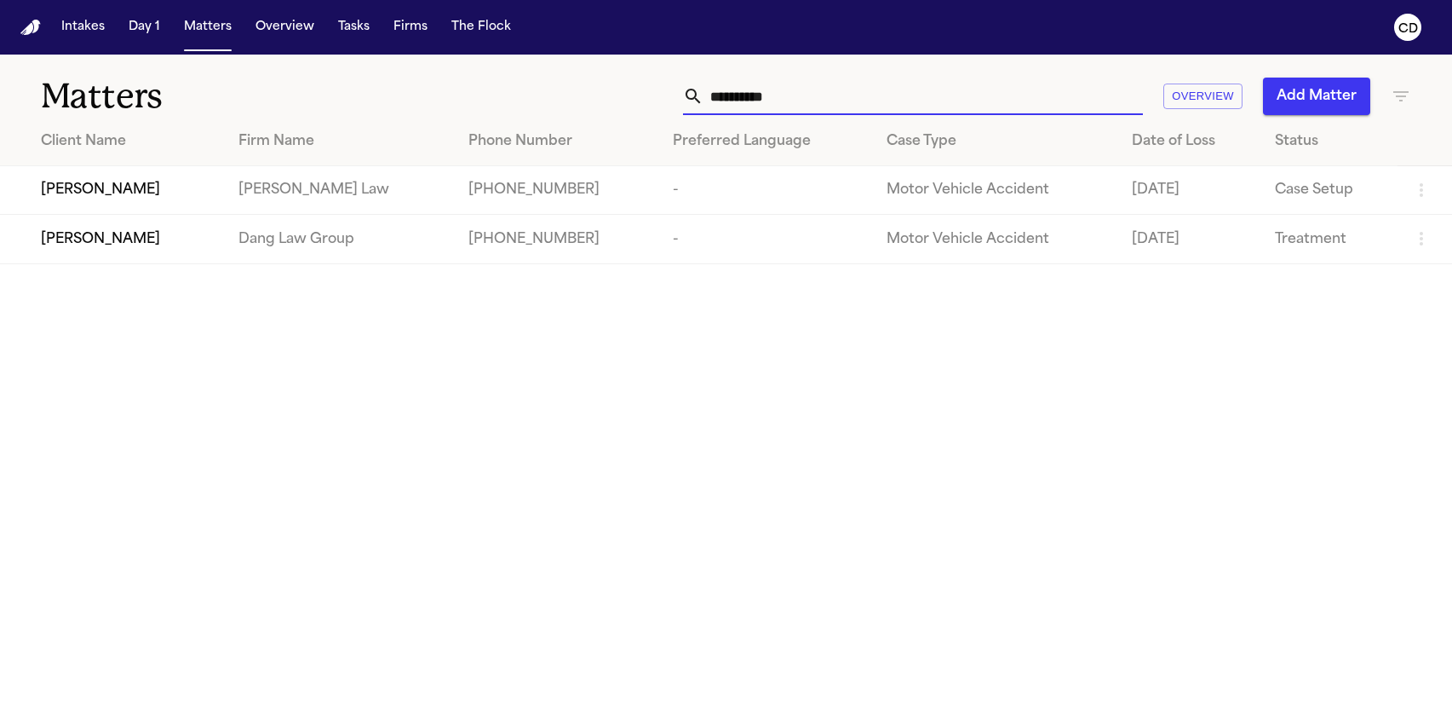
type input "**********"
click at [115, 205] on td "[PERSON_NAME]" at bounding box center [112, 190] width 225 height 49
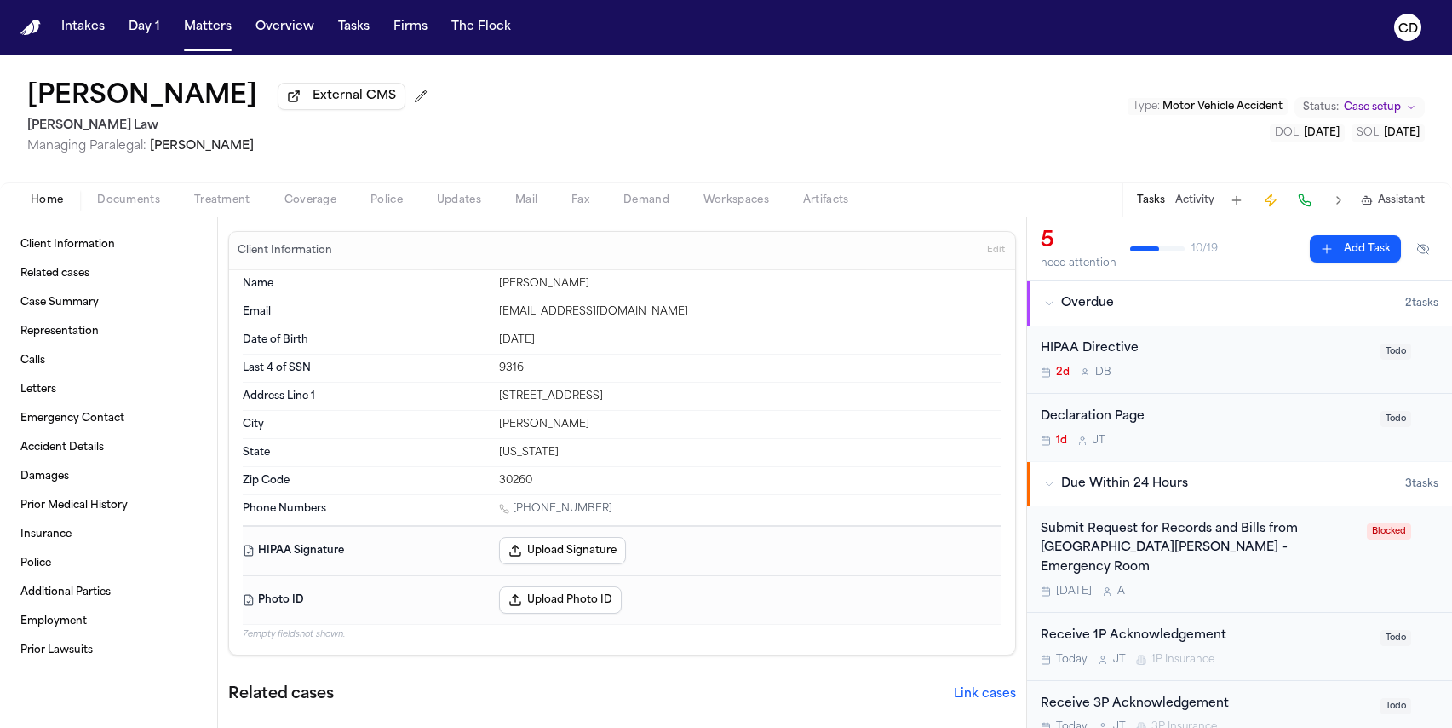
click at [314, 216] on div "Home Documents Treatment Coverage Police Updates Mail Fax Demand Workspaces Art…" at bounding box center [726, 199] width 1452 height 34
click at [315, 214] on div "Home Documents Treatment Coverage Police Updates Mail Fax Demand Workspaces Art…" at bounding box center [726, 199] width 1452 height 34
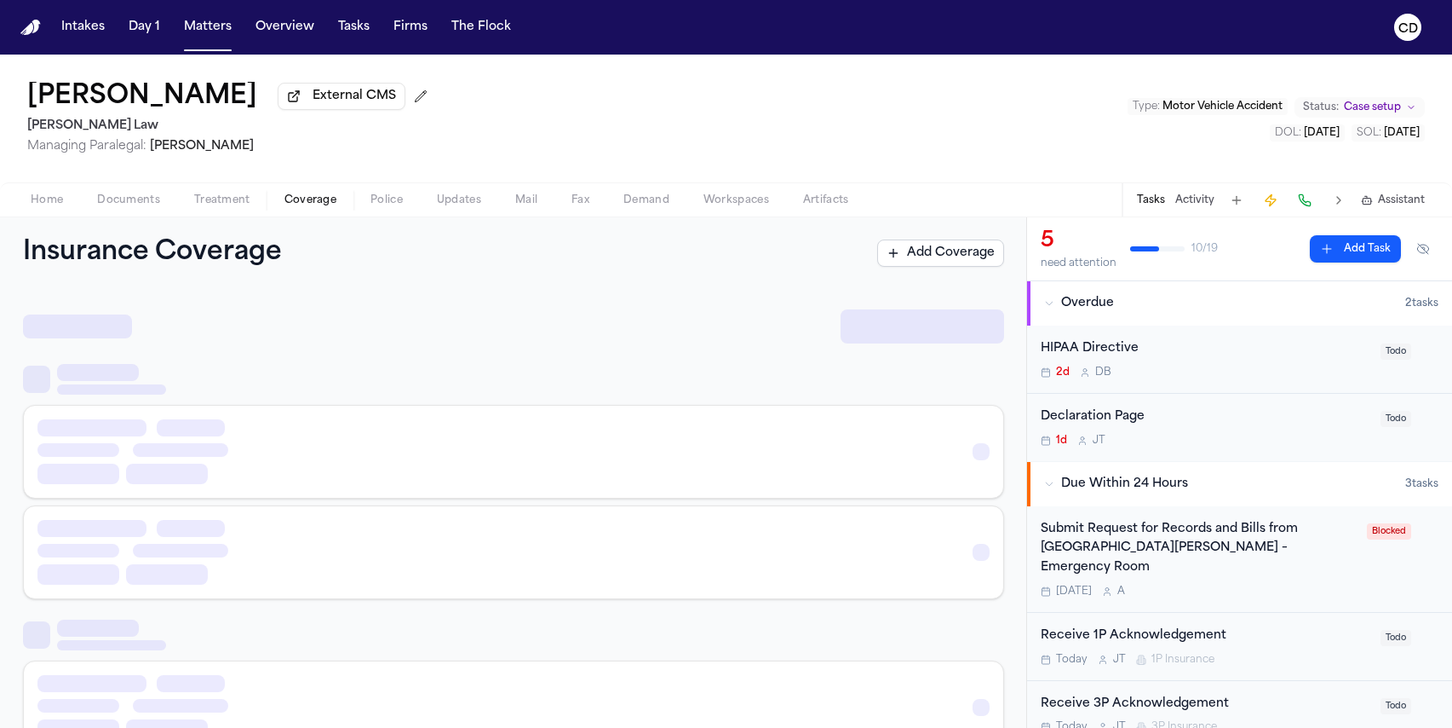
click at [319, 207] on span "Coverage" at bounding box center [311, 200] width 52 height 14
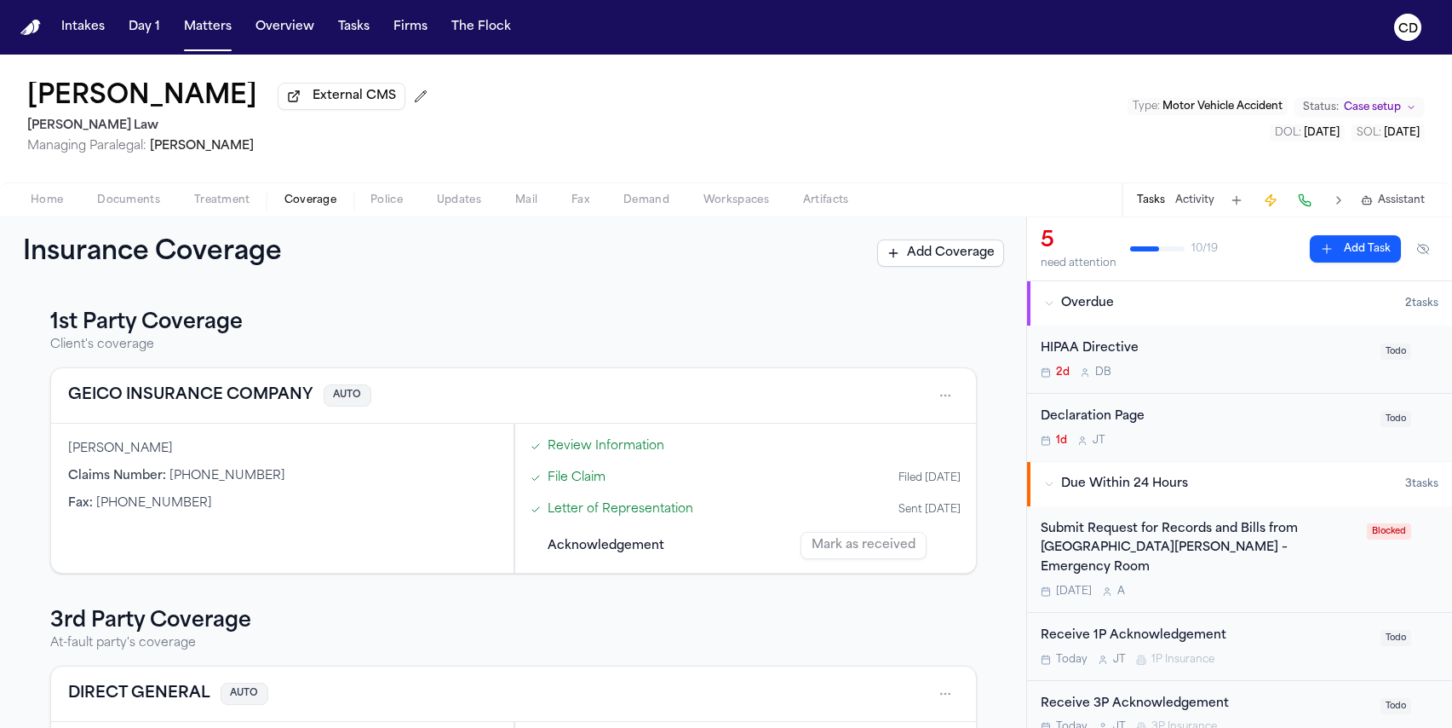
click at [257, 406] on button "GEICO INSURANCE COMPANY" at bounding box center [190, 395] width 245 height 24
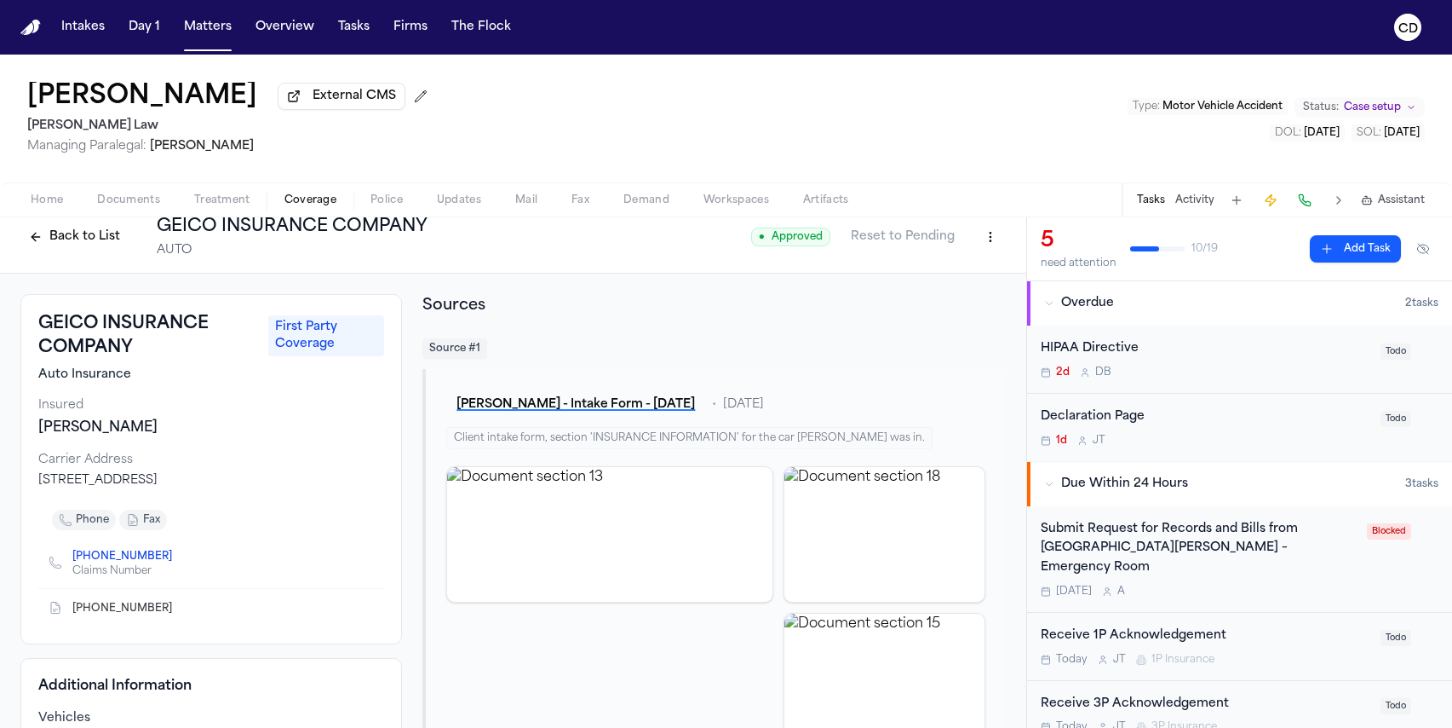
scroll to position [15, 0]
click at [70, 247] on button "Back to List" at bounding box center [74, 237] width 108 height 27
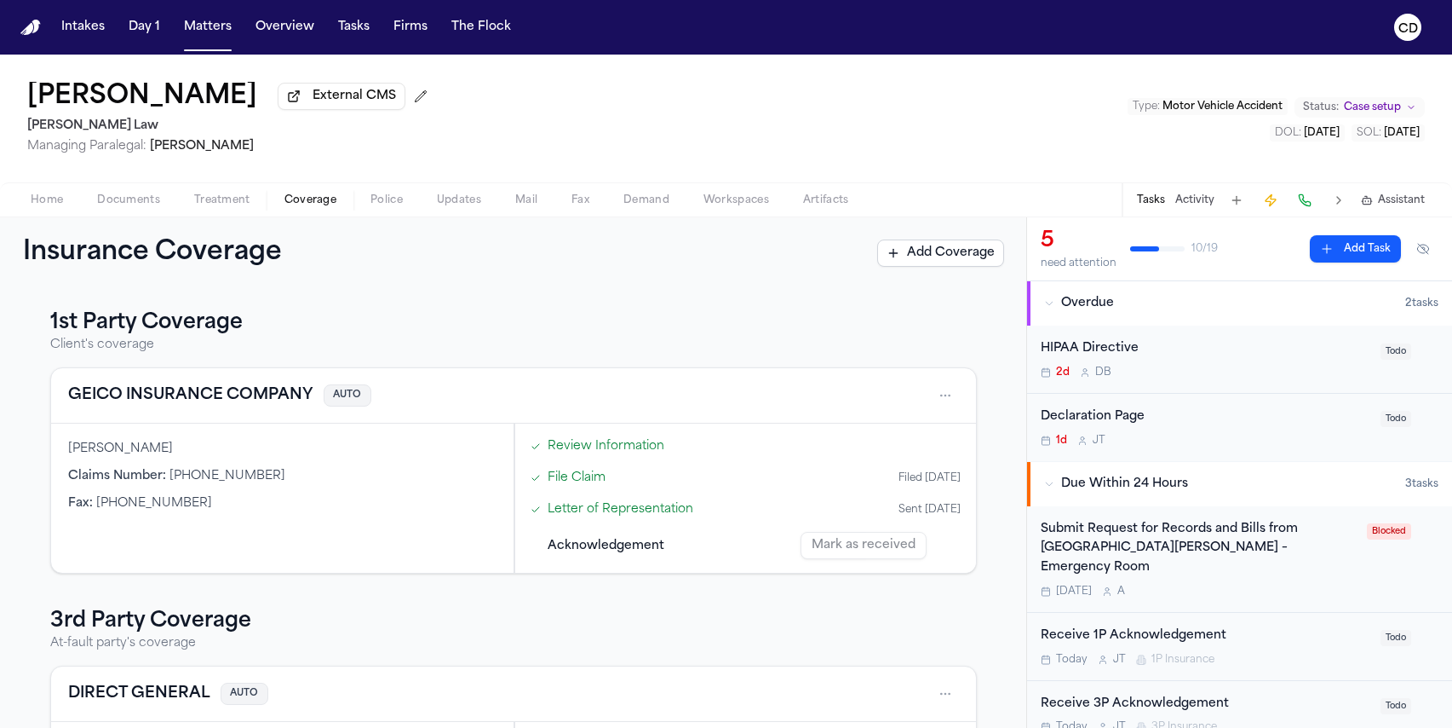
click at [905, 492] on div "File Claim Filed [DATE]" at bounding box center [746, 477] width 444 height 28
click at [560, 479] on link "File Claim" at bounding box center [577, 478] width 58 height 18
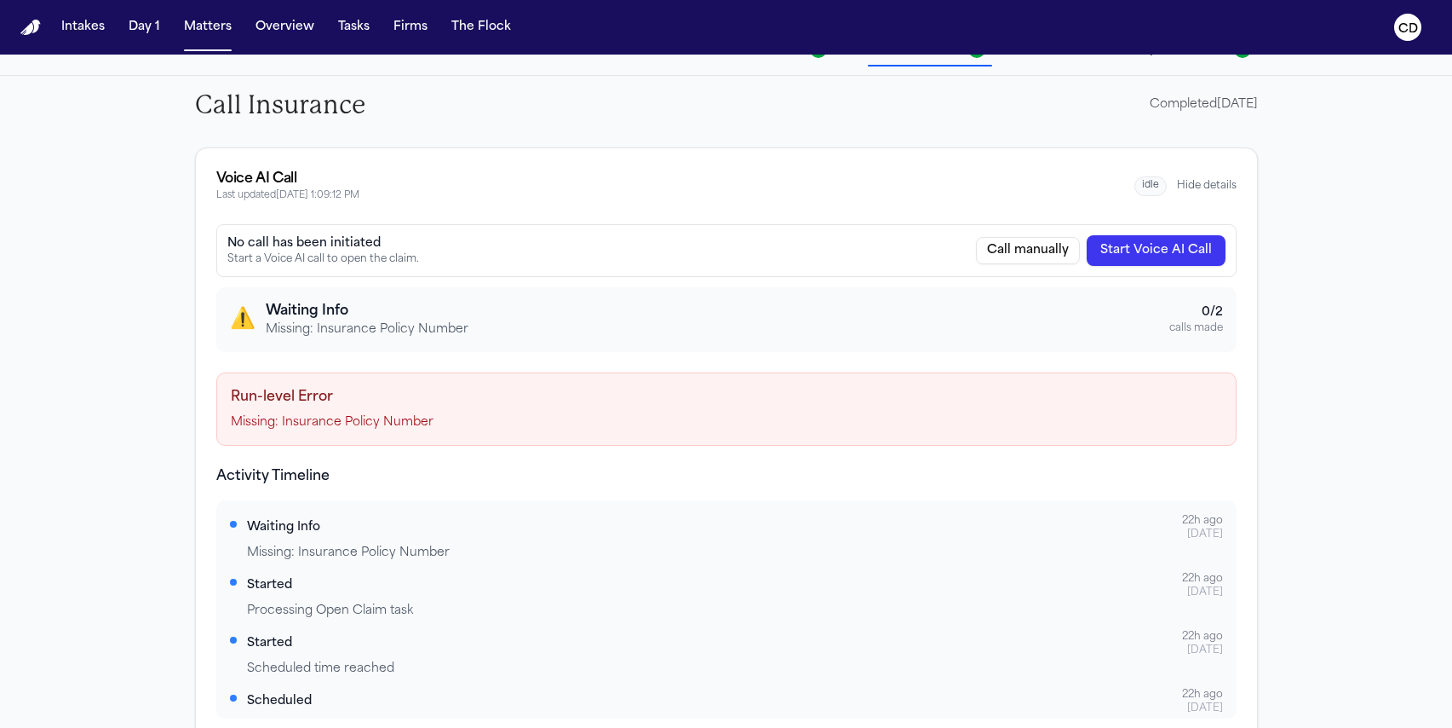
scroll to position [137, 0]
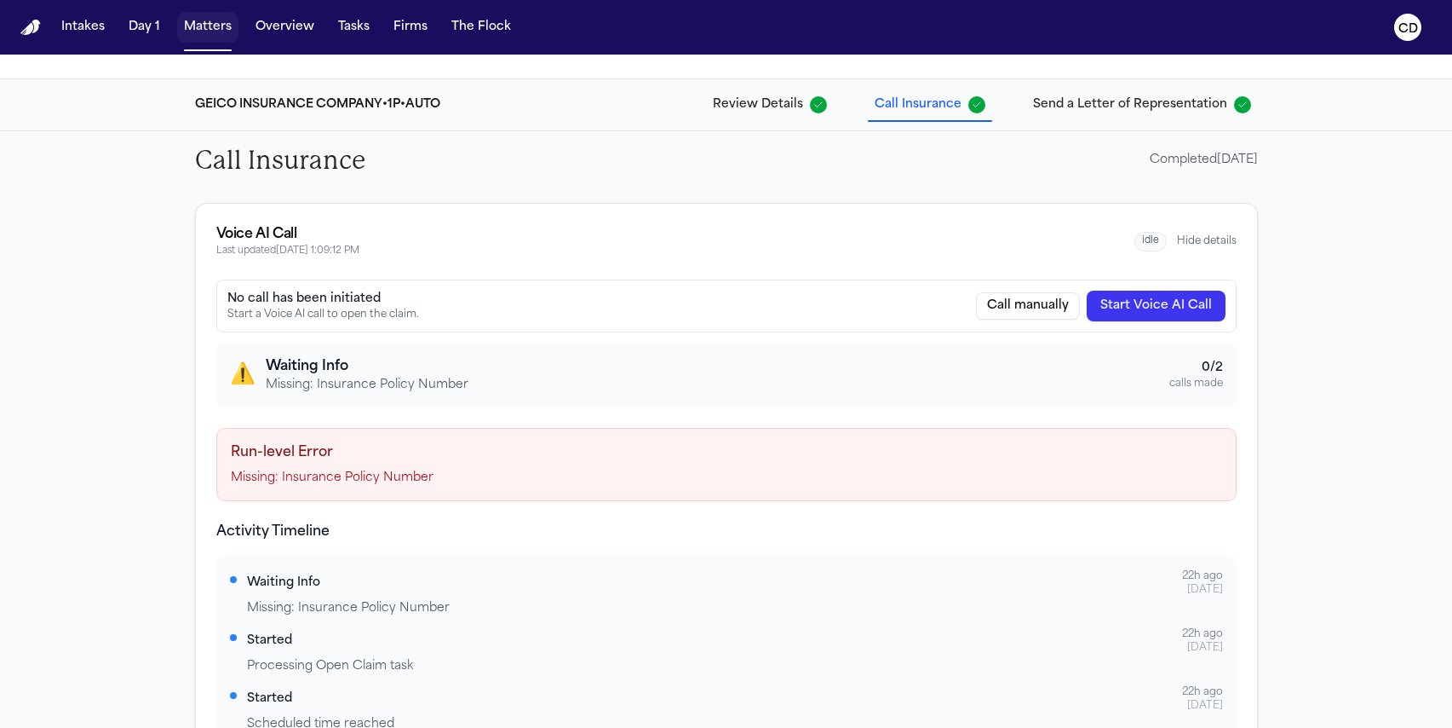
click at [222, 37] on button "Matters" at bounding box center [207, 27] width 61 height 31
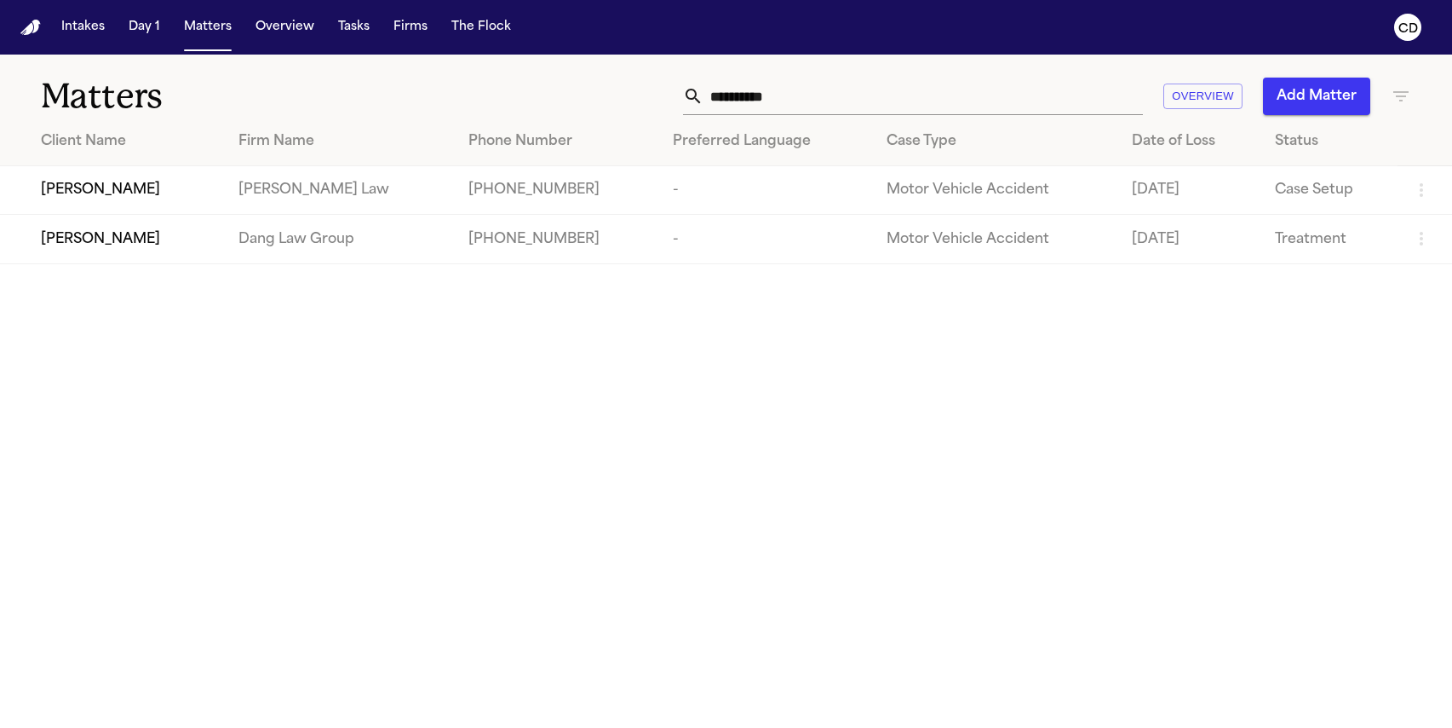
click at [828, 105] on input "**********" at bounding box center [924, 96] width 440 height 37
click at [828, 106] on input "**********" at bounding box center [924, 96] width 440 height 37
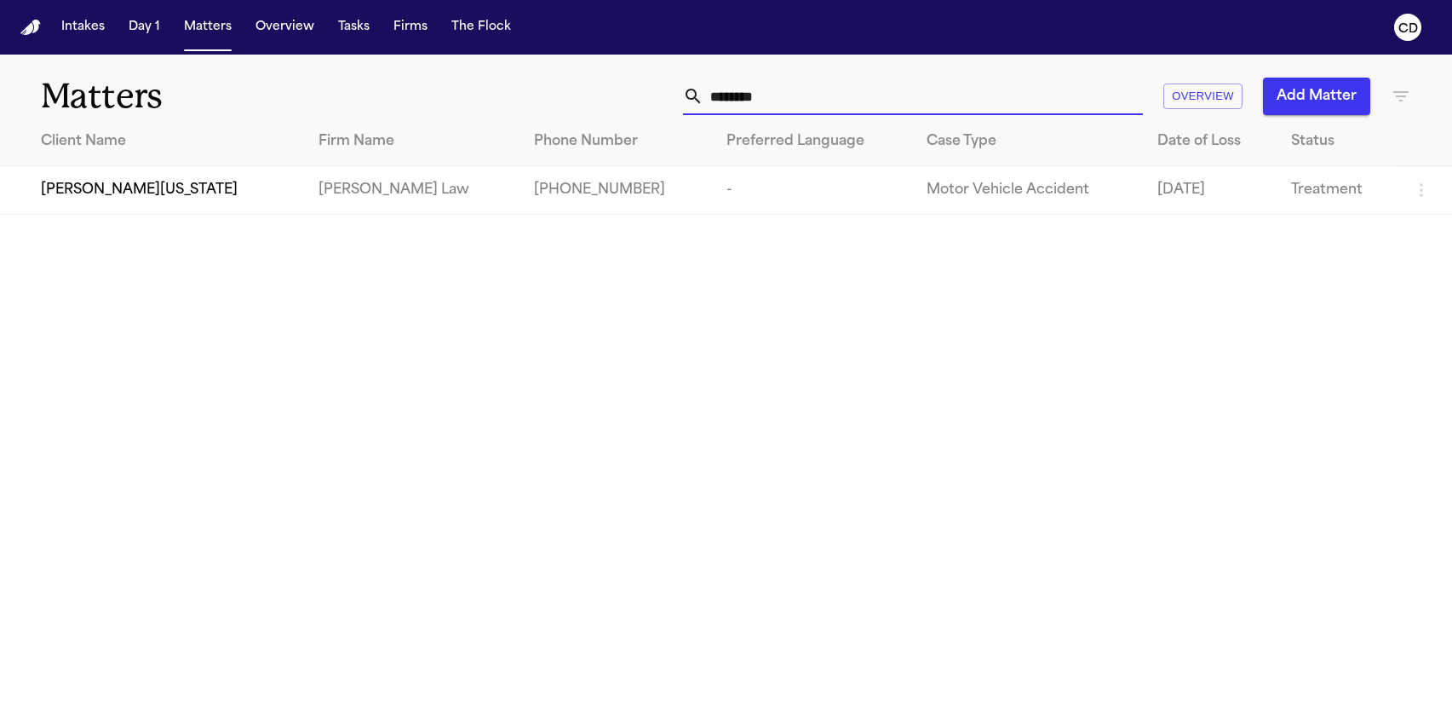
type input "********"
click at [117, 197] on span "[PERSON_NAME][US_STATE]" at bounding box center [139, 190] width 197 height 20
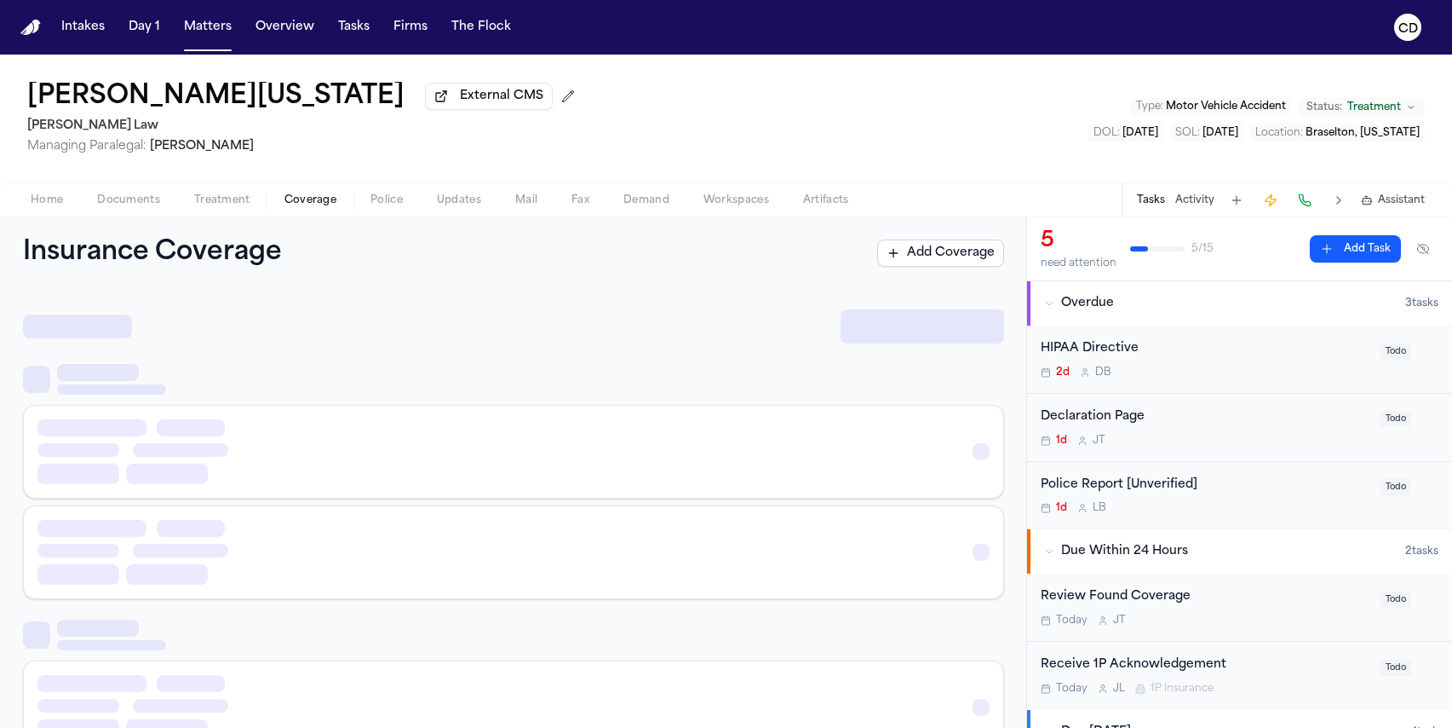
click at [289, 210] on button "Coverage" at bounding box center [310, 200] width 86 height 20
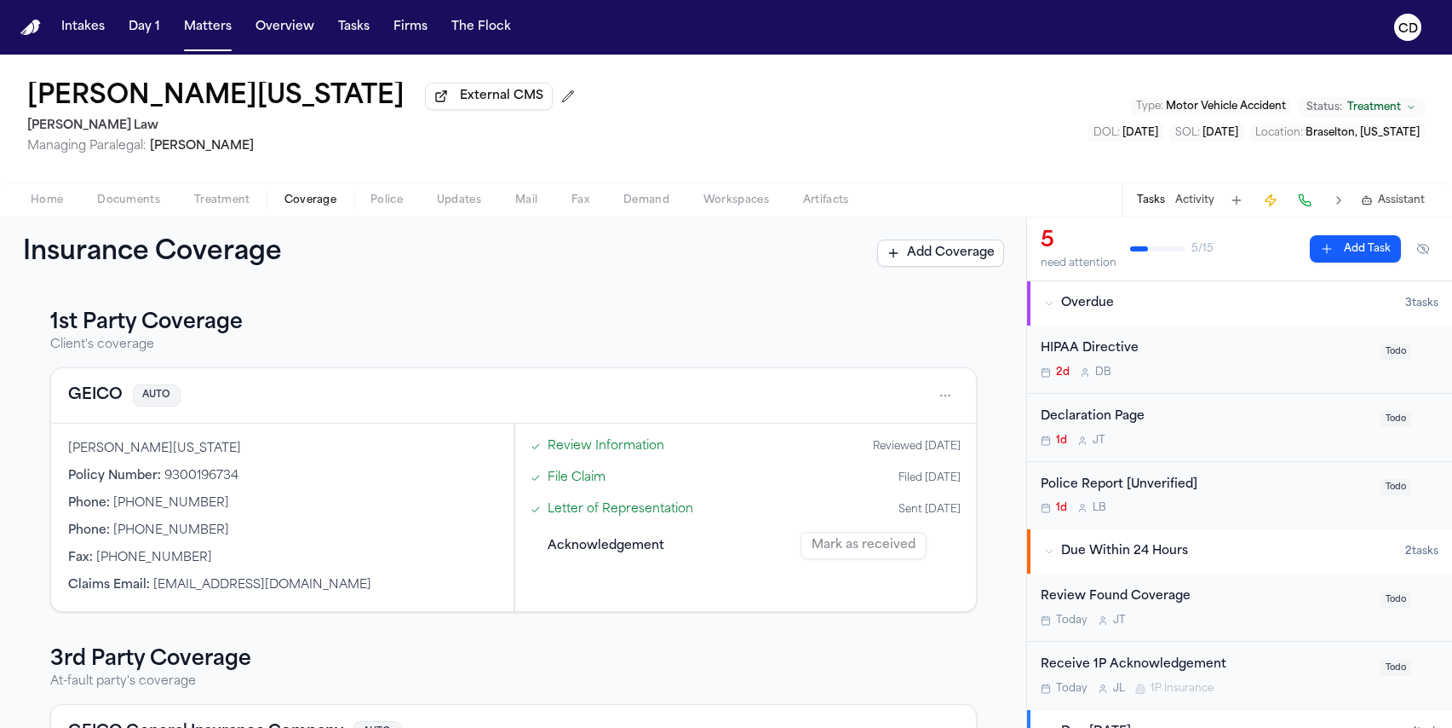
click at [583, 486] on link "File Claim" at bounding box center [577, 478] width 58 height 18
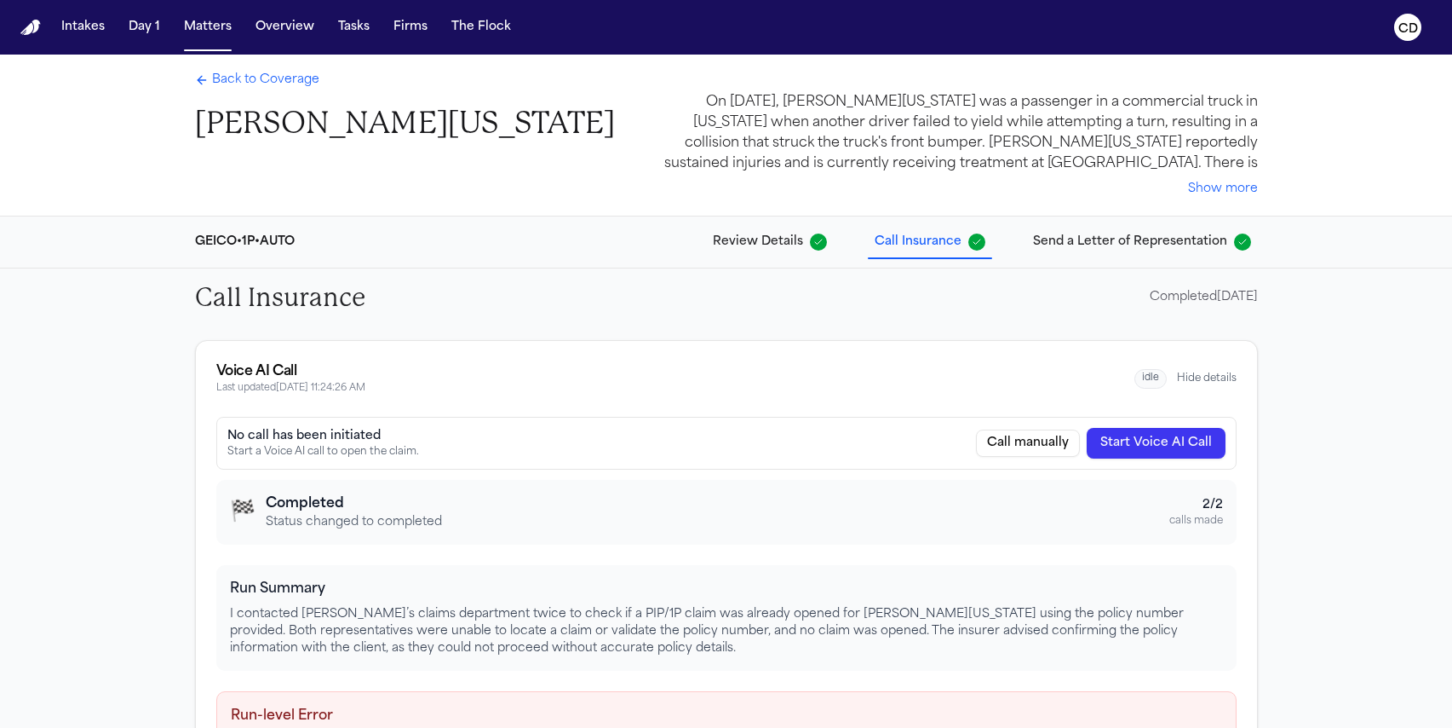
click at [221, 83] on span "Back to Coverage" at bounding box center [265, 80] width 107 height 17
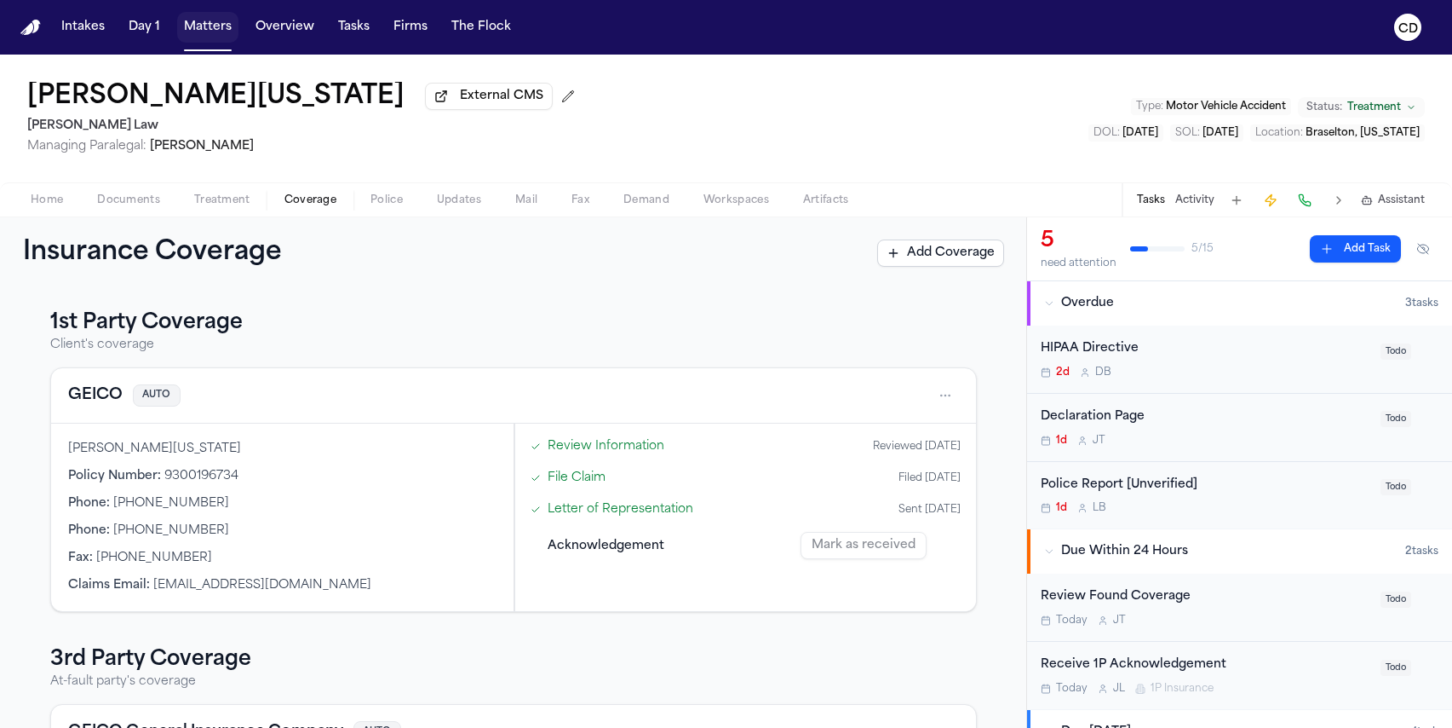
click at [189, 32] on button "Matters" at bounding box center [207, 27] width 61 height 31
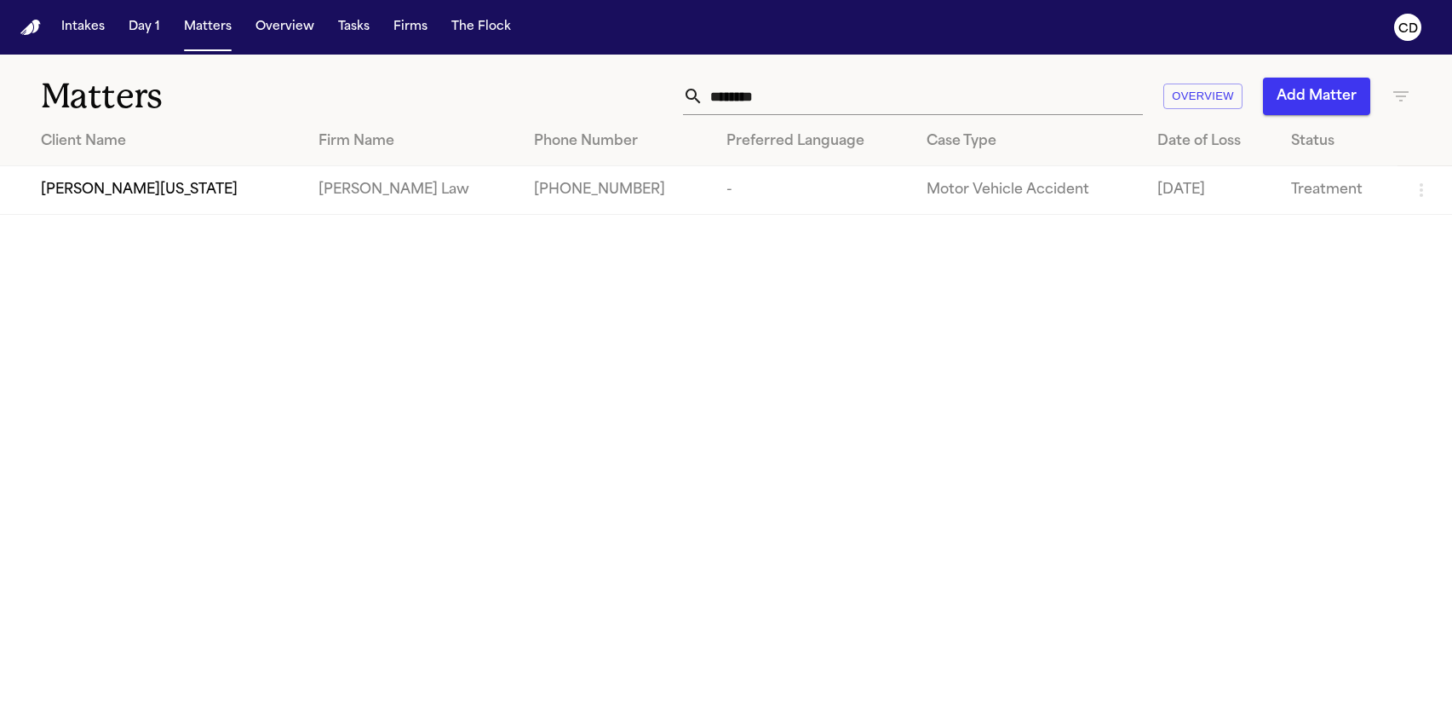
click at [814, 102] on input "********" at bounding box center [924, 96] width 440 height 37
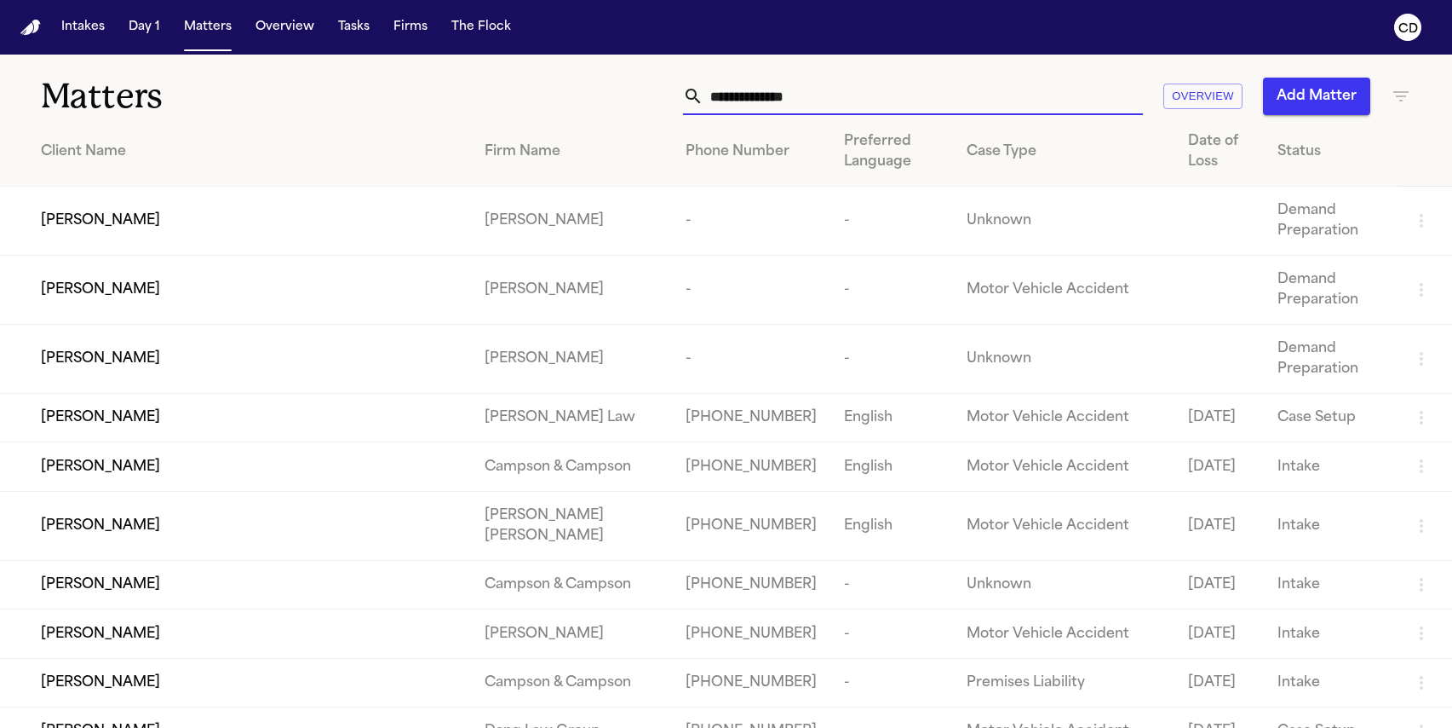
click at [617, 67] on div "Matters Overview Add Matter" at bounding box center [726, 86] width 1452 height 63
